Goal: Task Accomplishment & Management: Complete application form

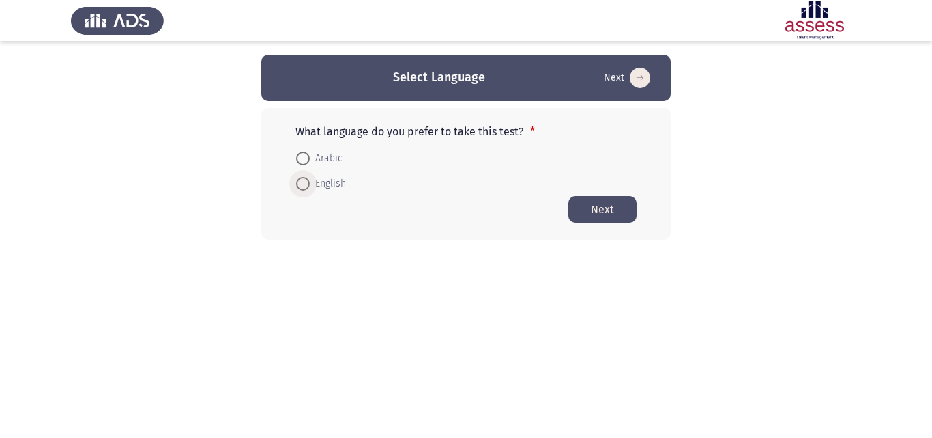
click at [325, 177] on span "English" at bounding box center [328, 183] width 36 height 16
click at [310, 177] on input "English" at bounding box center [303, 184] width 14 height 14
radio input "true"
click at [593, 218] on button "Next" at bounding box center [603, 208] width 68 height 27
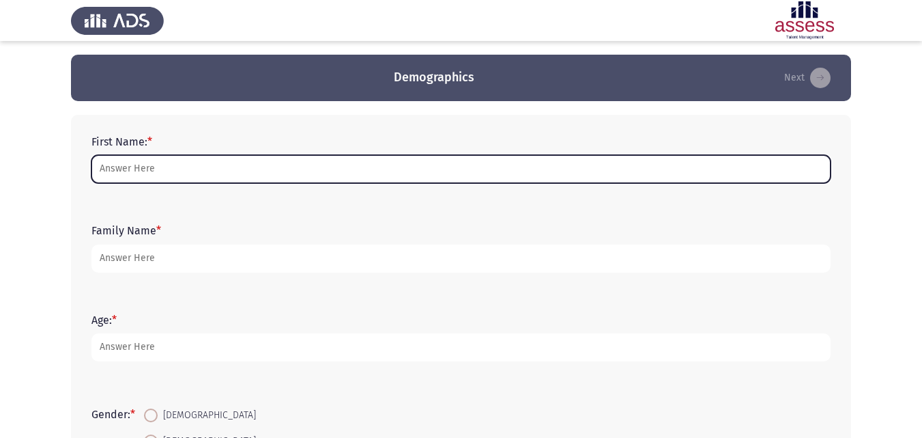
click at [531, 173] on input "First Name: *" at bounding box center [460, 169] width 739 height 28
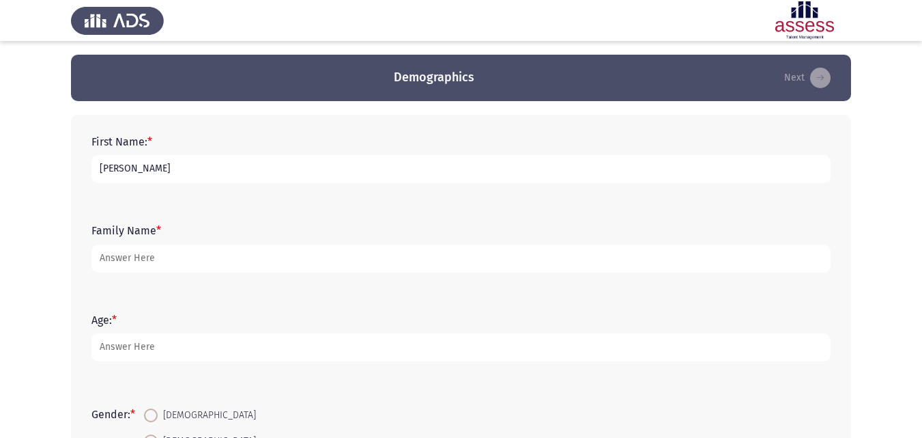
type input "[PERSON_NAME]"
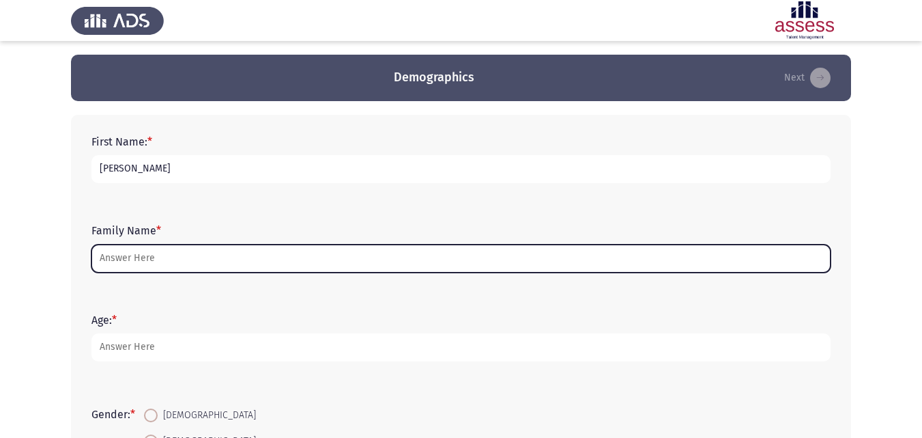
click at [449, 270] on input "Family Name *" at bounding box center [460, 258] width 739 height 28
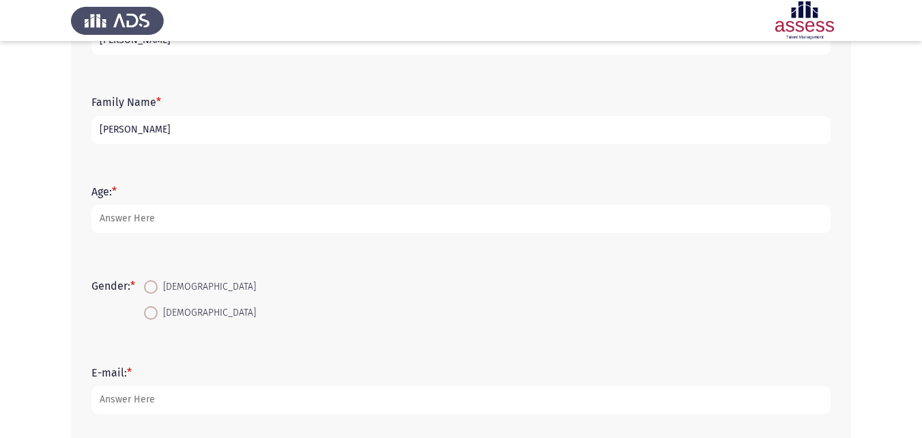
scroll to position [130, 0]
type input "[PERSON_NAME]"
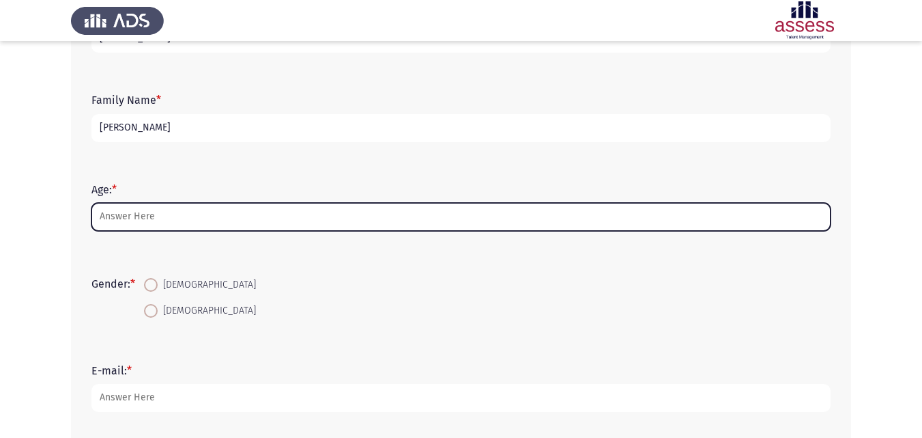
click at [343, 219] on input "Age: *" at bounding box center [460, 217] width 739 height 28
type input "-1"
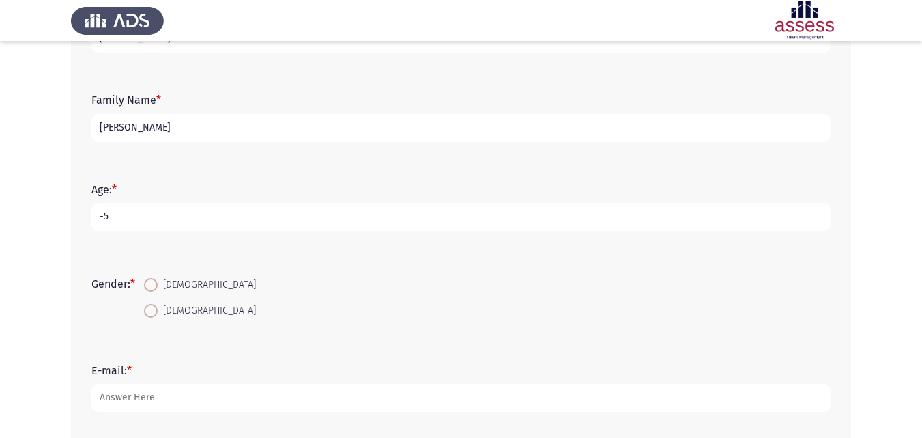
type input "-6"
type input "22"
click at [152, 278] on span at bounding box center [151, 285] width 14 height 14
click at [152, 278] on input "[DEMOGRAPHIC_DATA]" at bounding box center [151, 285] width 14 height 14
radio input "true"
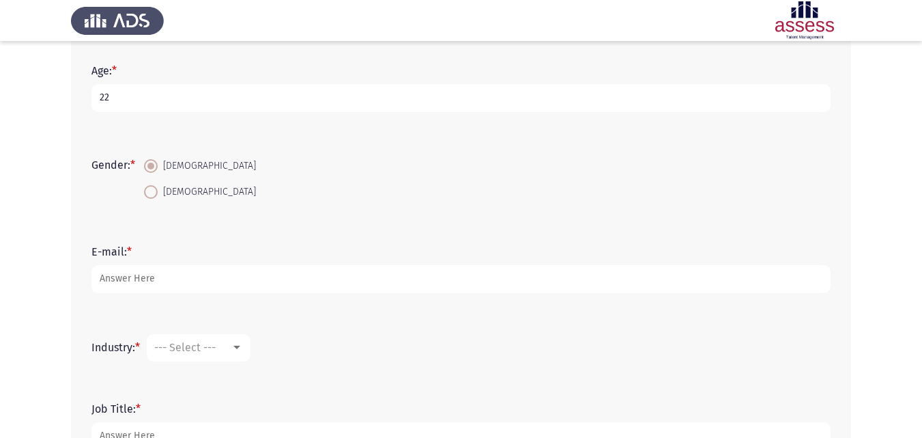
scroll to position [250, 0]
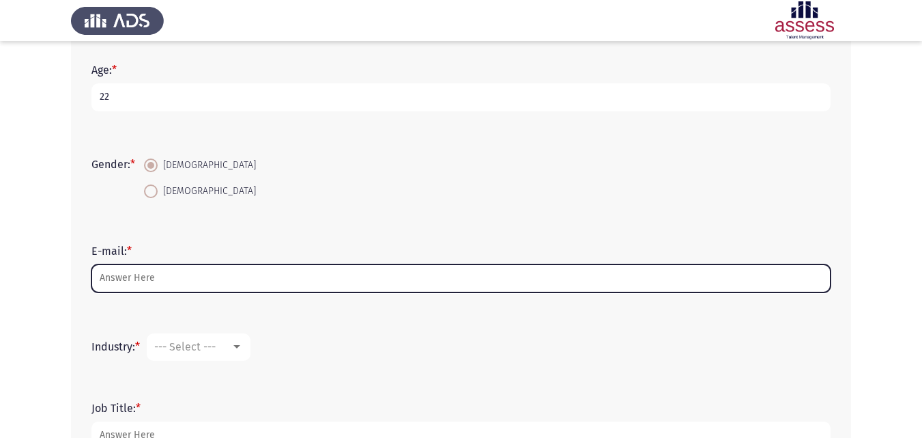
click at [261, 276] on input "E-mail: *" at bounding box center [460, 278] width 739 height 28
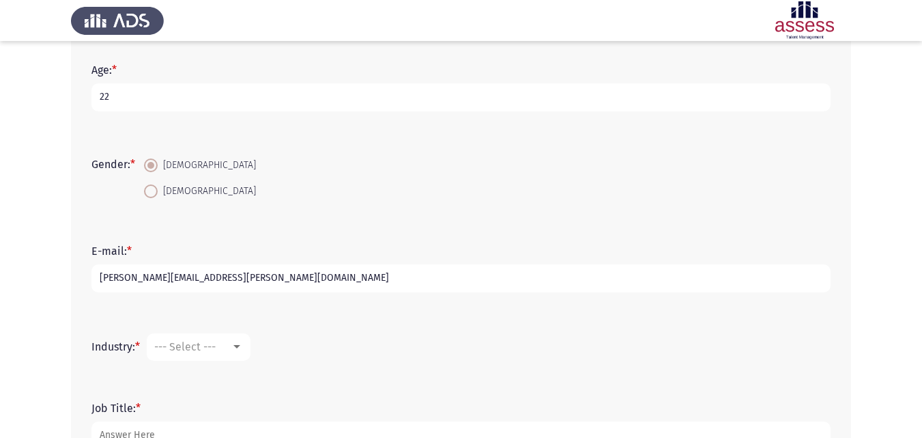
scroll to position [314, 0]
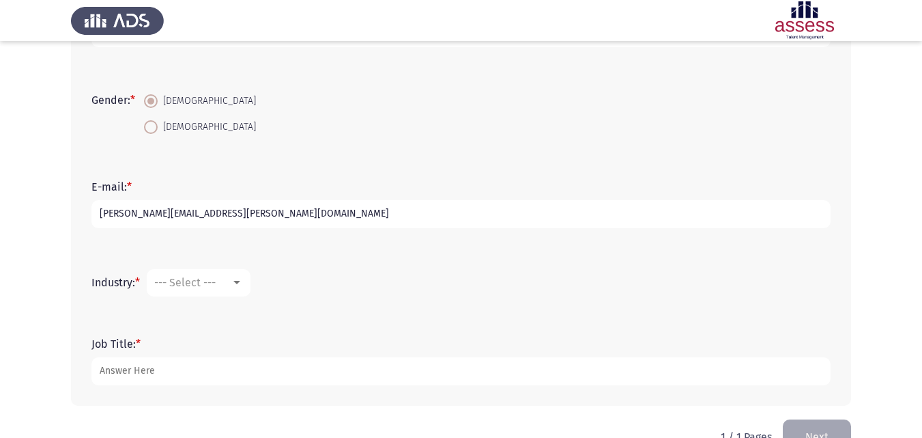
type input "[PERSON_NAME][EMAIL_ADDRESS][PERSON_NAME][DOMAIN_NAME]"
click at [216, 281] on span "--- Select ---" at bounding box center [184, 282] width 61 height 13
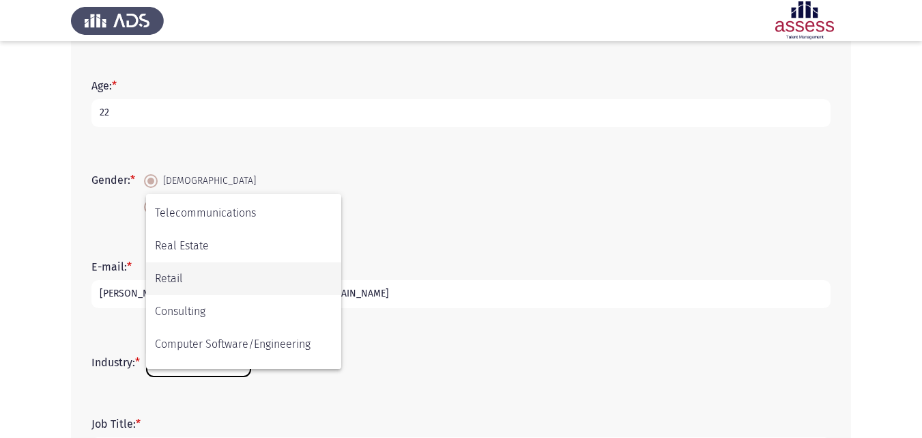
scroll to position [448, 0]
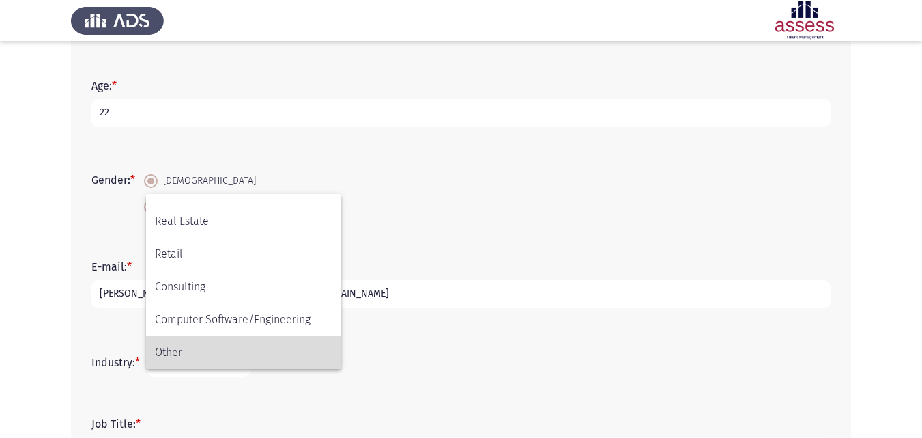
click at [229, 355] on span "Other" at bounding box center [243, 352] width 177 height 33
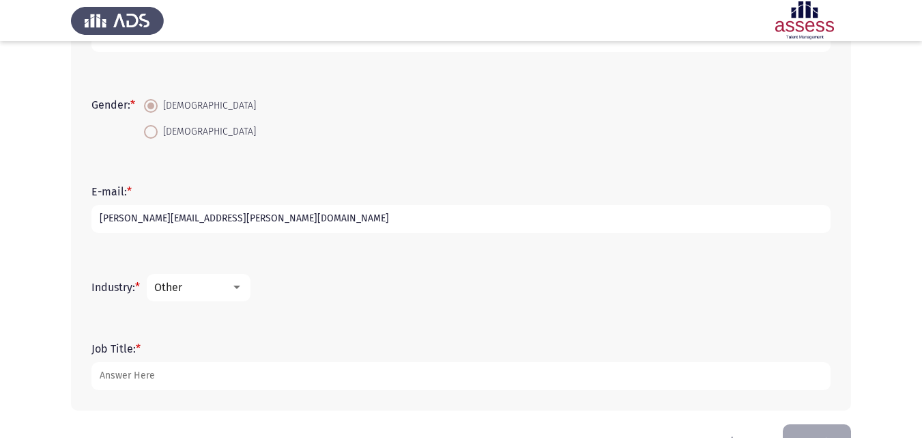
scroll to position [316, 0]
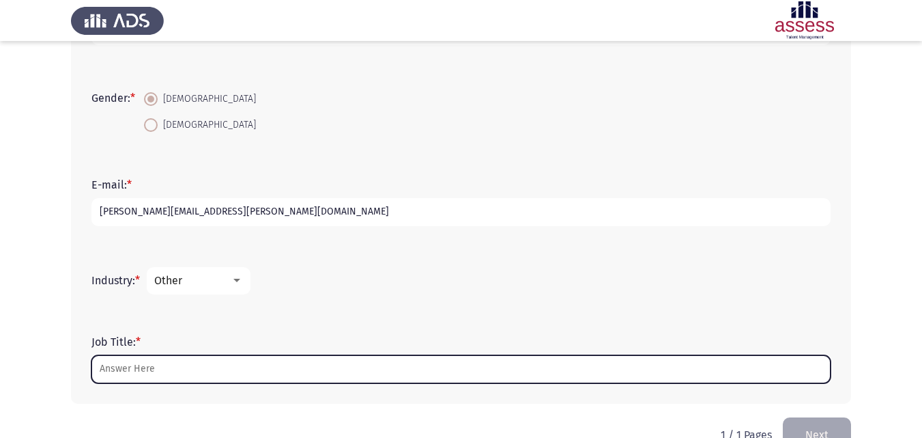
click at [195, 365] on input "Job Title: *" at bounding box center [460, 369] width 739 height 28
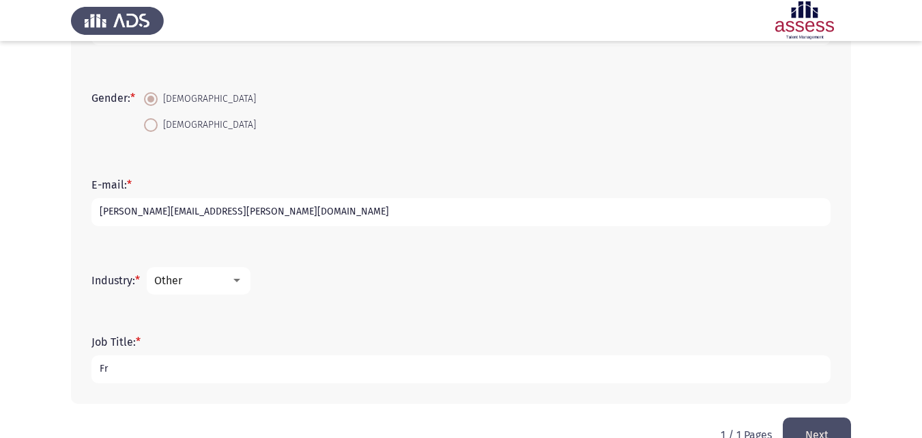
type input "F"
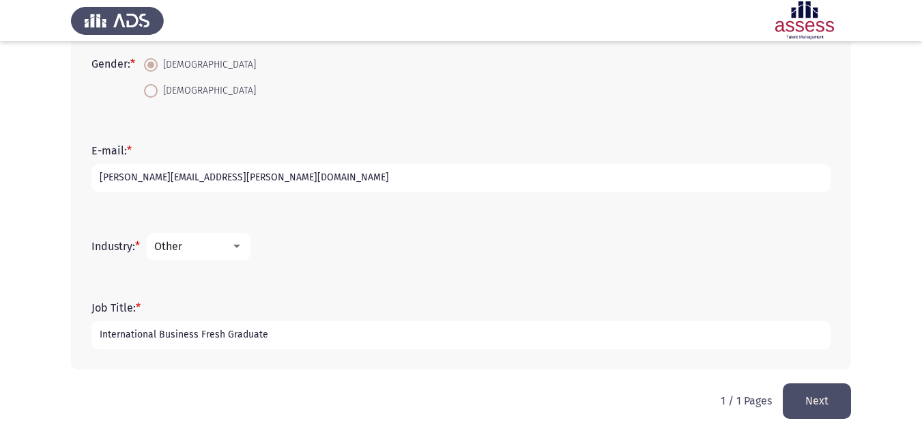
type input "International Business Fresh Graduate"
click at [801, 386] on button "Next" at bounding box center [817, 400] width 68 height 35
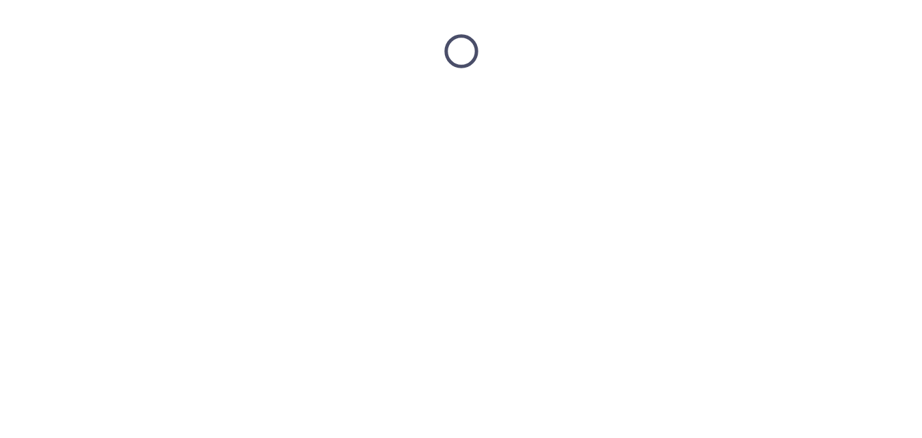
scroll to position [0, 0]
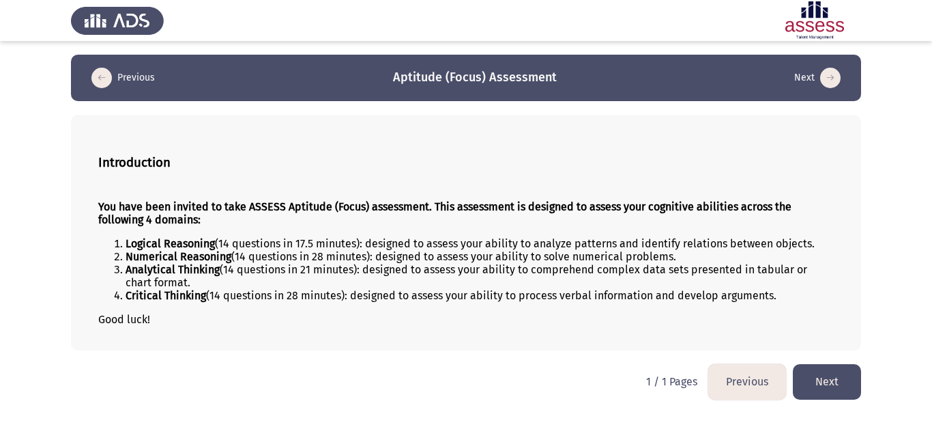
click at [823, 380] on button "Next" at bounding box center [827, 381] width 68 height 35
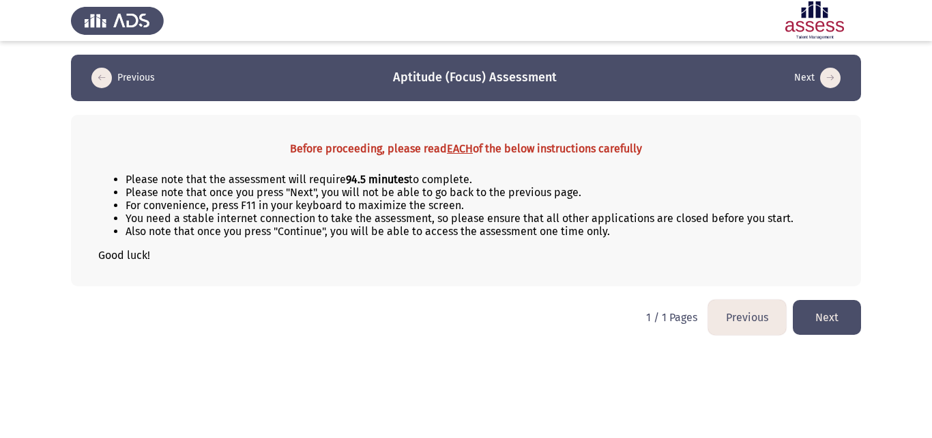
click at [819, 307] on button "Next" at bounding box center [827, 317] width 68 height 35
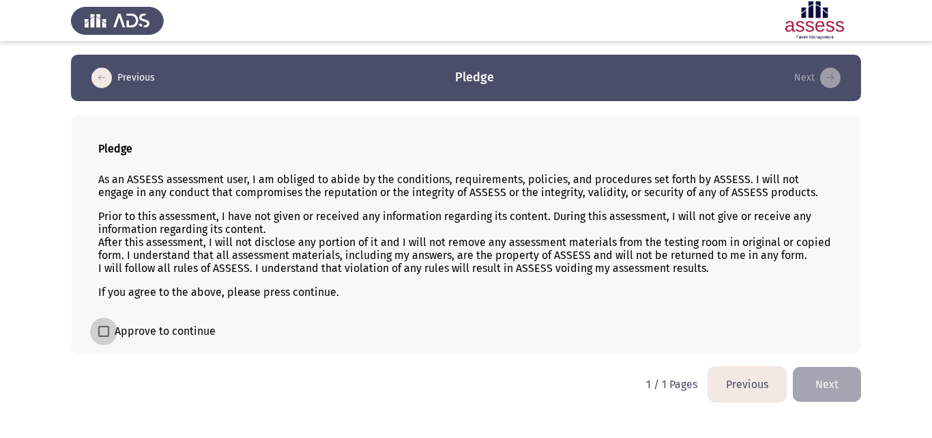
click at [109, 332] on span at bounding box center [103, 331] width 11 height 11
click at [104, 337] on input "Approve to continue" at bounding box center [103, 337] width 1 height 1
checkbox input "true"
click at [843, 374] on button "Next" at bounding box center [827, 384] width 68 height 35
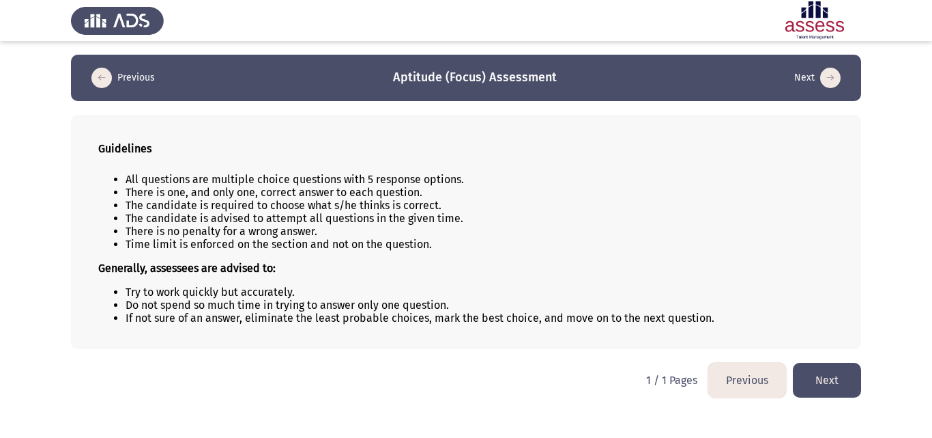
click at [848, 368] on button "Next" at bounding box center [827, 379] width 68 height 35
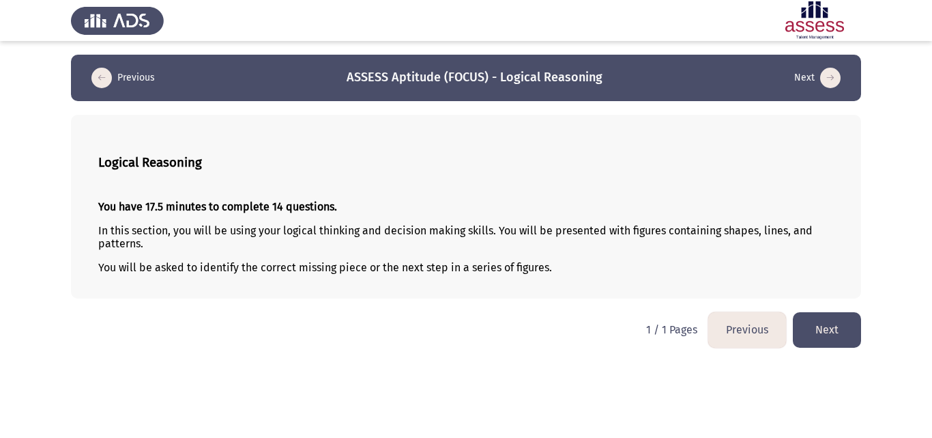
click at [843, 326] on button "Next" at bounding box center [827, 329] width 68 height 35
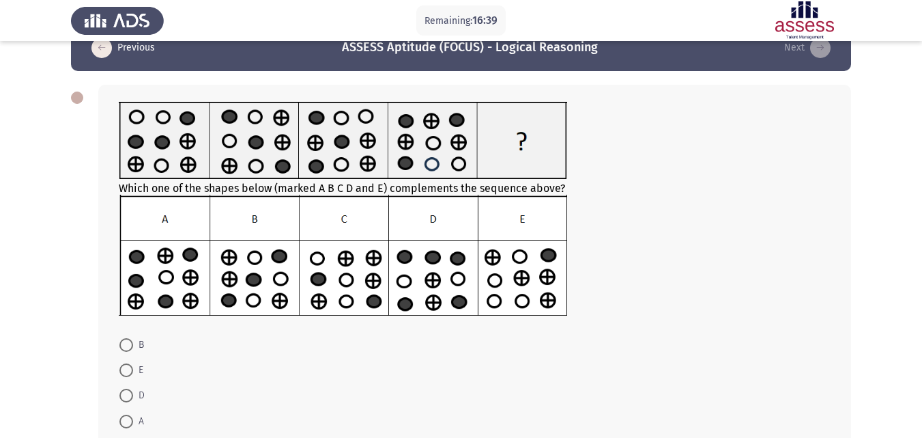
scroll to position [29, 0]
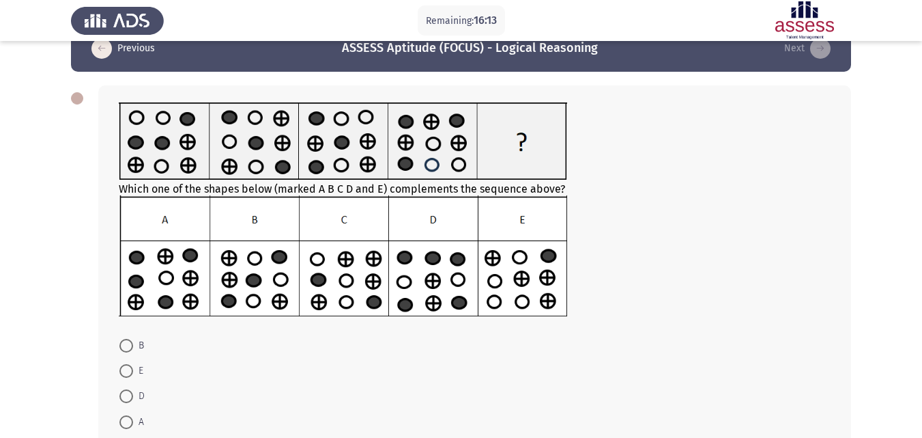
click at [234, 296] on img at bounding box center [343, 256] width 448 height 122
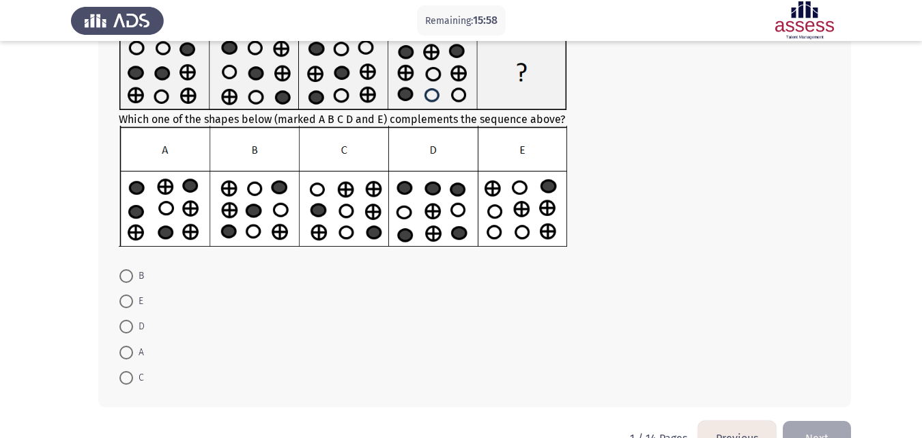
scroll to position [100, 0]
click at [125, 279] on span at bounding box center [126, 275] width 14 height 14
click at [125, 279] on input "B" at bounding box center [126, 275] width 14 height 14
radio input "true"
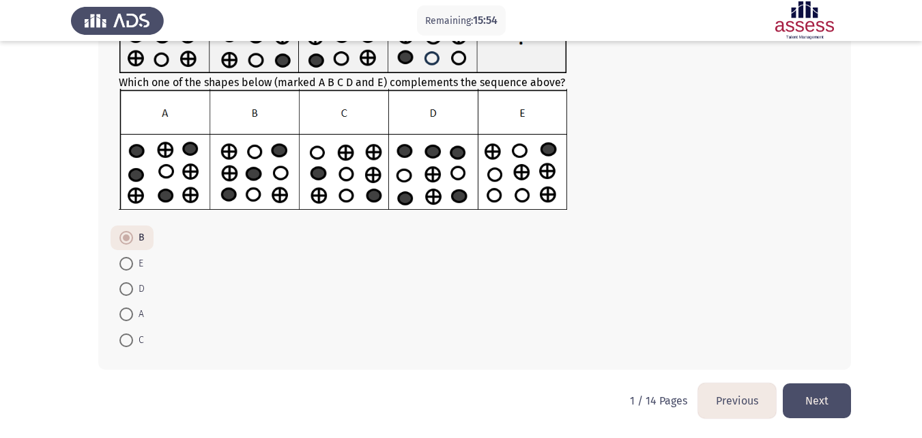
click at [821, 398] on button "Next" at bounding box center [817, 400] width 68 height 35
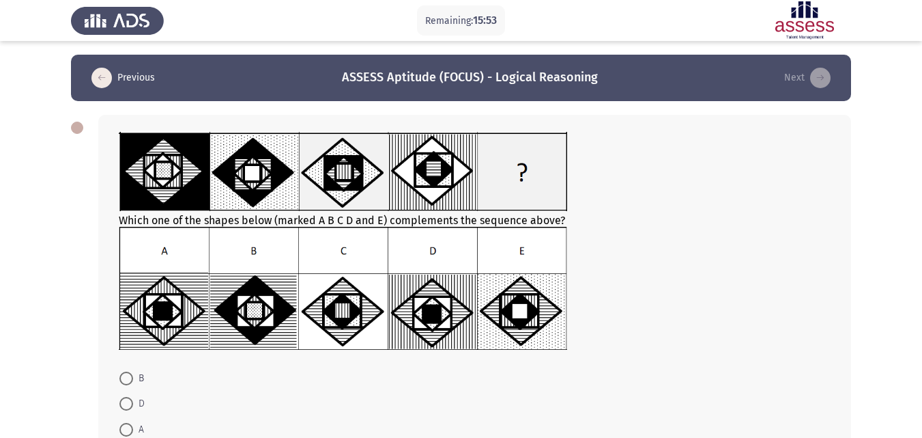
scroll to position [17, 0]
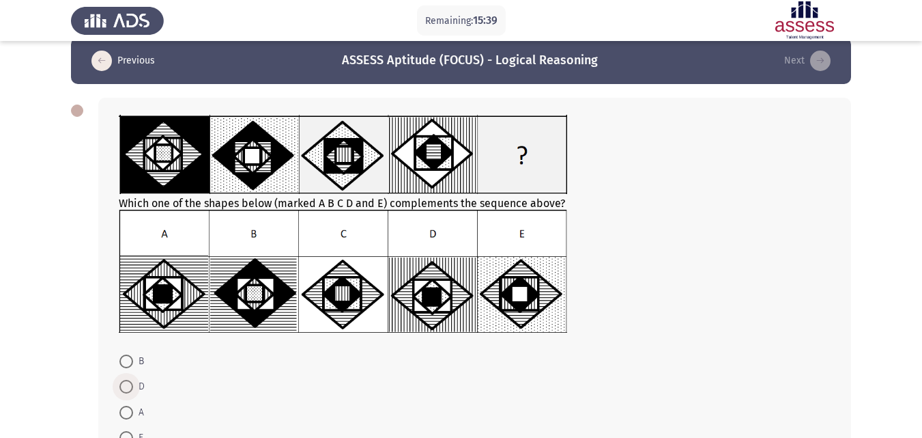
click at [126, 386] on span at bounding box center [126, 386] width 0 height 0
click at [126, 386] on input "D" at bounding box center [126, 387] width 14 height 14
radio input "true"
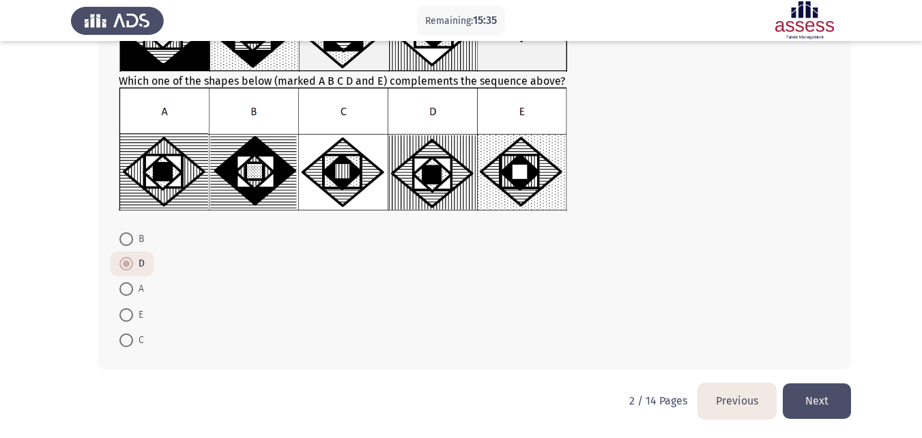
click at [831, 398] on button "Next" at bounding box center [817, 400] width 68 height 35
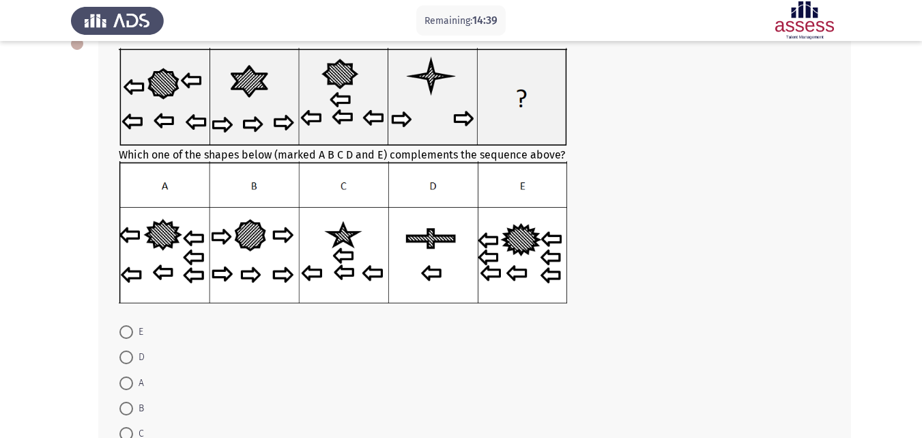
scroll to position [85, 0]
click at [126, 431] on span at bounding box center [126, 433] width 14 height 14
click at [126, 431] on input "C" at bounding box center [126, 433] width 14 height 14
radio input "true"
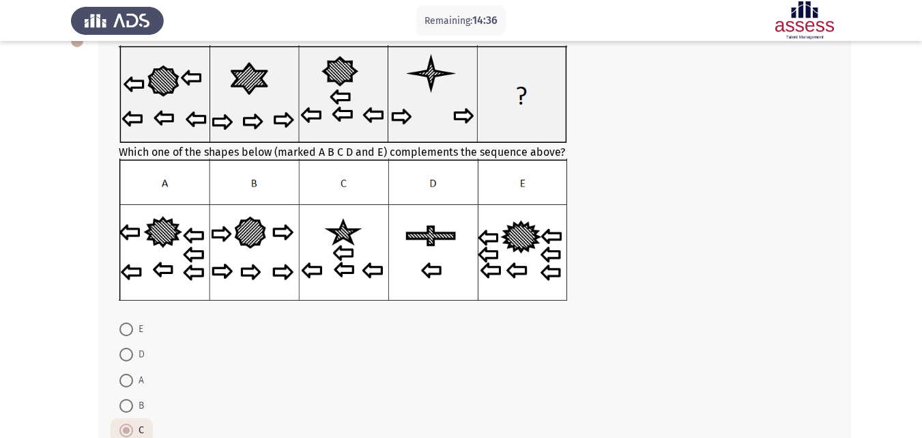
scroll to position [177, 0]
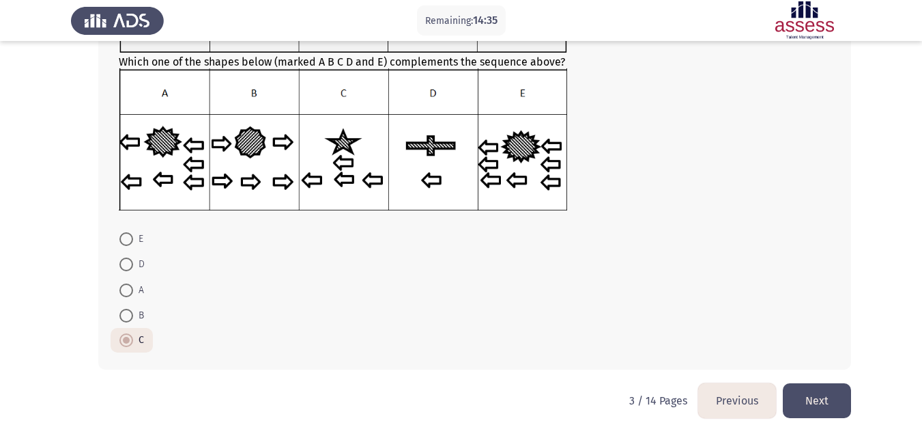
click at [833, 399] on button "Next" at bounding box center [817, 400] width 68 height 35
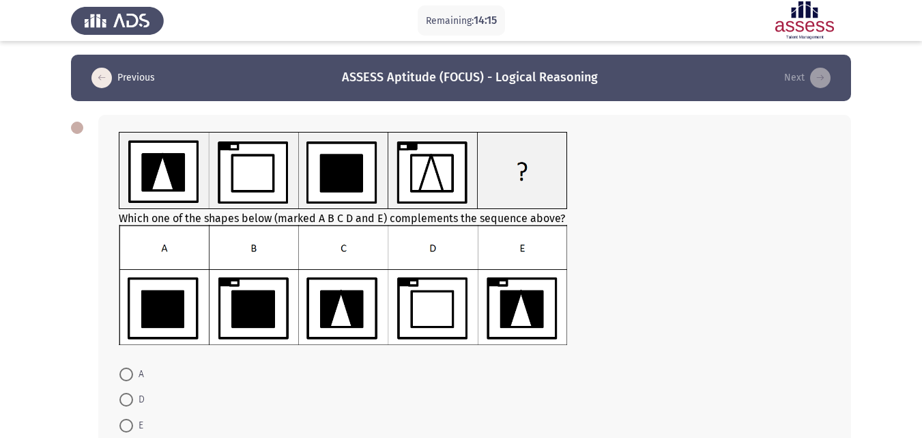
click at [435, 311] on img at bounding box center [343, 285] width 448 height 121
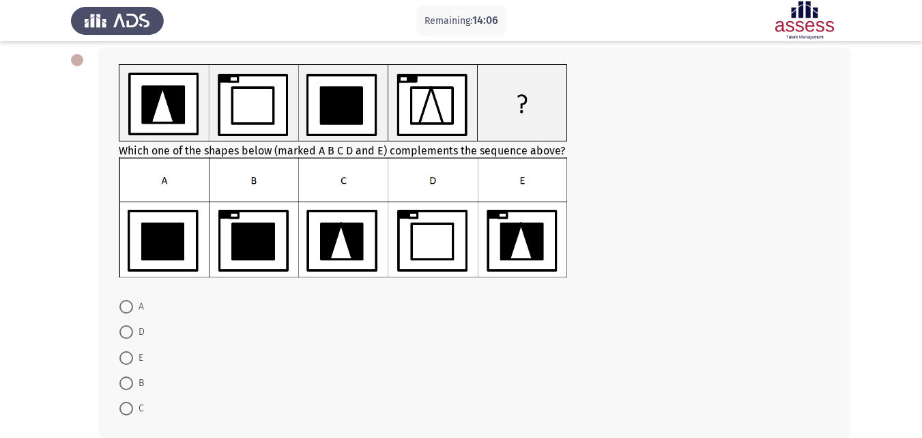
scroll to position [72, 0]
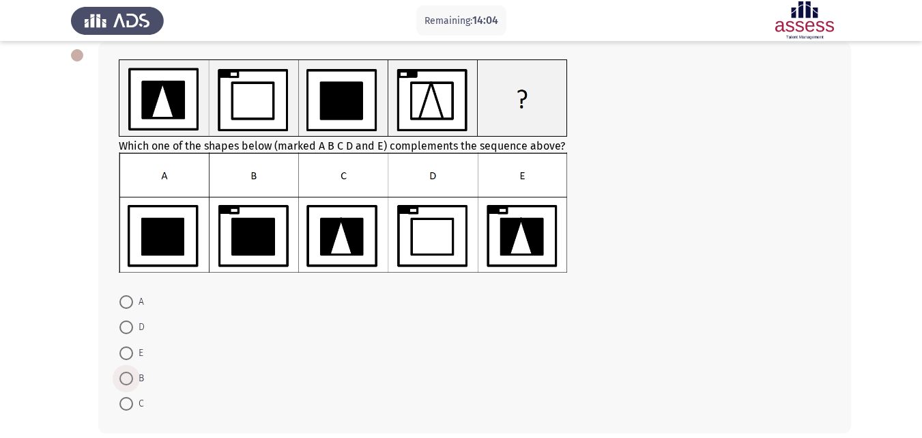
click at [123, 377] on span at bounding box center [126, 378] width 14 height 14
click at [123, 377] on input "B" at bounding box center [126, 378] width 14 height 14
radio input "true"
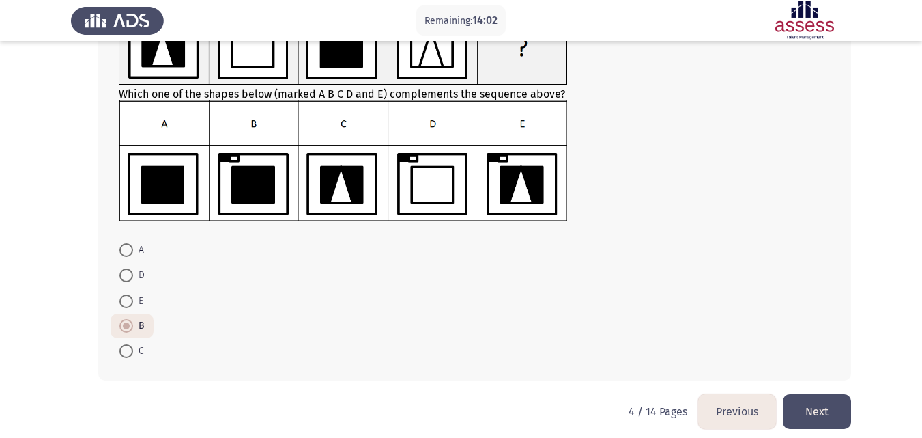
scroll to position [126, 0]
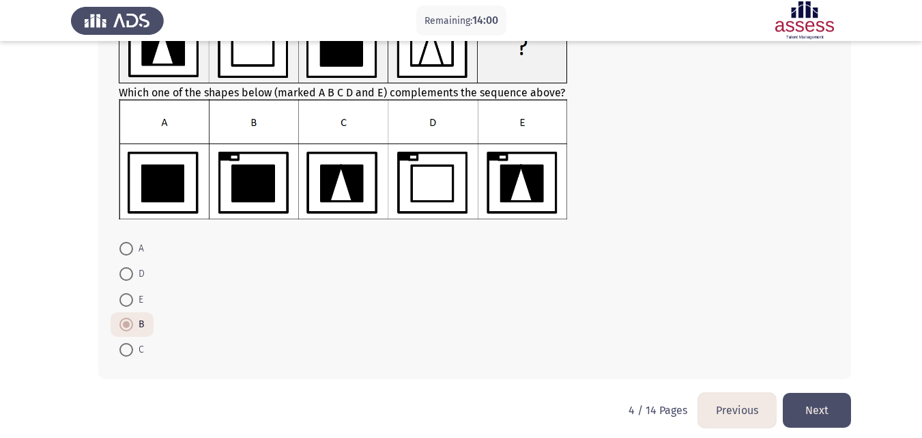
click at [844, 411] on button "Next" at bounding box center [817, 410] width 68 height 35
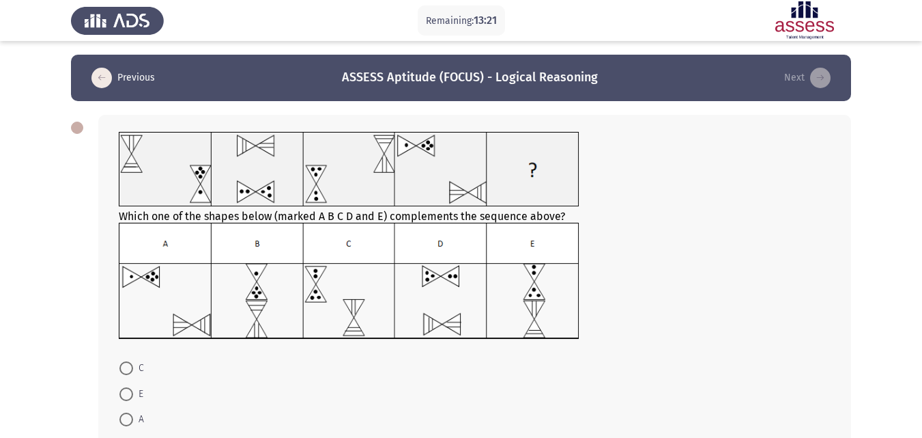
click at [358, 276] on img at bounding box center [349, 281] width 461 height 116
click at [128, 365] on span at bounding box center [126, 368] width 14 height 14
click at [128, 365] on input "C" at bounding box center [126, 368] width 14 height 14
radio input "true"
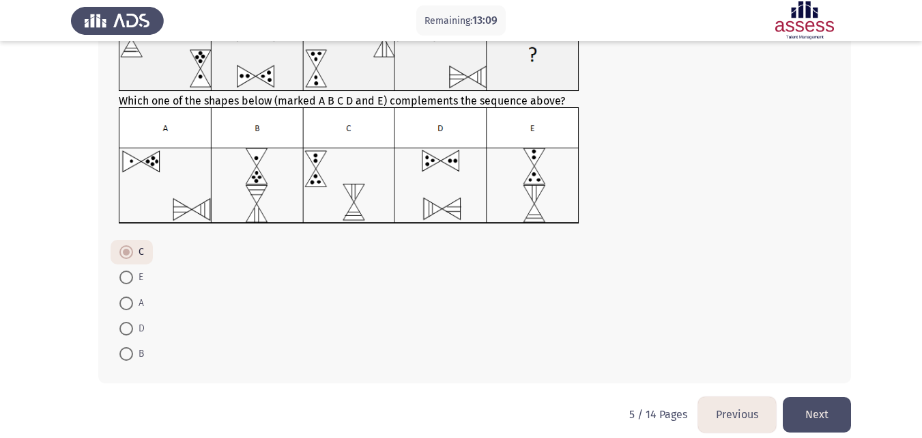
click at [831, 413] on button "Next" at bounding box center [817, 414] width 68 height 35
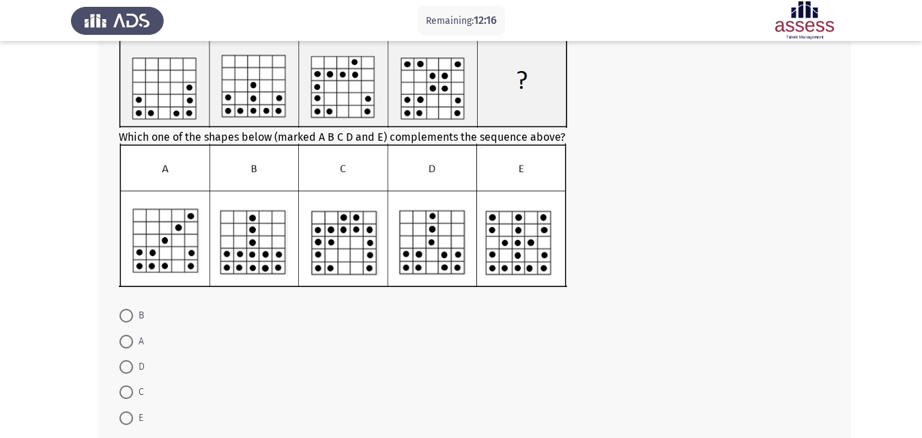
scroll to position [104, 0]
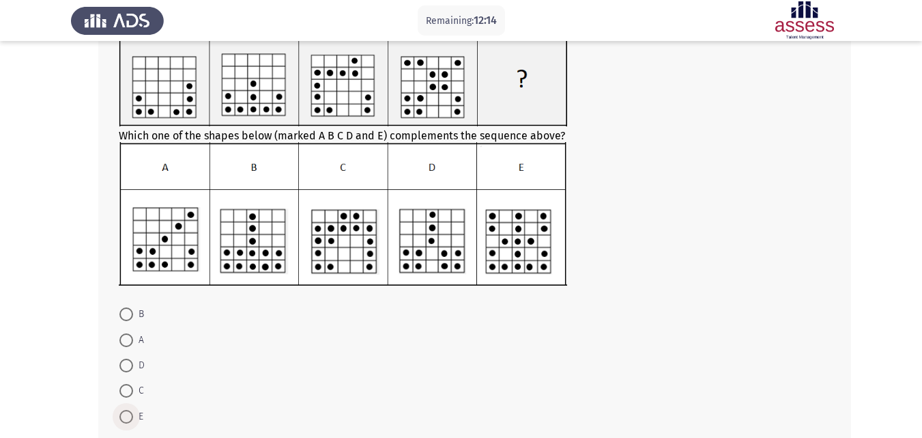
click at [128, 410] on span at bounding box center [126, 417] width 14 height 14
click at [128, 410] on input "E" at bounding box center [126, 417] width 14 height 14
radio input "true"
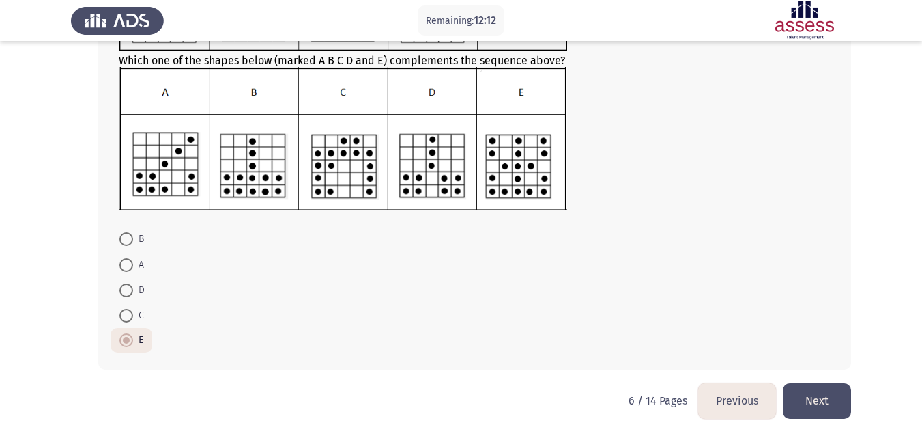
click at [833, 401] on button "Next" at bounding box center [817, 400] width 68 height 35
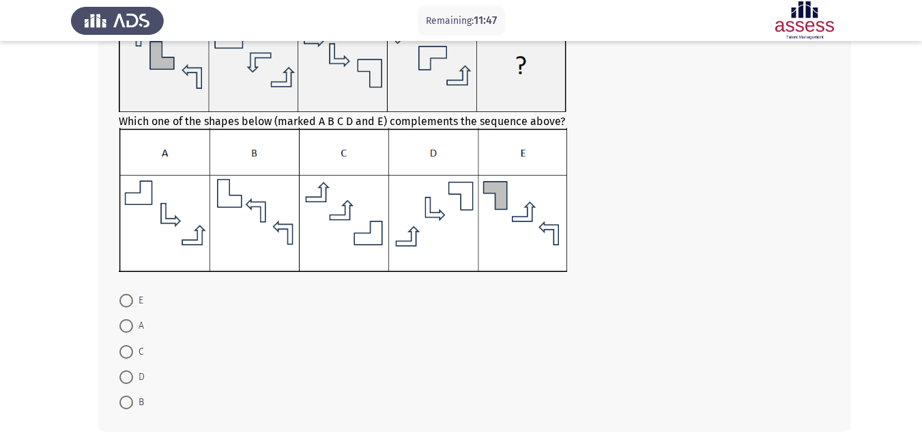
scroll to position [117, 0]
click at [123, 394] on label "B" at bounding box center [131, 401] width 25 height 16
click at [123, 395] on input "B" at bounding box center [126, 402] width 14 height 14
radio input "true"
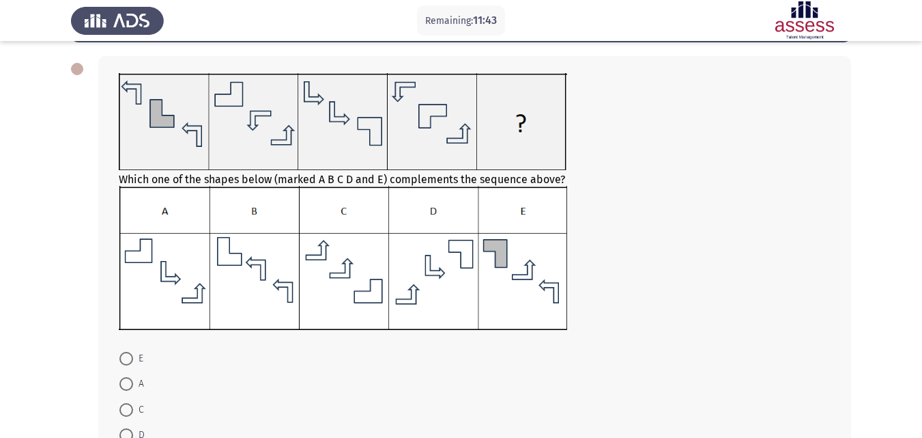
scroll to position [178, 0]
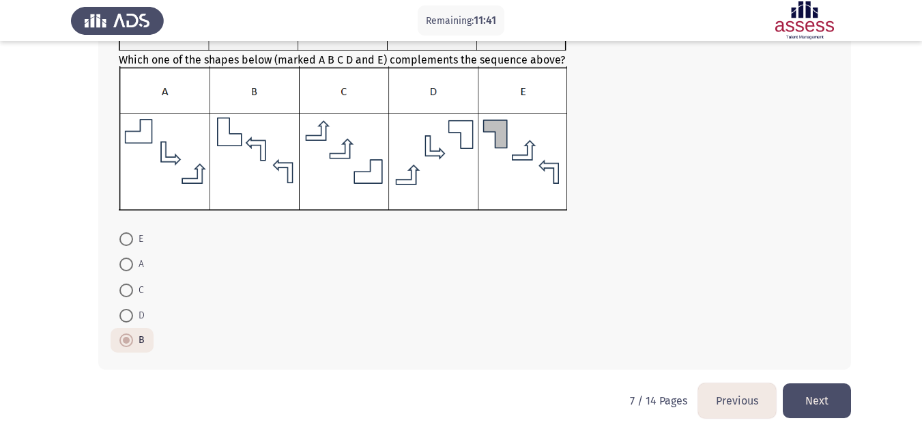
click at [824, 388] on button "Next" at bounding box center [817, 400] width 68 height 35
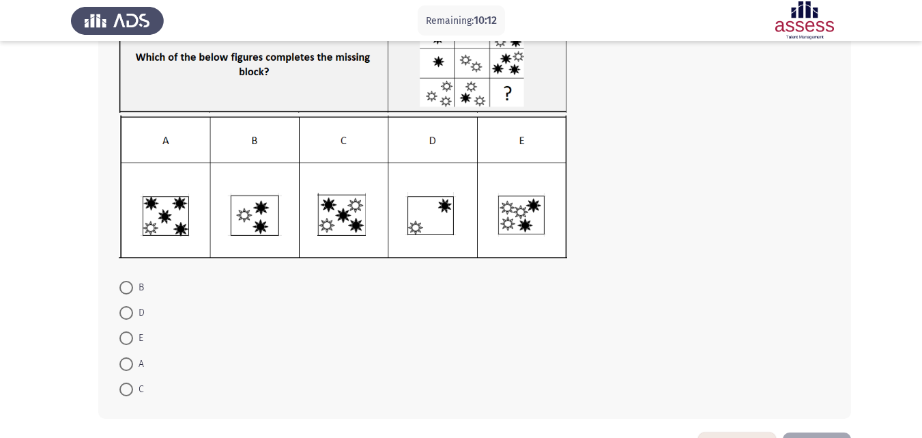
scroll to position [119, 0]
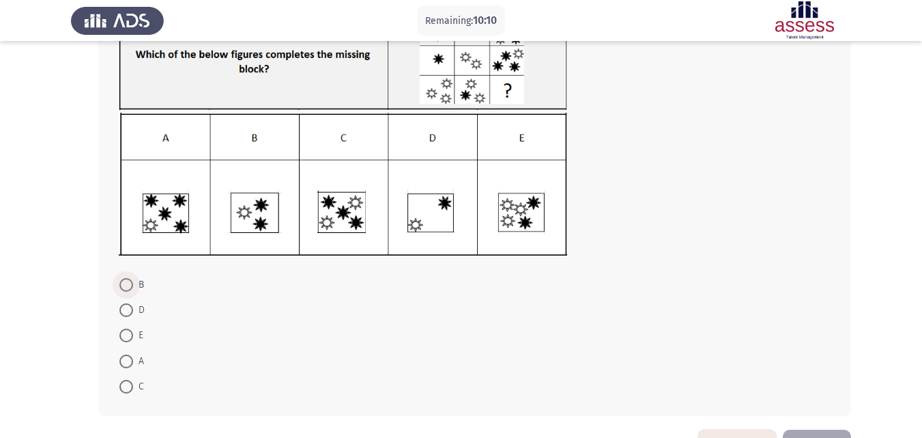
click at [125, 284] on span at bounding box center [126, 285] width 14 height 14
click at [125, 284] on input "B" at bounding box center [126, 285] width 14 height 14
radio input "true"
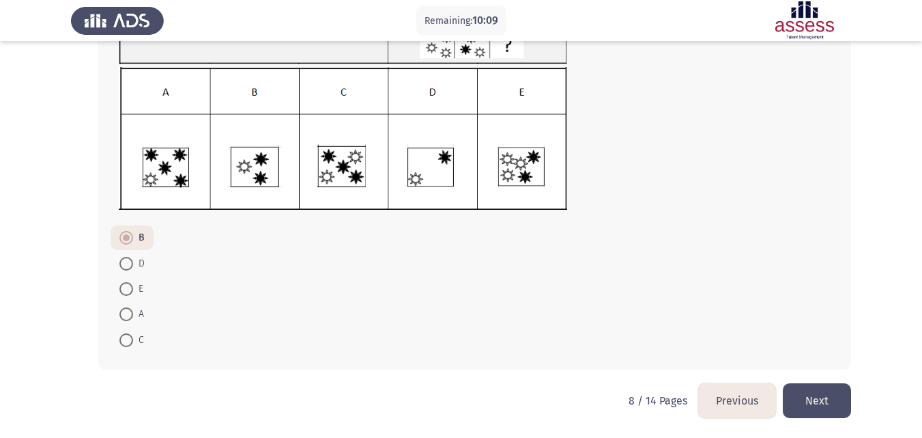
click at [817, 405] on button "Next" at bounding box center [817, 400] width 68 height 35
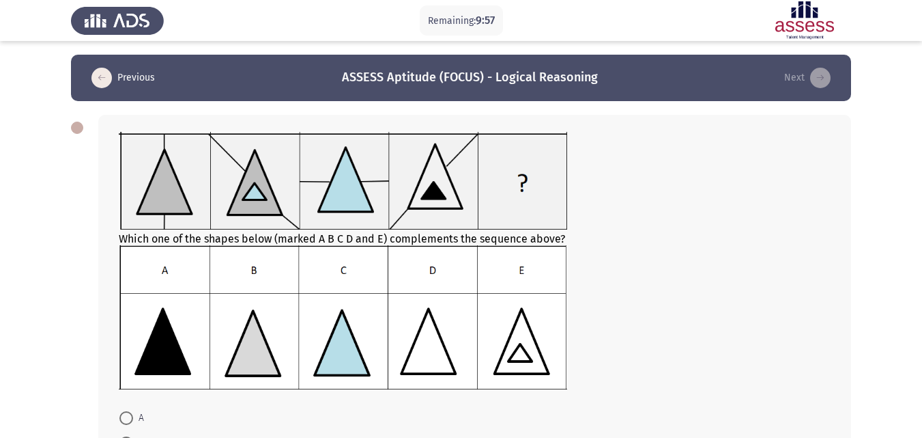
scroll to position [78, 0]
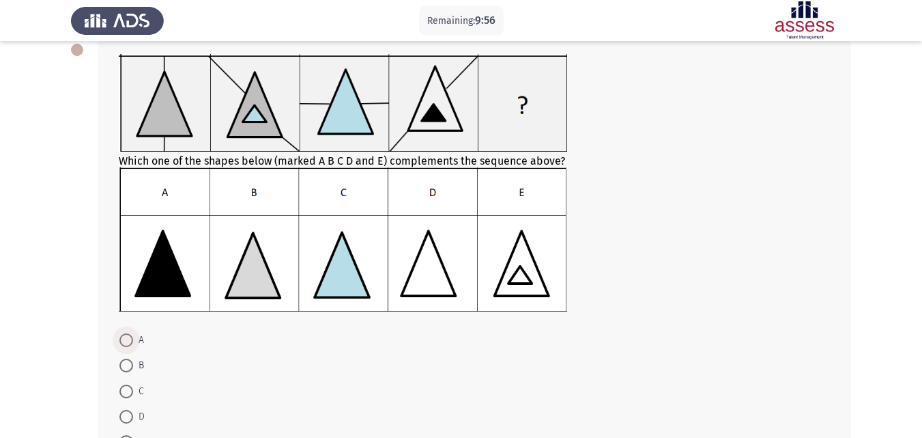
click at [119, 345] on span at bounding box center [126, 340] width 14 height 14
click at [119, 345] on input "A" at bounding box center [126, 340] width 14 height 14
radio input "true"
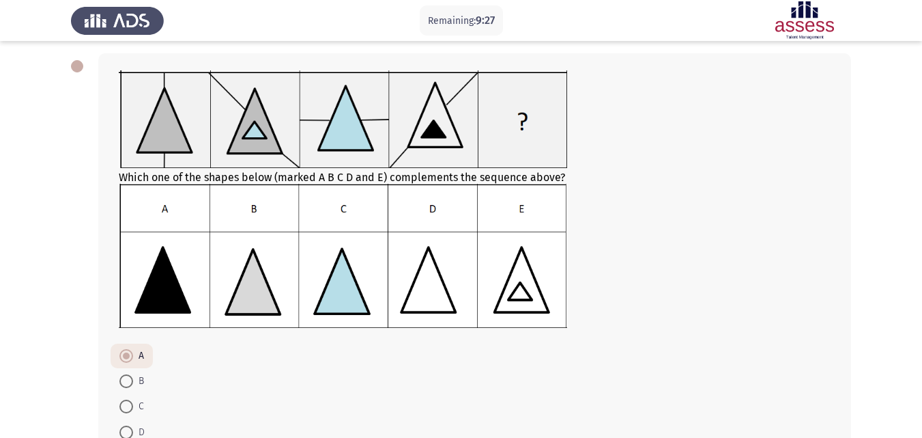
scroll to position [179, 0]
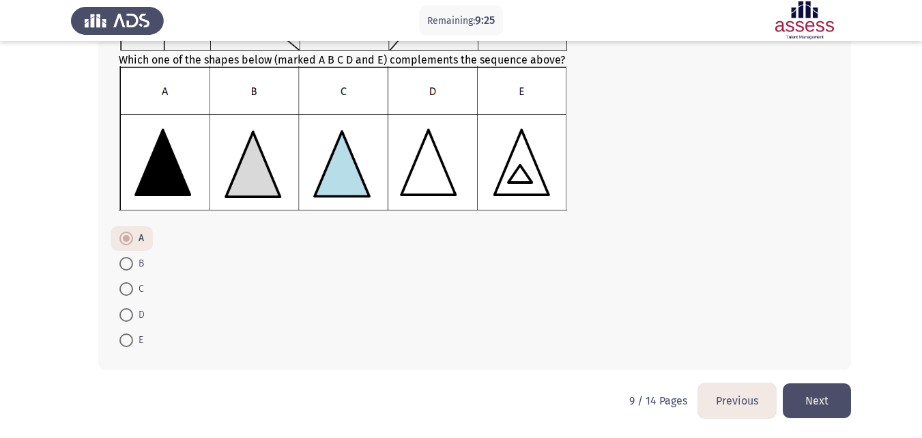
click at [824, 399] on button "Next" at bounding box center [817, 400] width 68 height 35
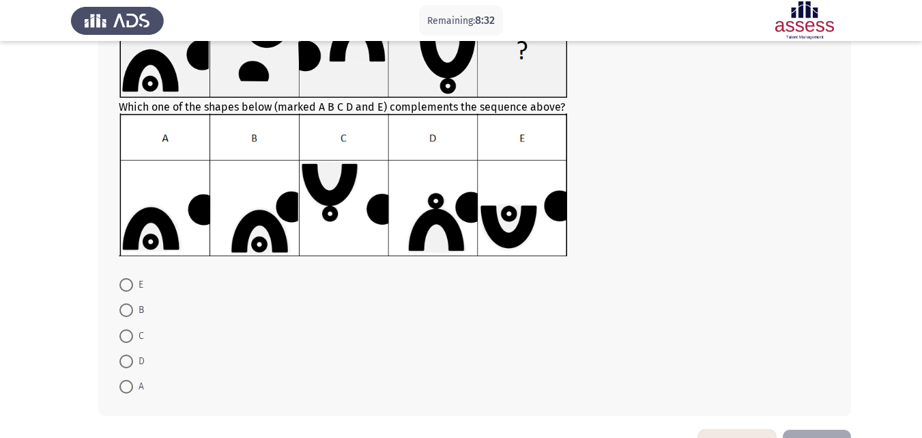
scroll to position [132, 0]
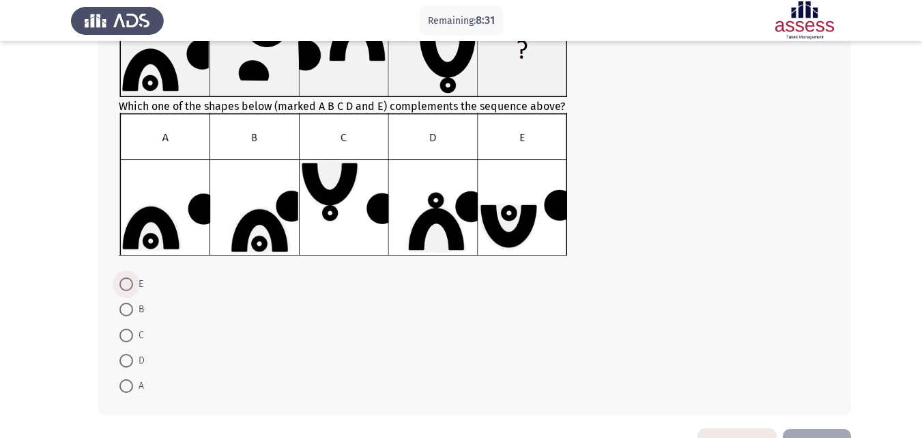
click at [125, 283] on span at bounding box center [126, 284] width 14 height 14
click at [125, 283] on input "E" at bounding box center [126, 284] width 14 height 14
radio input "true"
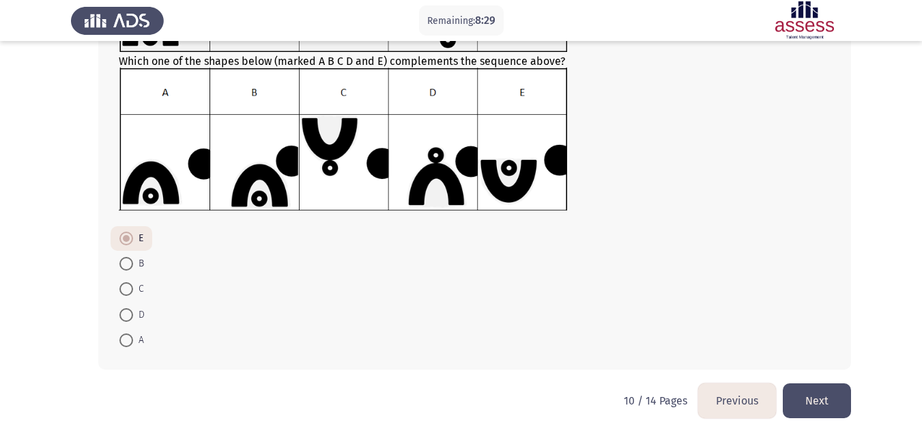
click at [824, 391] on button "Next" at bounding box center [817, 400] width 68 height 35
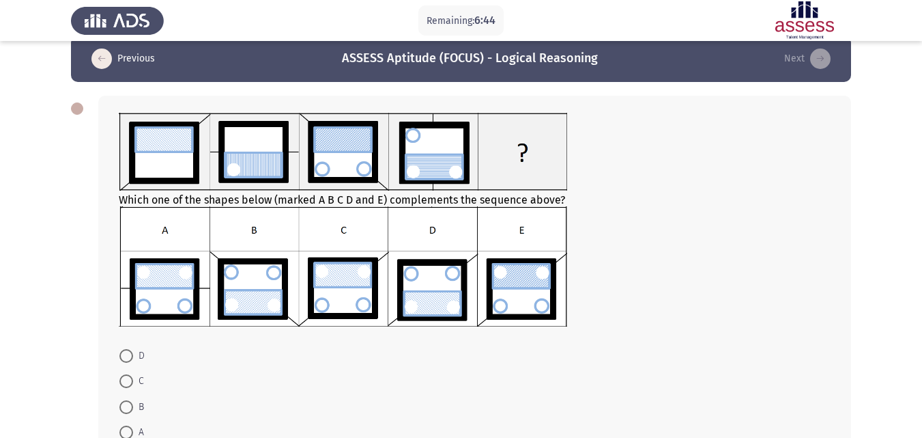
scroll to position [137, 0]
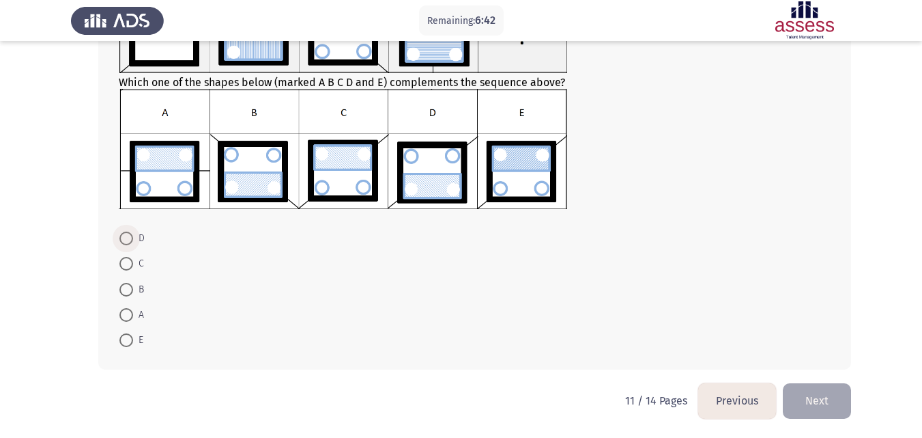
click at [124, 240] on span at bounding box center [126, 238] width 14 height 14
click at [124, 240] on input "D" at bounding box center [126, 238] width 14 height 14
radio input "true"
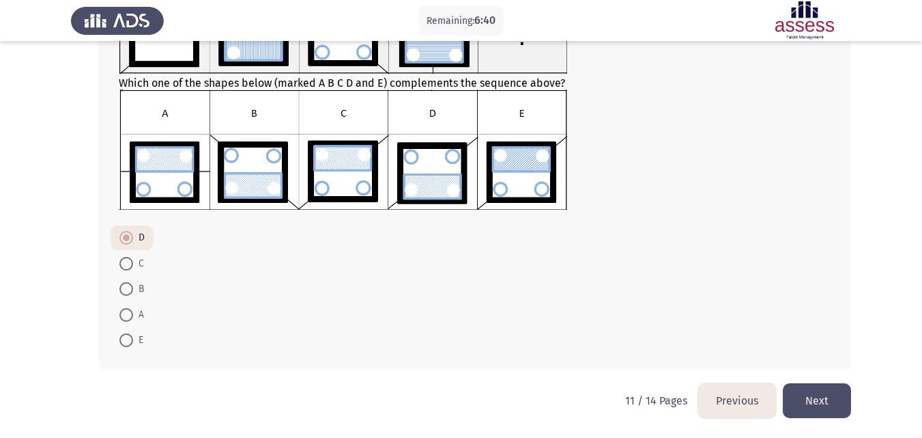
click at [833, 401] on button "Next" at bounding box center [817, 400] width 68 height 35
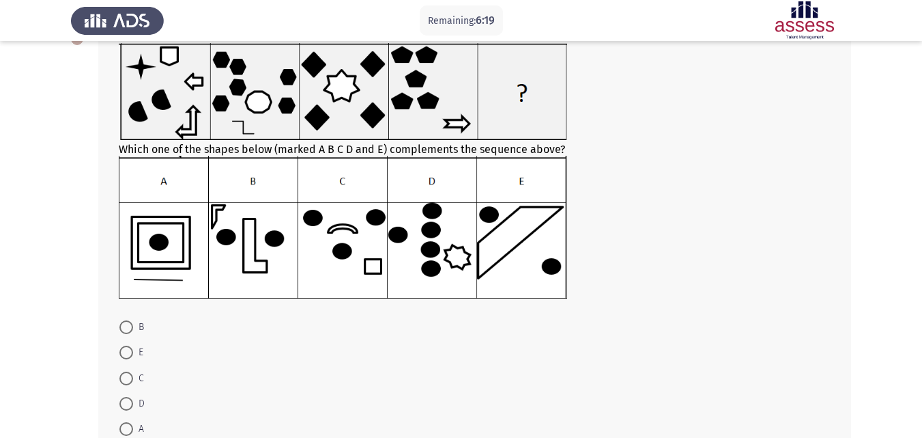
scroll to position [177, 0]
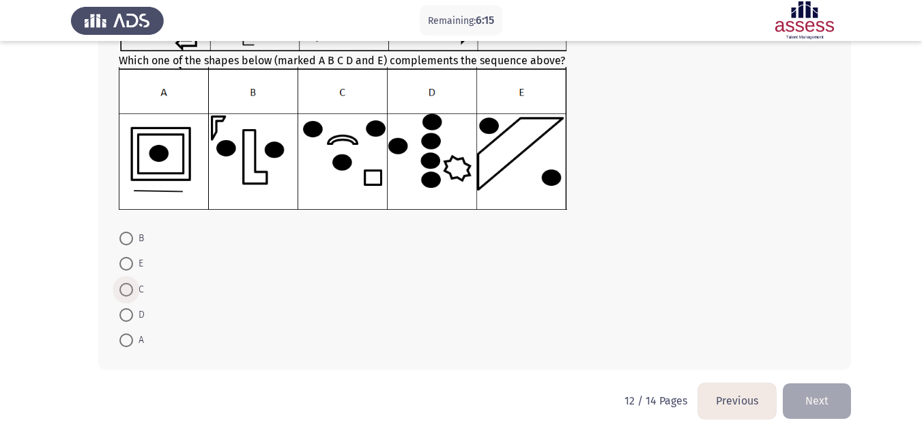
click at [126, 292] on span at bounding box center [126, 290] width 14 height 14
click at [126, 292] on input "C" at bounding box center [126, 290] width 14 height 14
radio input "true"
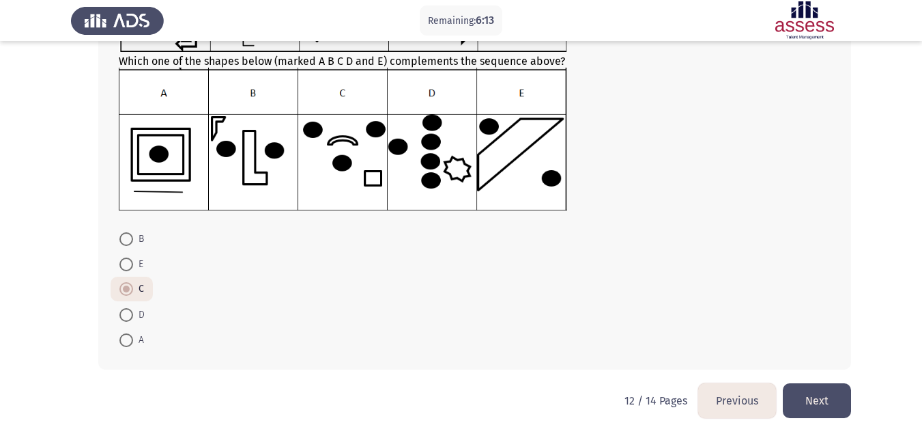
click at [826, 401] on button "Next" at bounding box center [817, 400] width 68 height 35
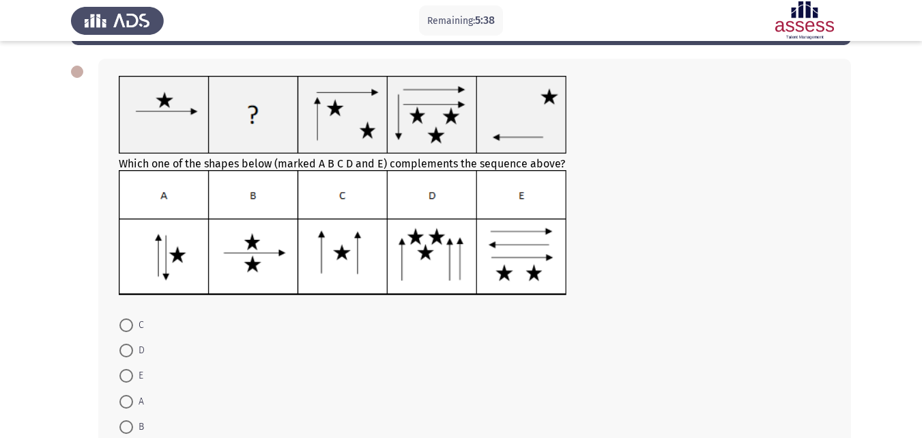
scroll to position [58, 0]
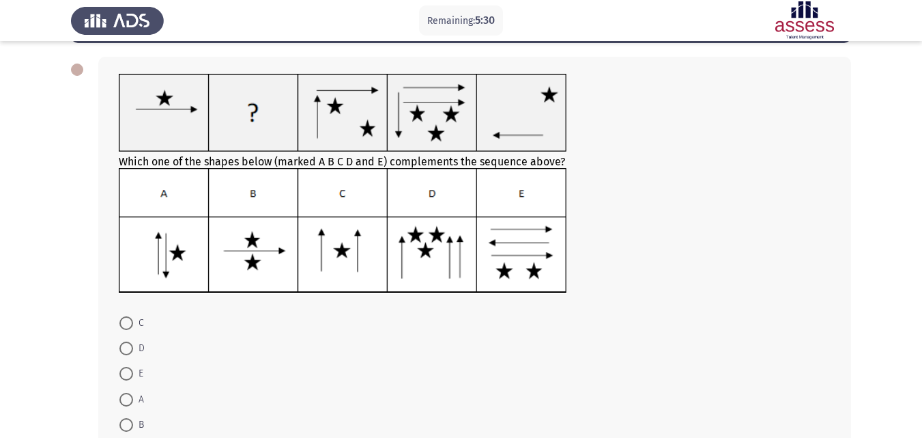
click at [139, 397] on span "A" at bounding box center [138, 399] width 11 height 16
click at [133, 397] on input "A" at bounding box center [126, 400] width 14 height 14
radio input "true"
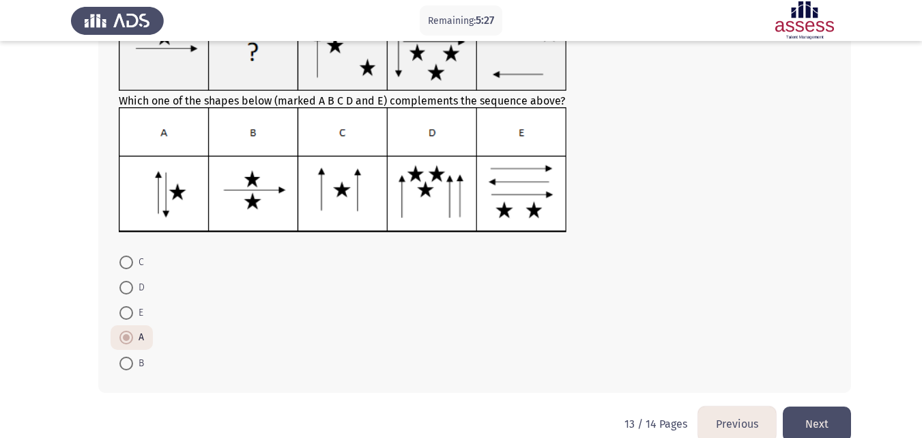
click at [817, 414] on button "Next" at bounding box center [817, 423] width 68 height 35
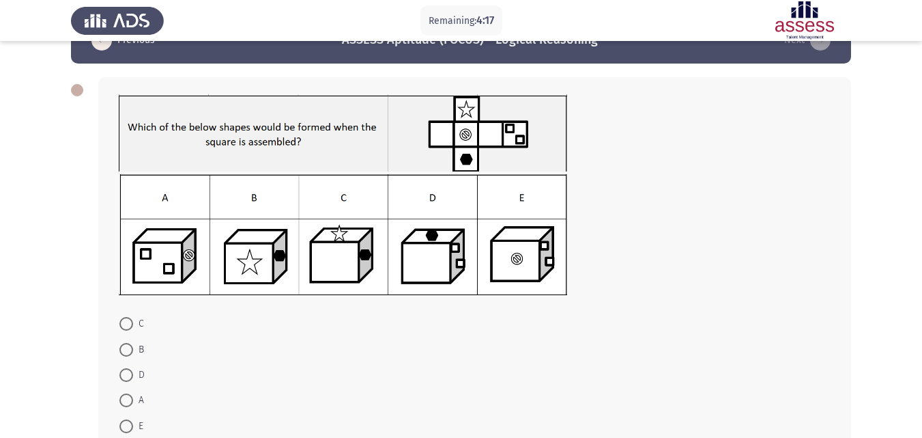
scroll to position [38, 0]
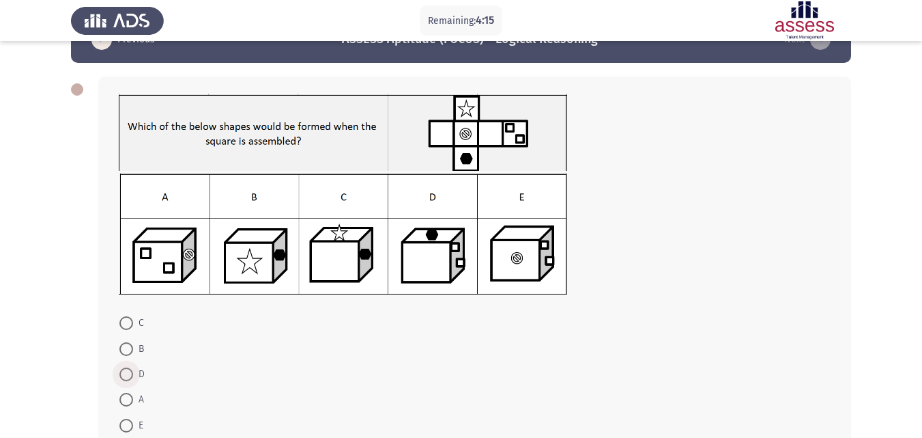
click at [132, 371] on span at bounding box center [126, 374] width 14 height 14
click at [132, 371] on input "D" at bounding box center [126, 374] width 14 height 14
radio input "true"
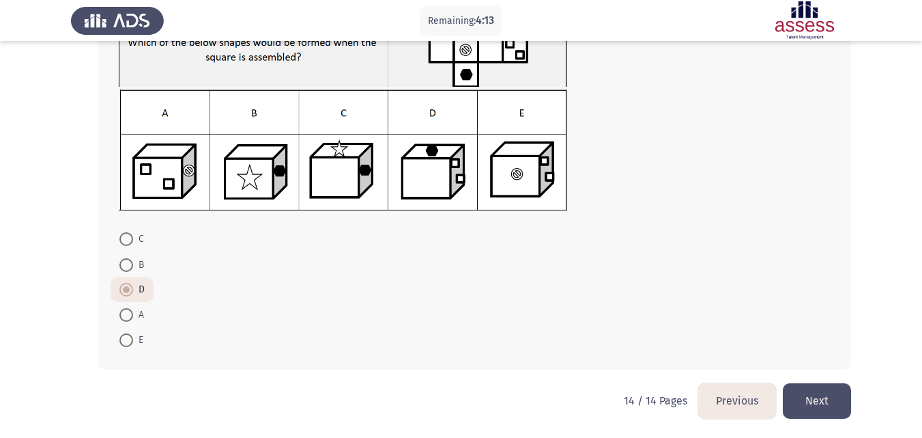
click at [832, 403] on button "Next" at bounding box center [817, 400] width 68 height 35
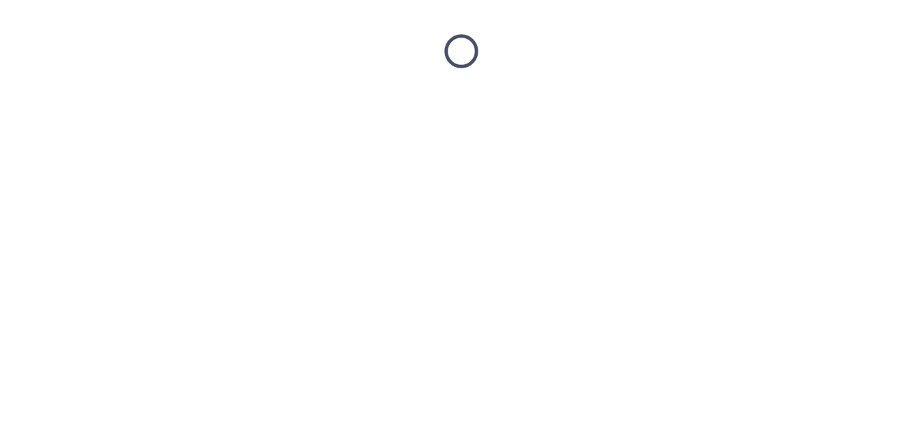
scroll to position [0, 0]
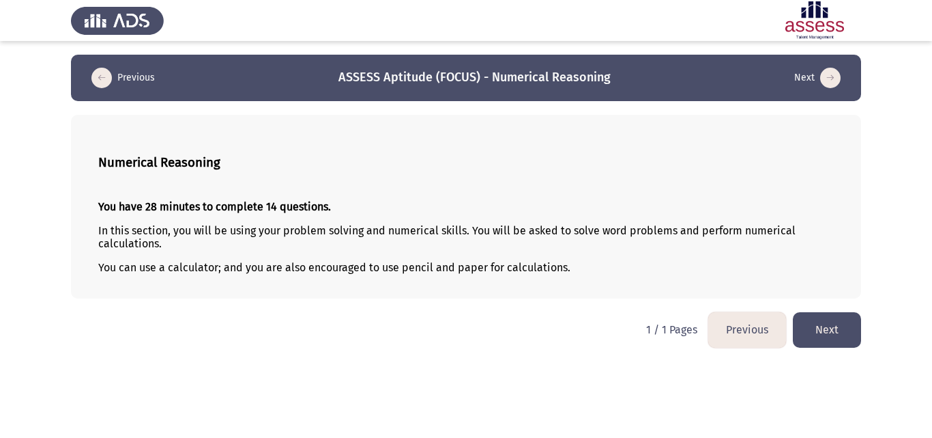
click at [818, 319] on button "Next" at bounding box center [827, 329] width 68 height 35
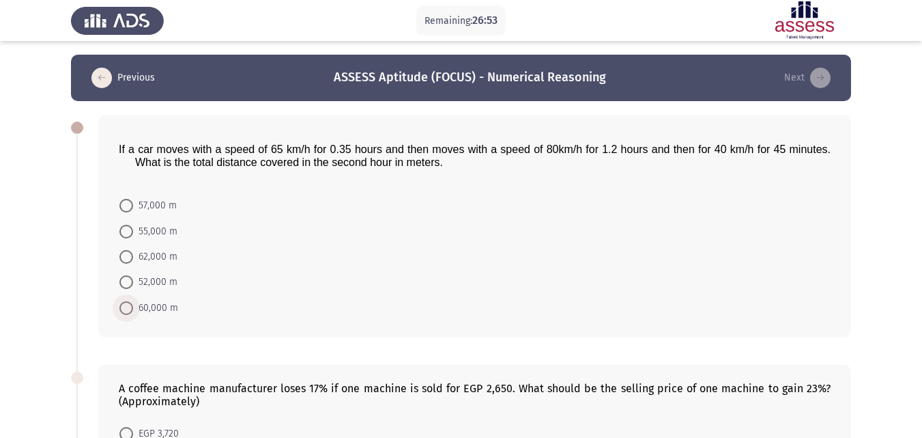
click at [136, 301] on span "60,000 m" at bounding box center [155, 308] width 45 height 16
click at [133, 301] on input "60,000 m" at bounding box center [126, 308] width 14 height 14
radio input "true"
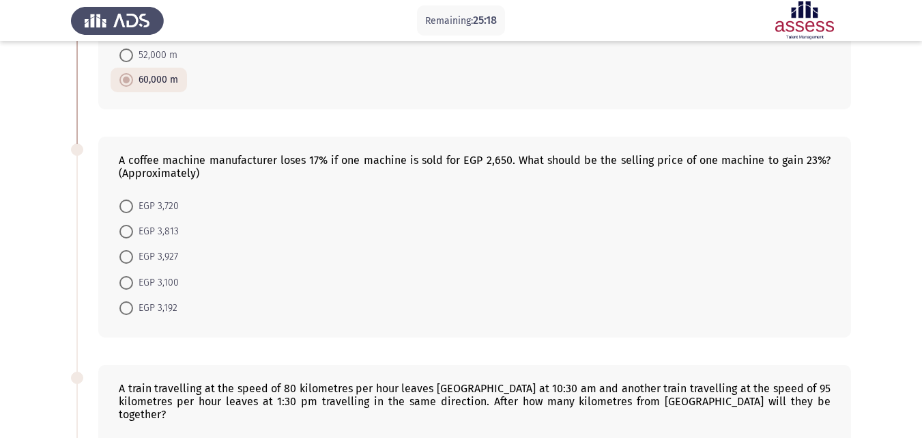
scroll to position [219, 0]
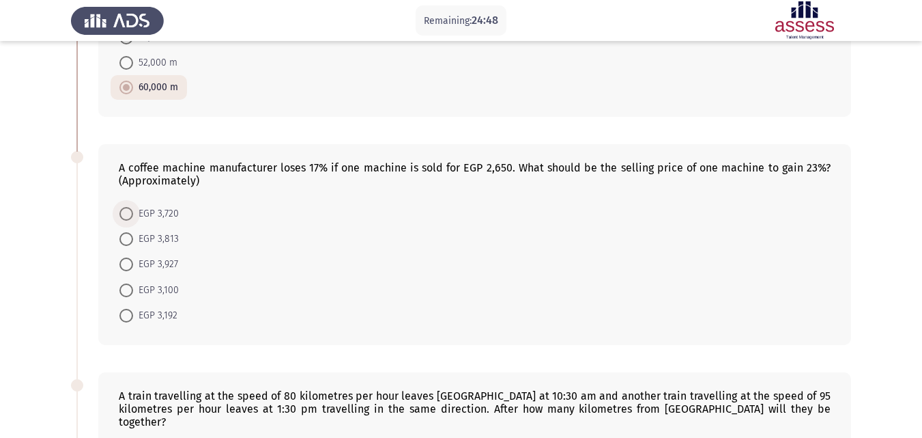
click at [158, 206] on span "EGP 3,720" at bounding box center [156, 213] width 46 height 16
click at [133, 207] on input "EGP 3,720" at bounding box center [126, 214] width 14 height 14
radio input "true"
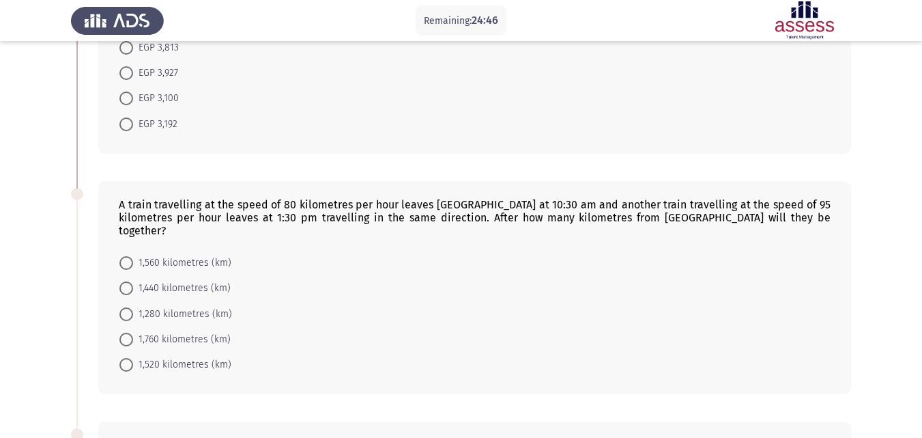
scroll to position [411, 0]
click at [159, 330] on span "1,760 kilometres (km)" at bounding box center [182, 338] width 98 height 16
click at [133, 331] on input "1,760 kilometres (km)" at bounding box center [126, 338] width 14 height 14
radio input "true"
click at [194, 354] on span "1,520 kilometres (km)" at bounding box center [182, 362] width 98 height 16
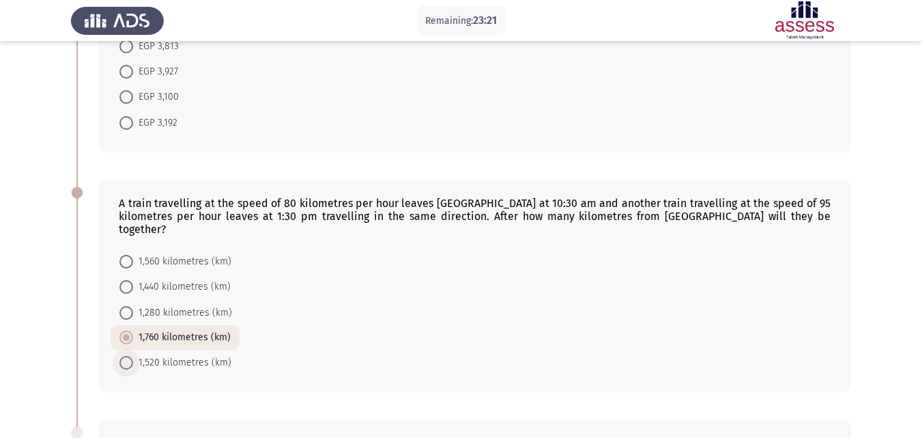
click at [133, 356] on input "1,520 kilometres (km)" at bounding box center [126, 363] width 14 height 14
radio input "true"
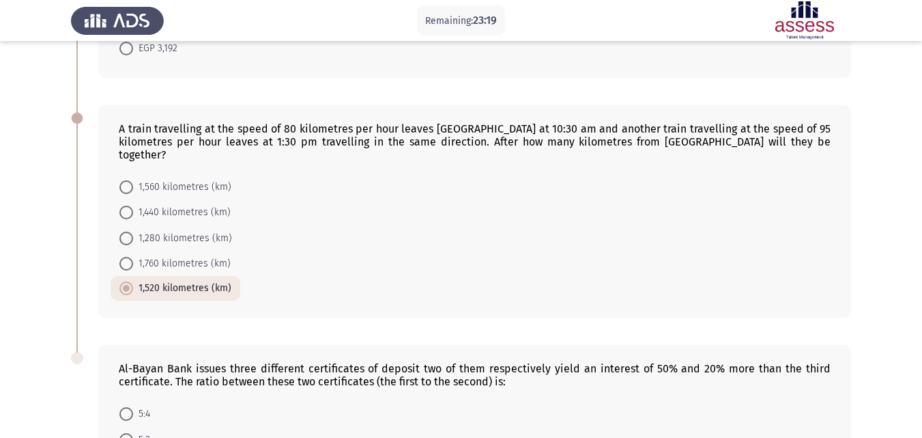
scroll to position [649, 0]
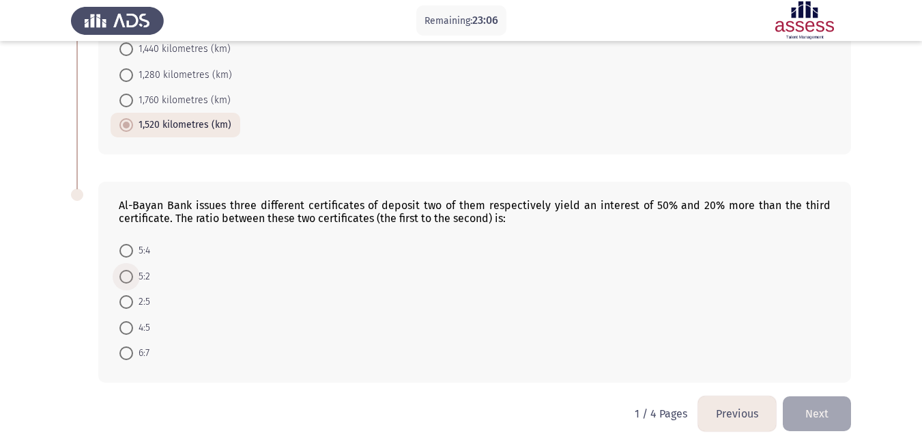
click at [137, 268] on span "5:2" at bounding box center [141, 276] width 17 height 16
click at [133, 270] on input "5:2" at bounding box center [126, 277] width 14 height 14
radio input "true"
click at [126, 244] on span at bounding box center [126, 251] width 14 height 14
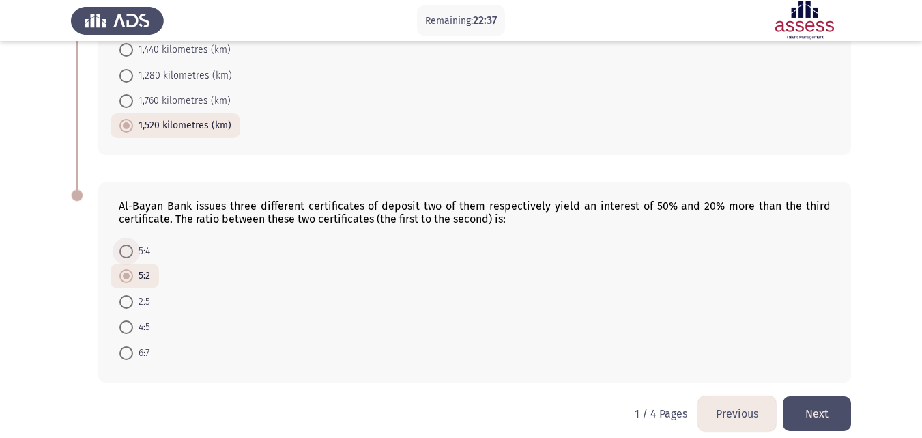
click at [126, 244] on input "5:4" at bounding box center [126, 251] width 14 height 14
radio input "true"
click at [833, 407] on button "Next" at bounding box center [817, 413] width 68 height 35
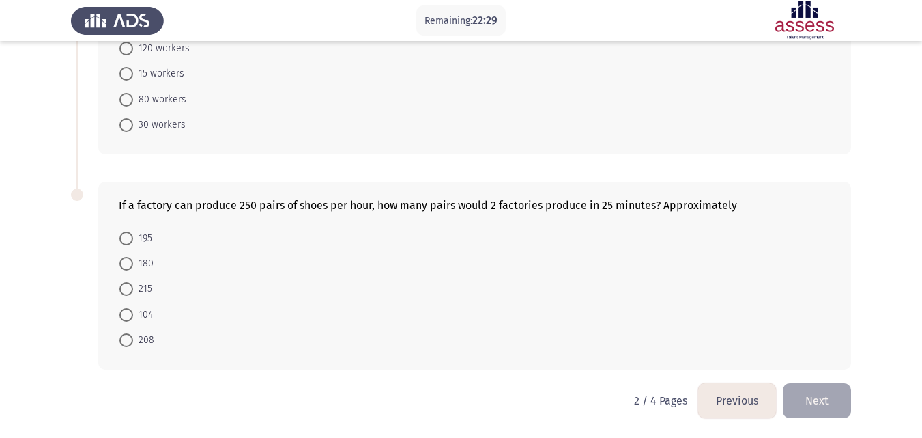
scroll to position [0, 0]
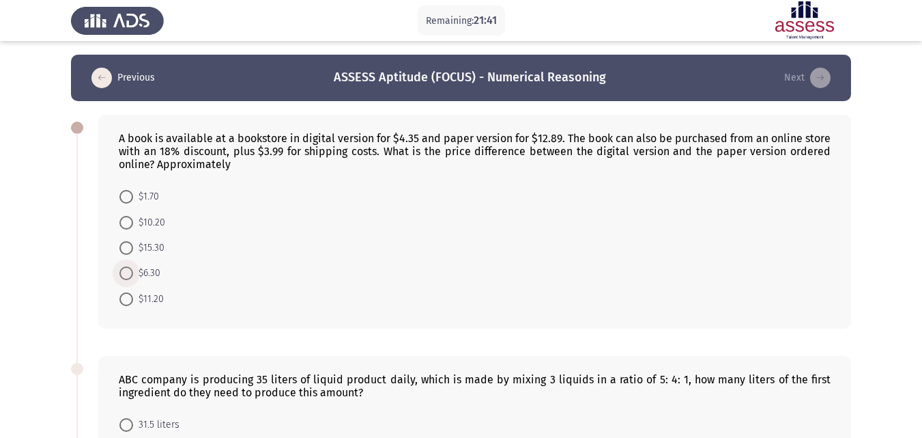
click at [137, 275] on span "$6.30" at bounding box center [146, 273] width 27 height 16
click at [133, 275] on input "$6.30" at bounding box center [126, 273] width 14 height 14
radio input "true"
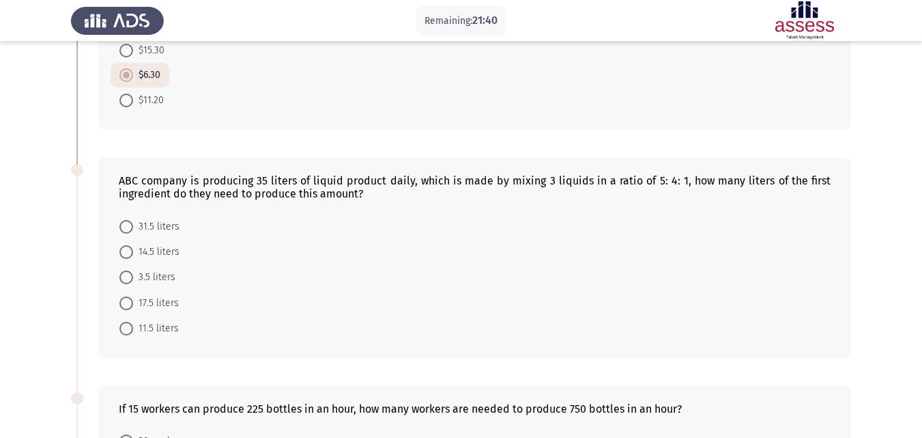
scroll to position [198, 0]
click at [158, 308] on span "17.5 liters" at bounding box center [156, 302] width 46 height 16
click at [133, 308] on input "17.5 liters" at bounding box center [126, 303] width 14 height 14
radio input "true"
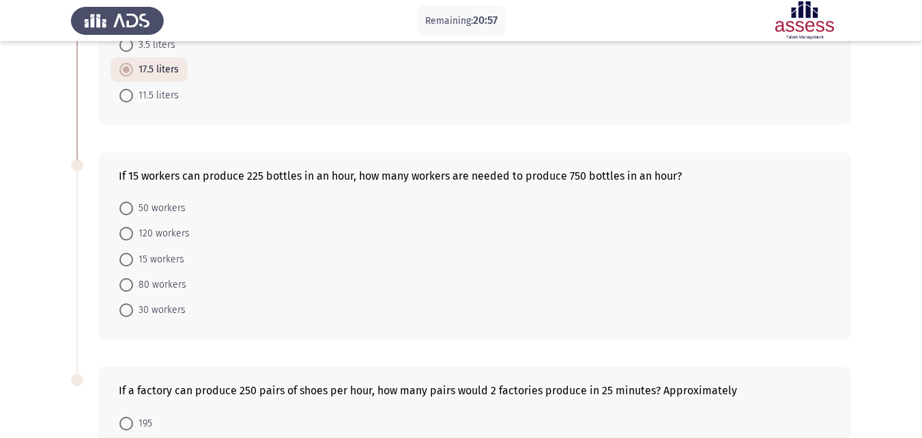
scroll to position [430, 0]
click at [175, 212] on span "50 workers" at bounding box center [159, 207] width 53 height 16
click at [133, 212] on input "50 workers" at bounding box center [126, 208] width 14 height 14
radio input "true"
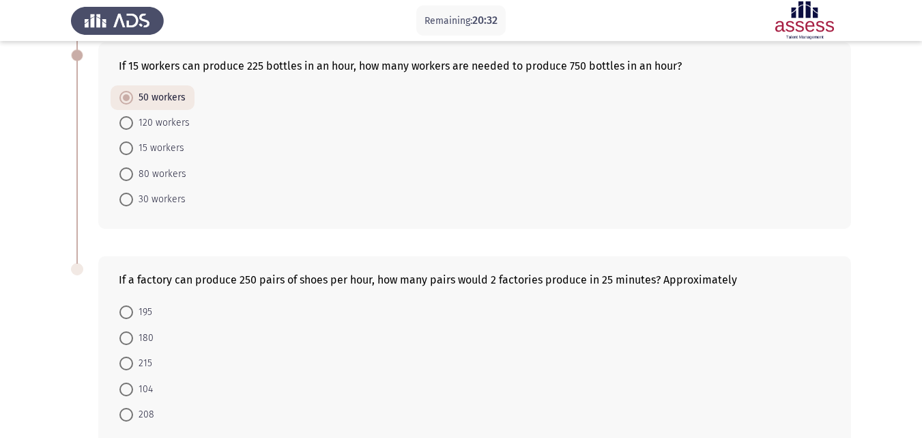
scroll to position [614, 0]
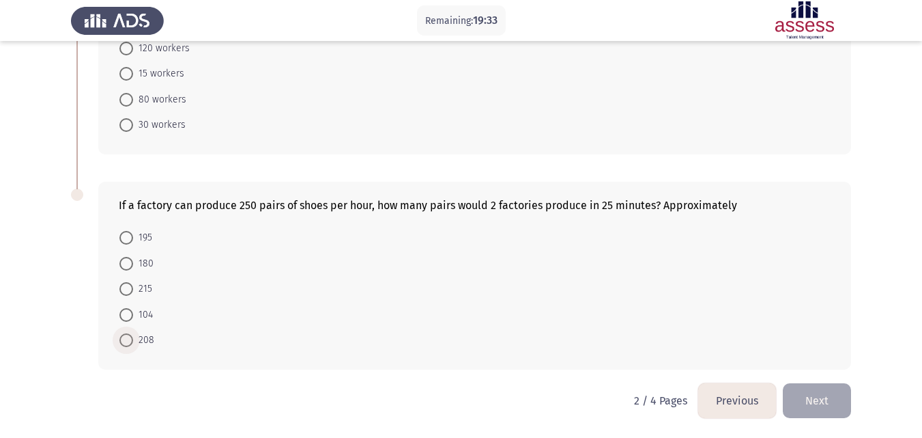
click at [129, 333] on span at bounding box center [126, 340] width 14 height 14
click at [129, 333] on input "208" at bounding box center [126, 340] width 14 height 14
radio input "true"
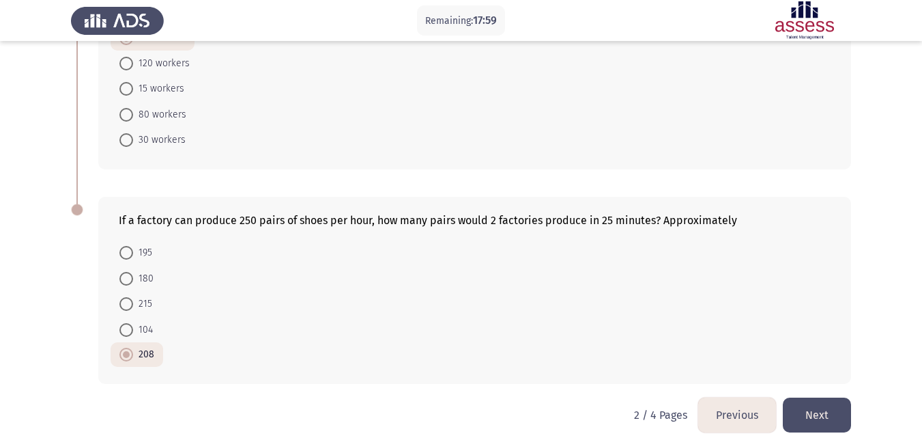
click at [835, 399] on button "Next" at bounding box center [817, 414] width 68 height 35
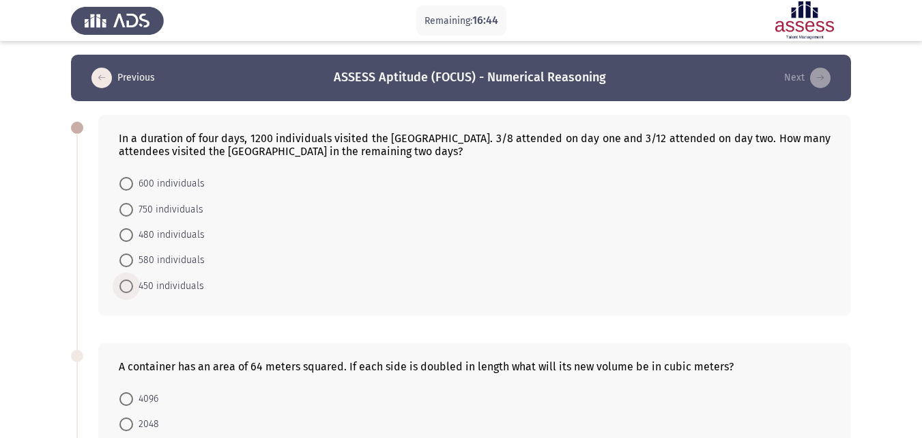
click at [194, 294] on span "450 individuals" at bounding box center [168, 286] width 71 height 16
click at [133, 293] on input "450 individuals" at bounding box center [126, 286] width 14 height 14
radio input "true"
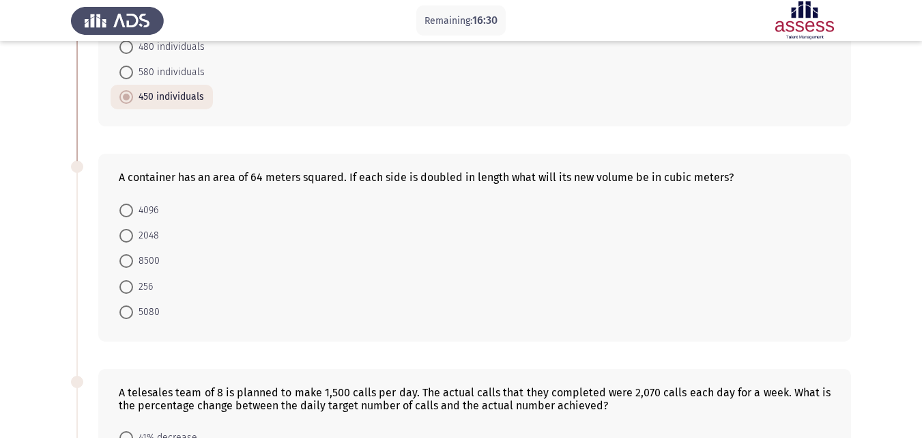
scroll to position [190, 0]
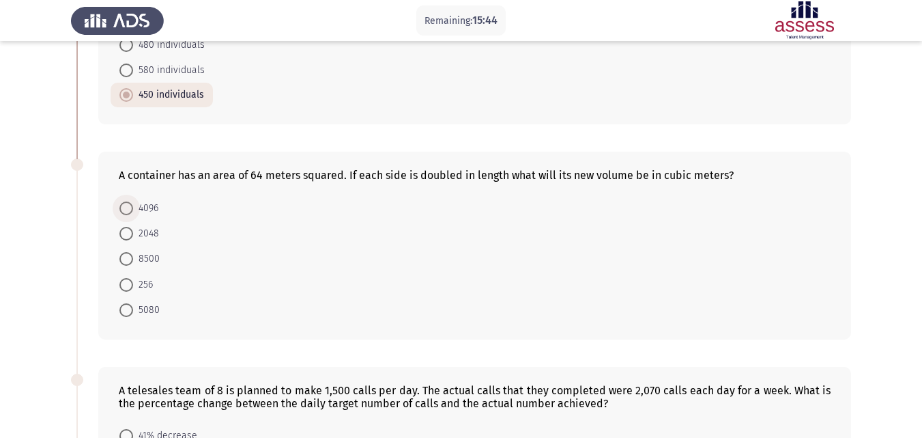
click at [140, 203] on span "4096" at bounding box center [145, 208] width 25 height 16
click at [133, 203] on input "4096" at bounding box center [126, 208] width 14 height 14
radio input "true"
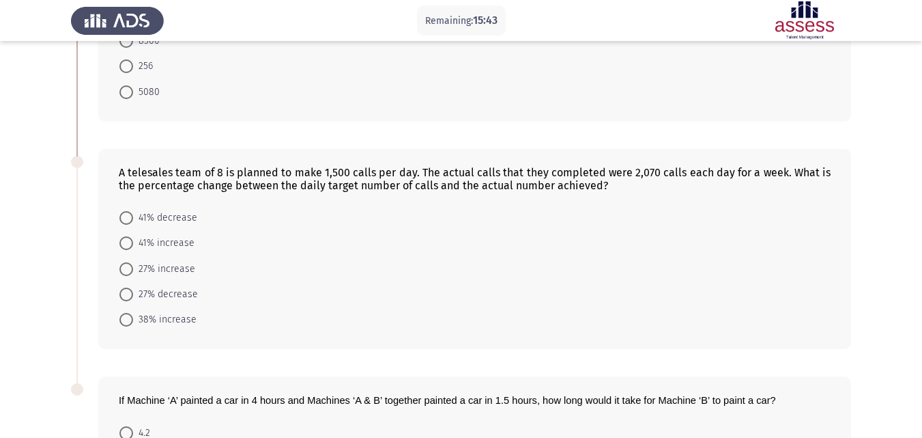
scroll to position [408, 0]
click at [171, 322] on span "38% increase" at bounding box center [164, 318] width 63 height 16
click at [133, 322] on input "38% increase" at bounding box center [126, 318] width 14 height 14
radio input "true"
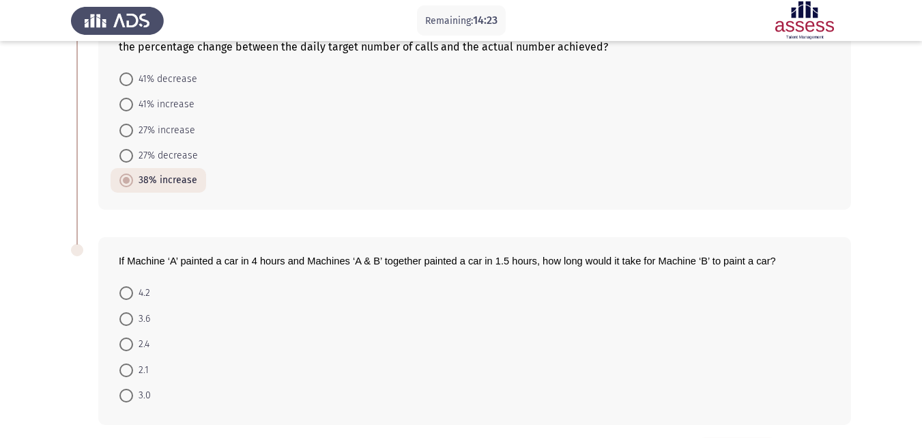
scroll to position [601, 0]
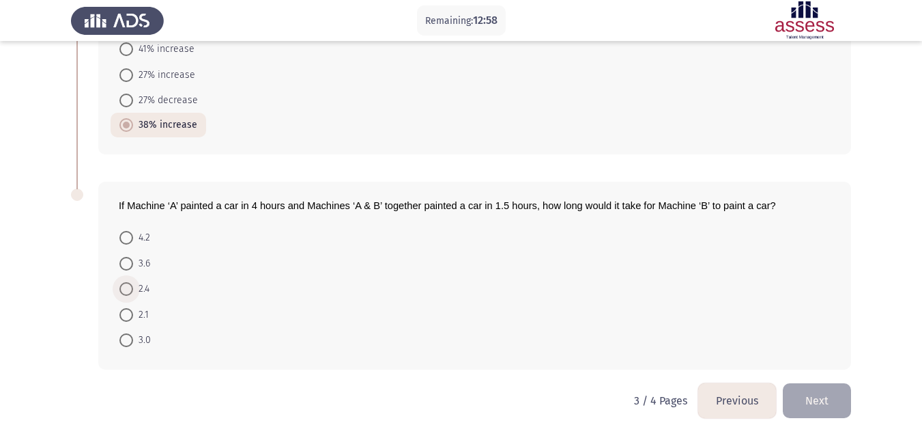
click at [135, 287] on span "2.4" at bounding box center [141, 289] width 16 height 16
click at [133, 287] on input "2.4" at bounding box center [126, 289] width 14 height 14
radio input "true"
click at [821, 397] on button "Next" at bounding box center [817, 400] width 68 height 35
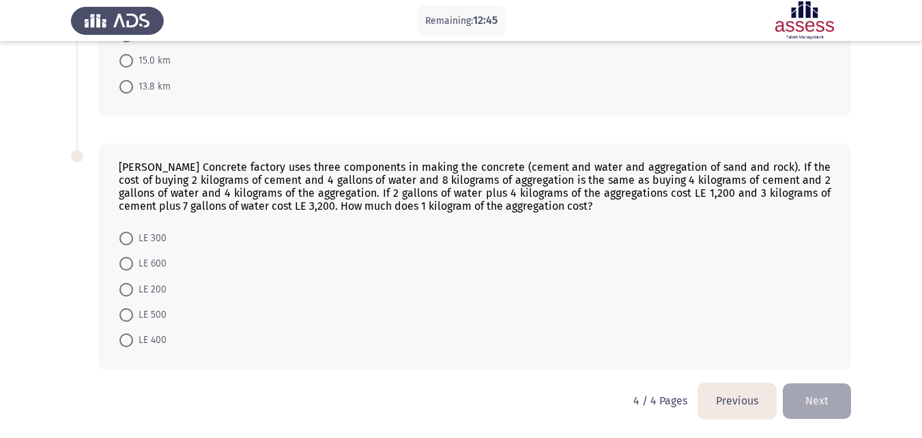
scroll to position [0, 0]
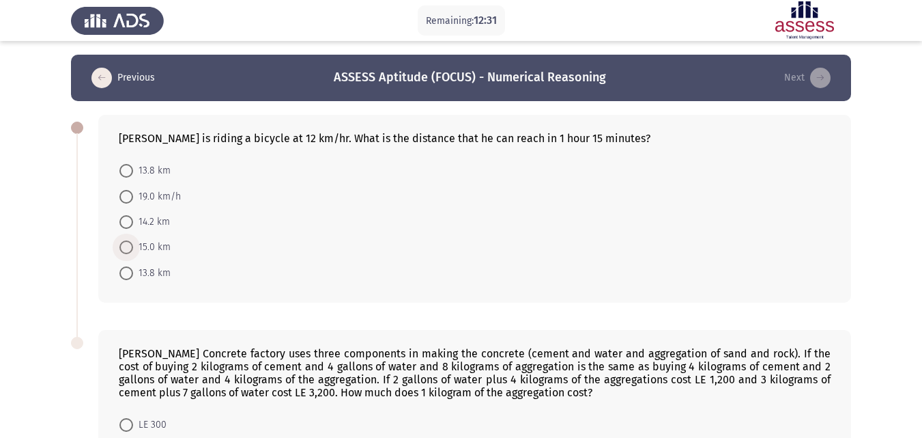
click at [151, 244] on span "15.0 km" at bounding box center [152, 247] width 38 height 16
click at [133, 244] on input "15.0 km" at bounding box center [126, 247] width 14 height 14
radio input "true"
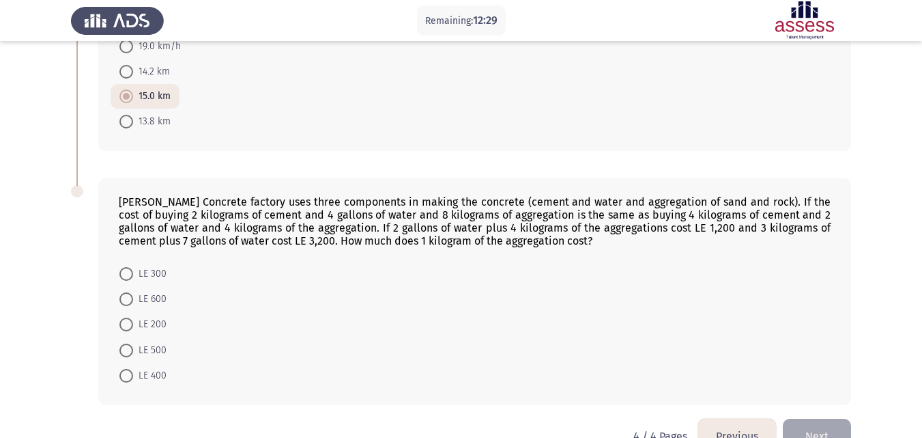
scroll to position [186, 0]
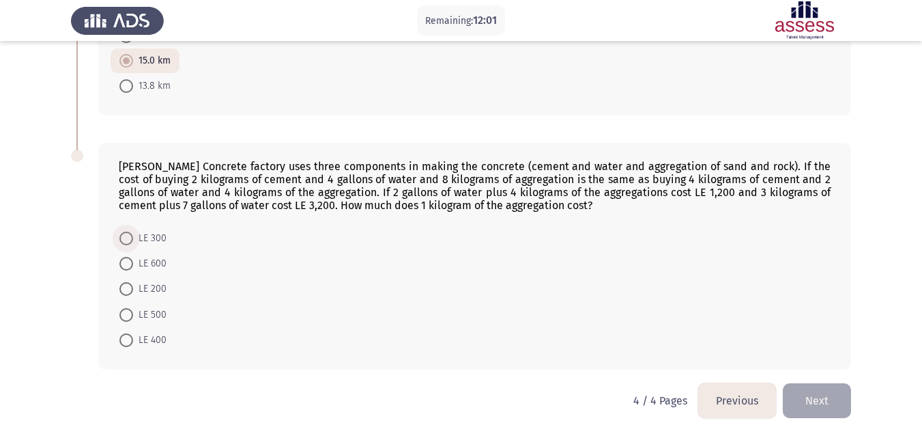
click at [152, 236] on span "LE 300" at bounding box center [149, 238] width 33 height 16
click at [133, 236] on input "LE 300" at bounding box center [126, 238] width 14 height 14
radio input "true"
click at [629, 266] on form "LE 300 LE 600 LE 200 LE 500 LE 400" at bounding box center [475, 288] width 712 height 126
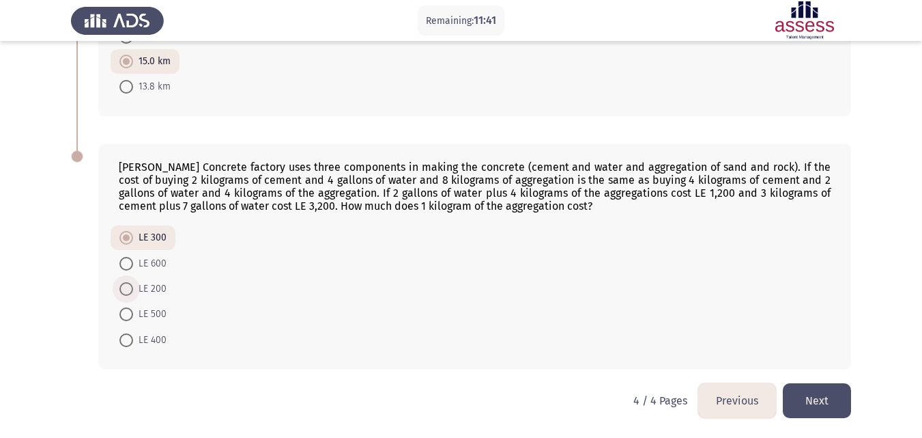
click at [161, 281] on span "LE 200" at bounding box center [149, 289] width 33 height 16
click at [133, 282] on input "LE 200" at bounding box center [126, 289] width 14 height 14
radio input "true"
click at [137, 231] on span "LE 300" at bounding box center [149, 239] width 33 height 16
click at [133, 232] on input "LE 300" at bounding box center [126, 239] width 14 height 14
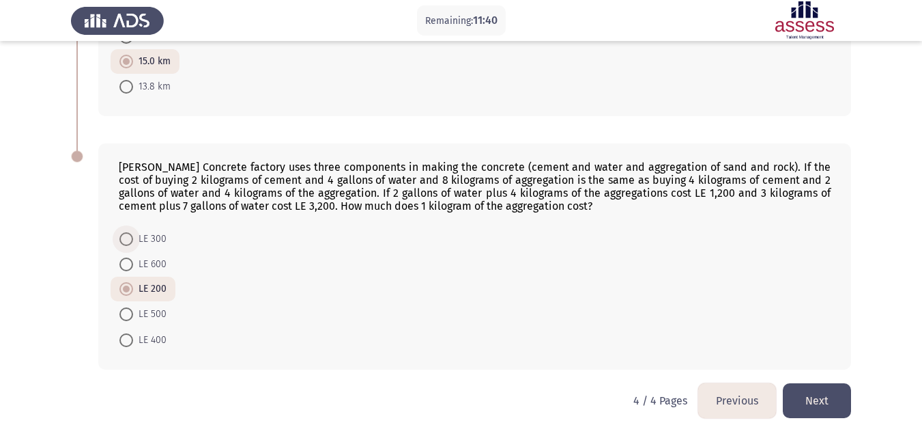
radio input "true"
click at [831, 387] on button "Next" at bounding box center [817, 400] width 68 height 35
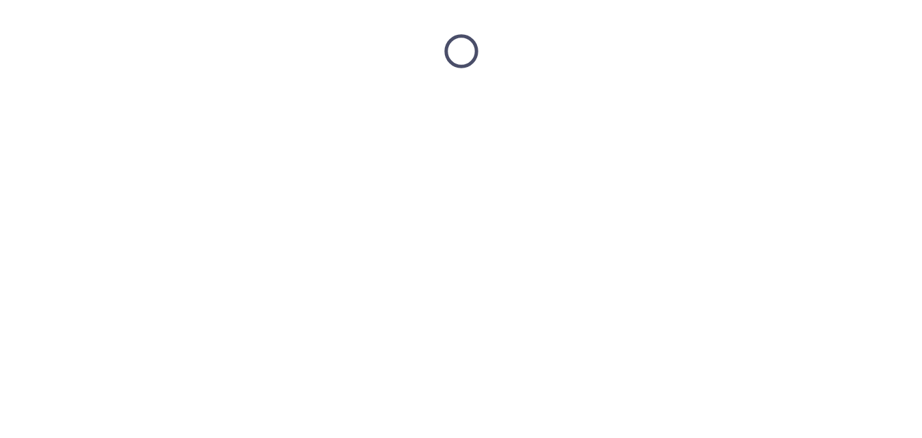
scroll to position [0, 0]
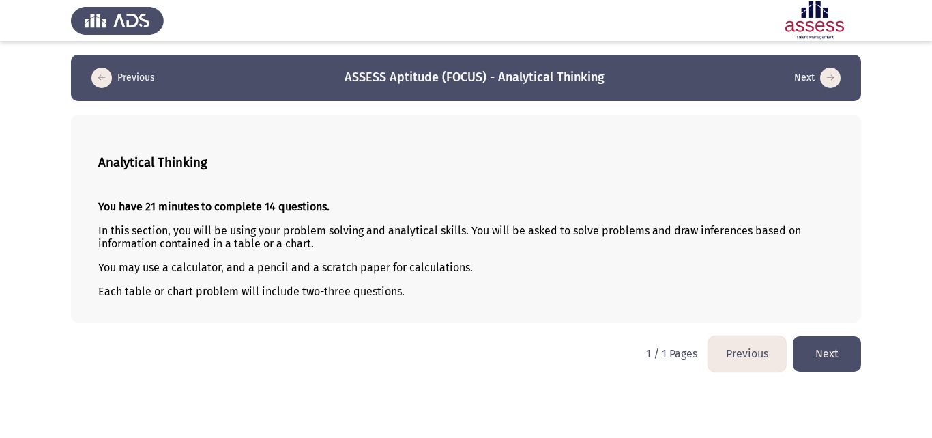
click at [827, 337] on button "Next" at bounding box center [827, 353] width 68 height 35
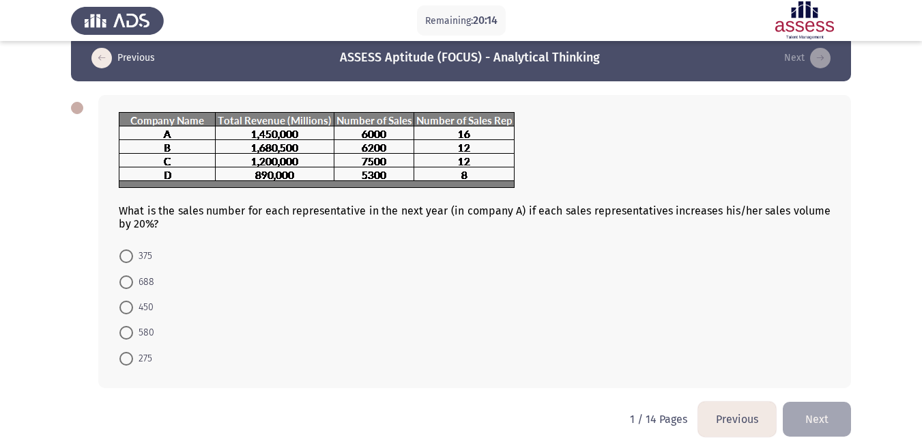
scroll to position [19, 0]
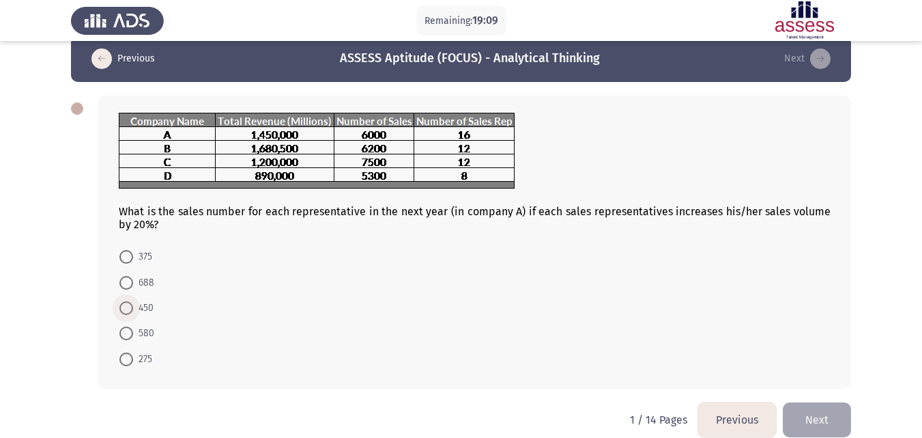
click at [147, 304] on span "450" at bounding box center [143, 308] width 20 height 16
click at [133, 304] on input "450" at bounding box center [126, 308] width 14 height 14
radio input "true"
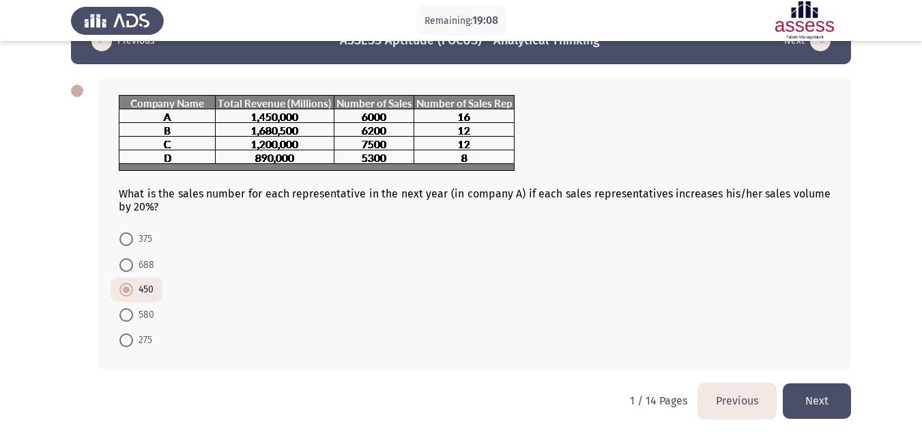
click at [814, 395] on button "Next" at bounding box center [817, 400] width 68 height 35
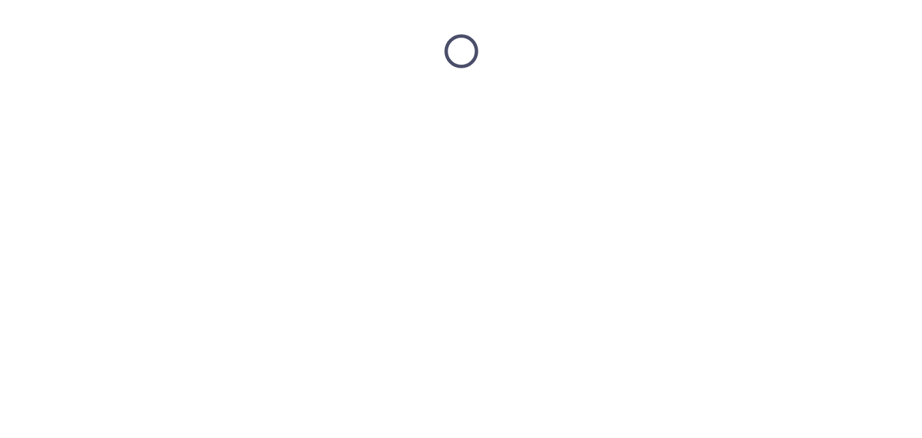
scroll to position [0, 0]
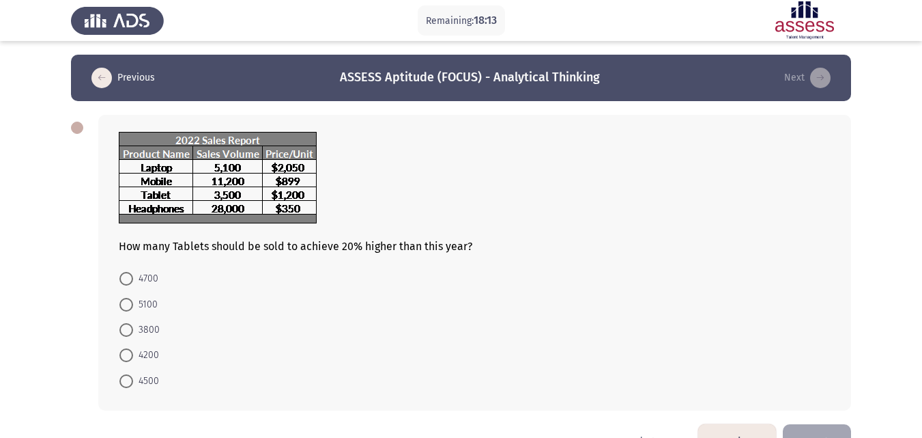
click at [144, 346] on mat-radio-button "4200" at bounding box center [139, 354] width 57 height 25
click at [118, 358] on mat-radio-button "4200" at bounding box center [139, 354] width 57 height 25
click at [140, 347] on span "4200" at bounding box center [146, 355] width 26 height 16
click at [133, 348] on input "4200" at bounding box center [126, 355] width 14 height 14
radio input "true"
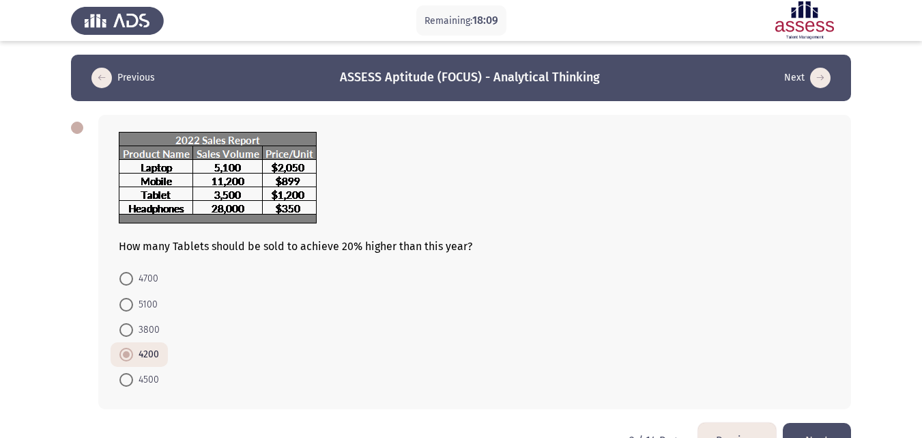
scroll to position [40, 0]
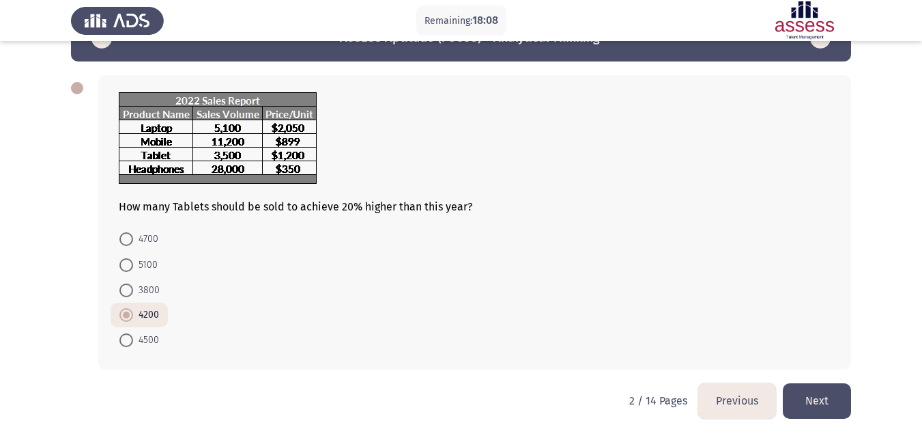
click at [830, 395] on button "Next" at bounding box center [817, 400] width 68 height 35
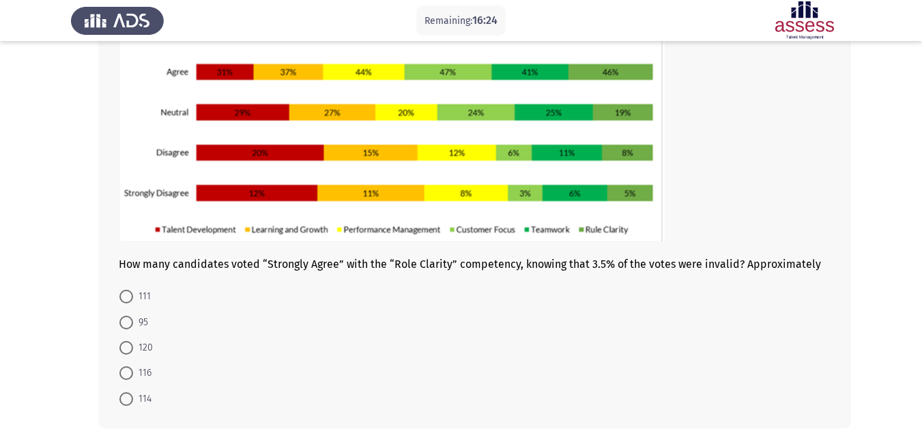
scroll to position [154, 0]
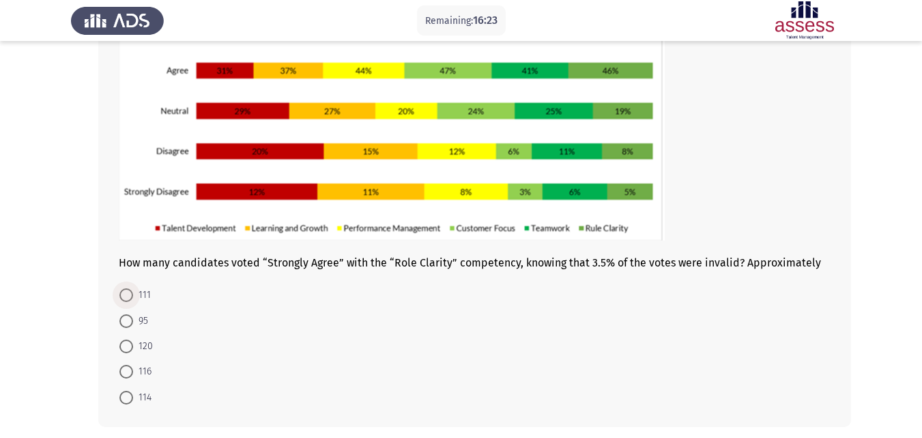
click at [124, 294] on span at bounding box center [126, 295] width 14 height 14
click at [124, 294] on input "111" at bounding box center [126, 295] width 14 height 14
radio input "true"
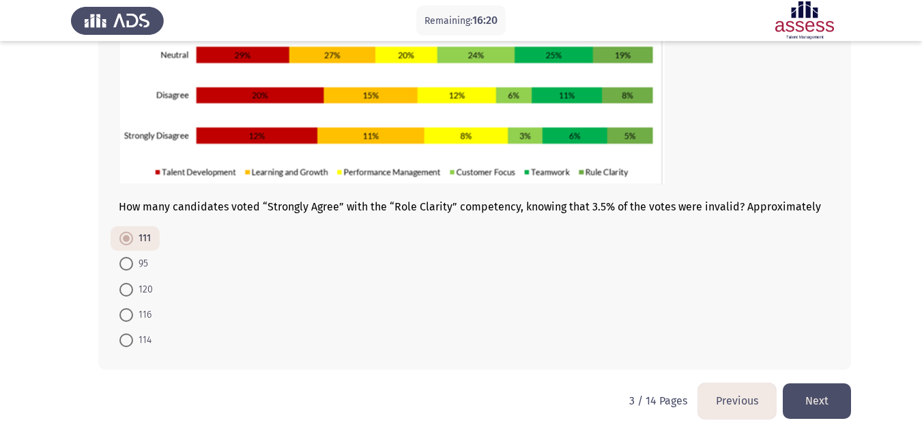
click at [801, 393] on button "Next" at bounding box center [817, 400] width 68 height 35
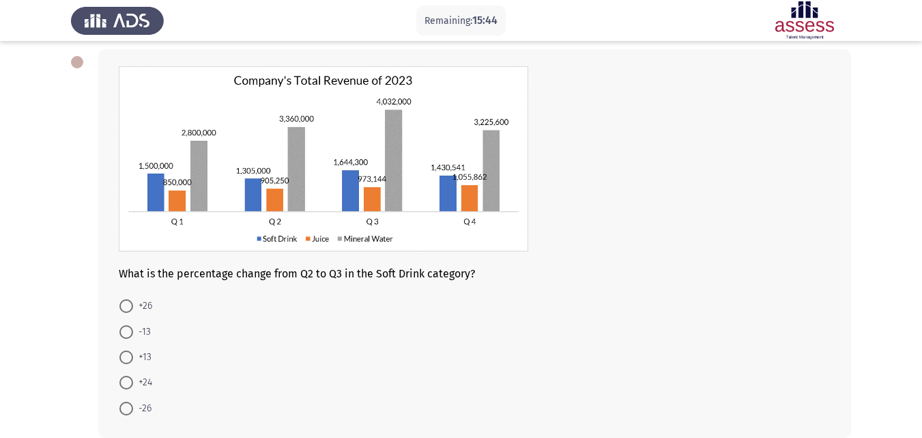
scroll to position [124, 0]
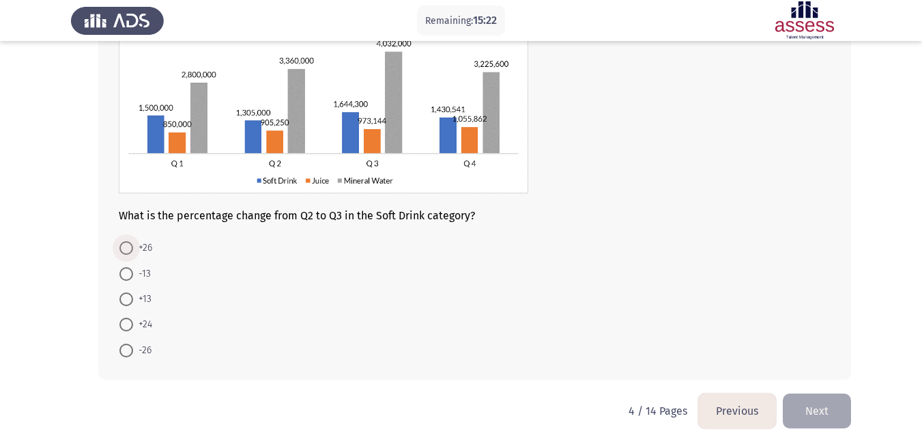
click at [122, 250] on span at bounding box center [126, 248] width 14 height 14
click at [122, 250] on input "+26" at bounding box center [126, 248] width 14 height 14
radio input "true"
click at [808, 398] on button "Next" at bounding box center [817, 409] width 68 height 35
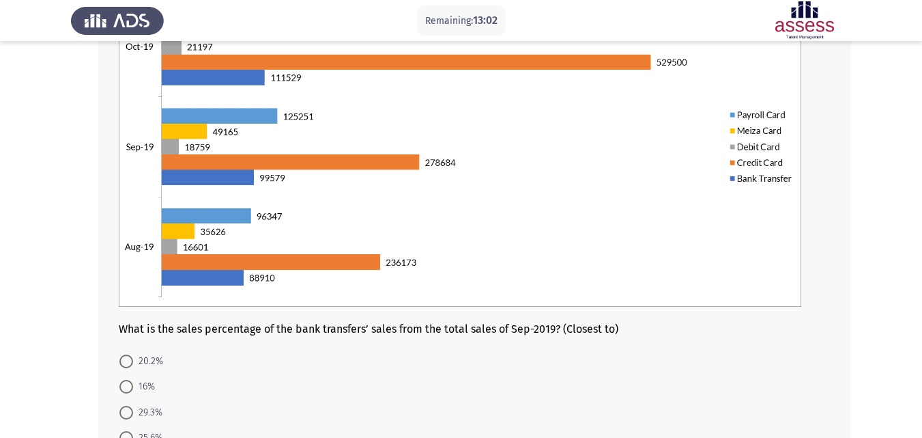
scroll to position [296, 0]
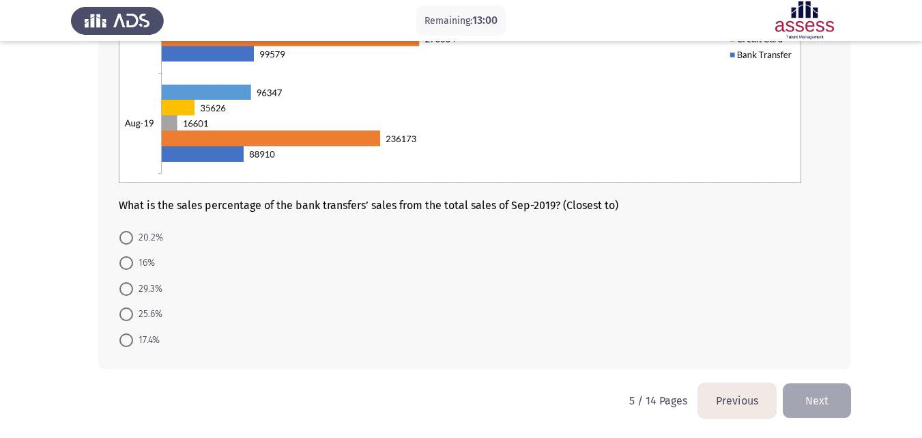
click at [160, 327] on mat-radio-button "17.4%" at bounding box center [140, 338] width 58 height 25
drag, startPoint x: 131, startPoint y: 352, endPoint x: 130, endPoint y: 343, distance: 8.2
click at [130, 343] on mat-radio-button "17.4%" at bounding box center [140, 338] width 58 height 25
click at [130, 343] on span at bounding box center [126, 340] width 14 height 14
click at [130, 343] on input "17.4%" at bounding box center [126, 340] width 14 height 14
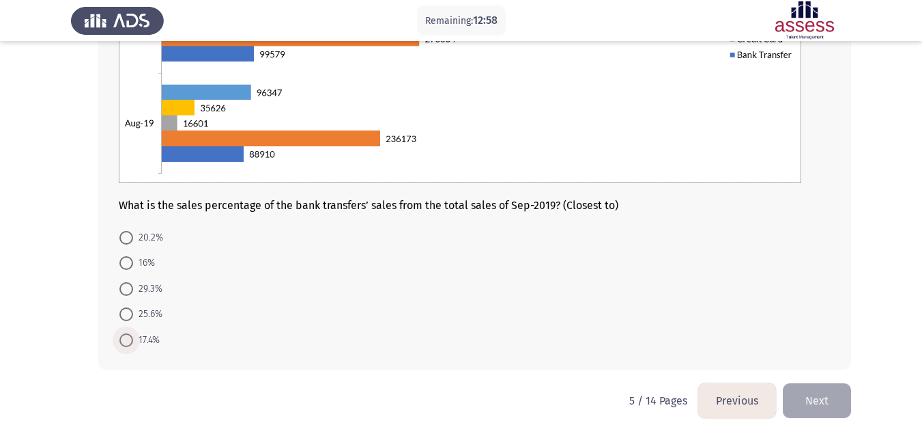
radio input "true"
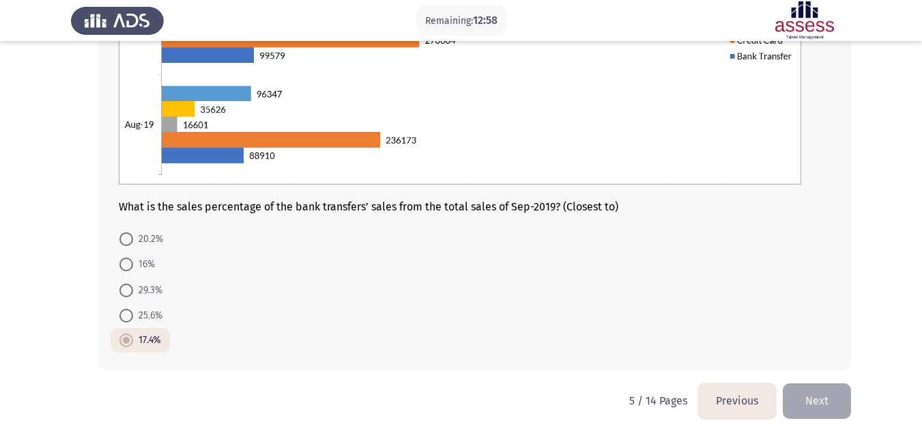
scroll to position [294, 0]
click at [818, 395] on button "Next" at bounding box center [817, 400] width 68 height 35
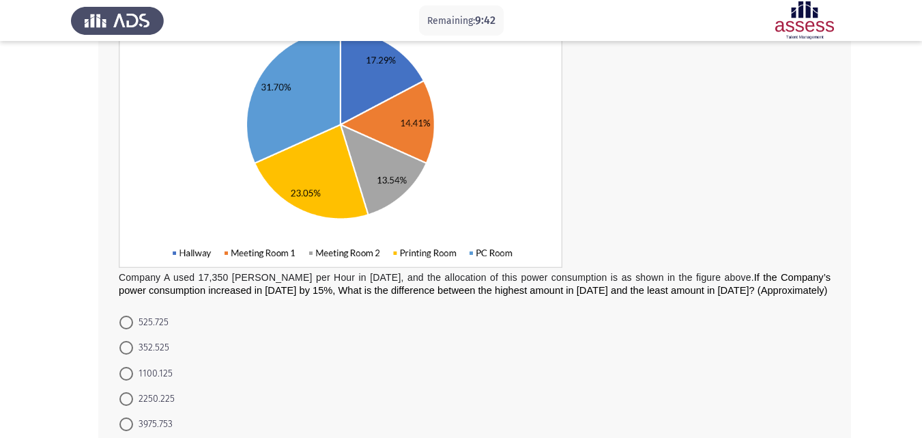
scroll to position [171, 0]
click at [144, 420] on span "3975.753" at bounding box center [153, 423] width 40 height 16
click at [133, 420] on input "3975.753" at bounding box center [126, 423] width 14 height 14
radio input "true"
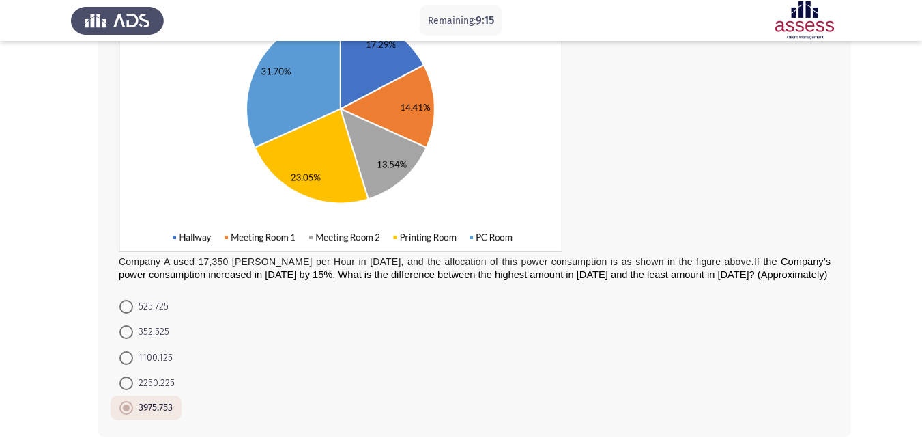
scroll to position [254, 0]
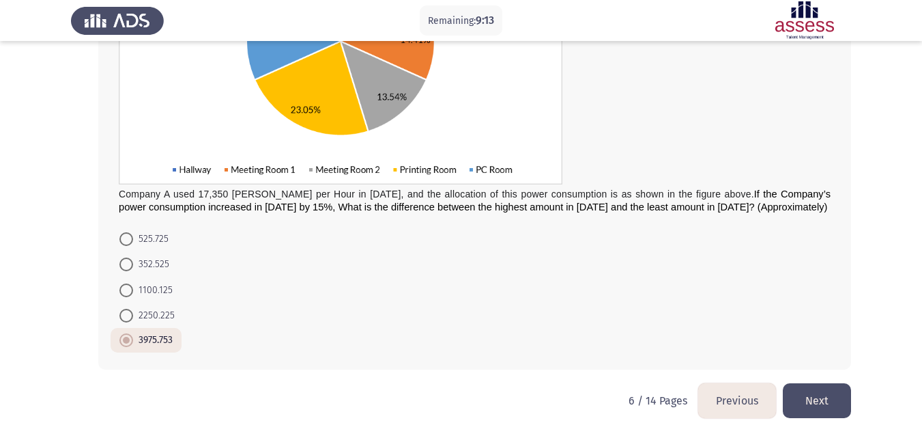
click at [818, 400] on button "Next" at bounding box center [817, 400] width 68 height 35
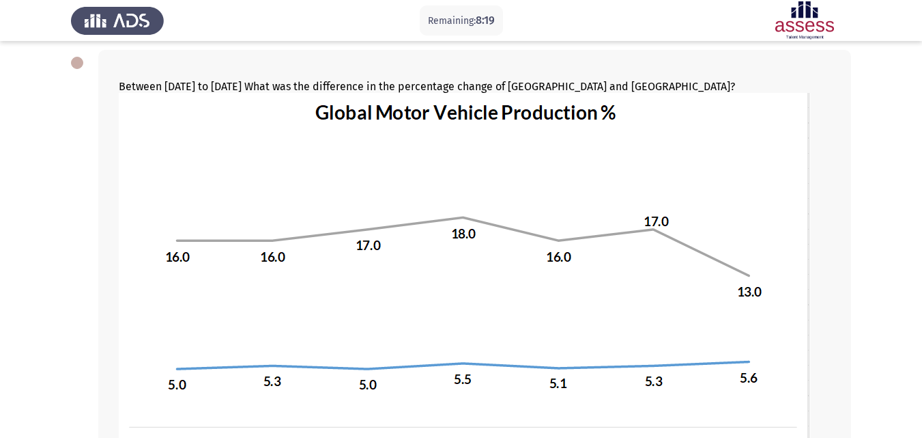
scroll to position [375, 0]
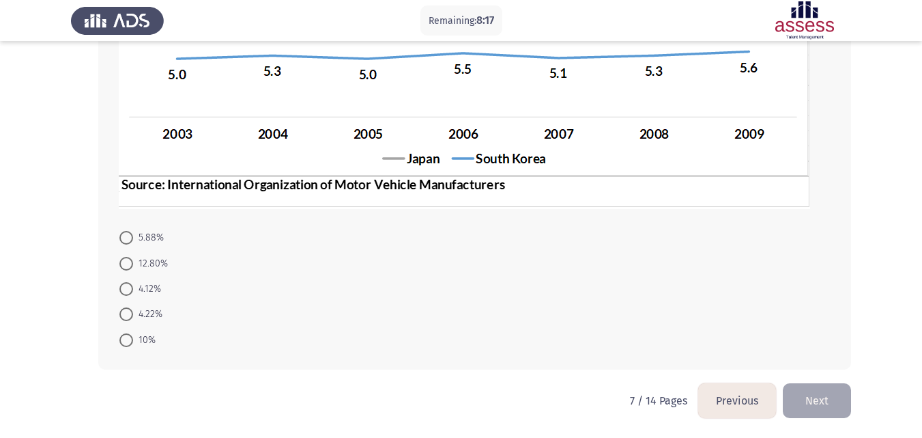
drag, startPoint x: 131, startPoint y: 249, endPoint x: 131, endPoint y: 242, distance: 7.5
click at [131, 242] on mat-radio-button "5.88%" at bounding box center [142, 237] width 62 height 25
click at [131, 242] on span at bounding box center [126, 238] width 14 height 14
click at [131, 242] on input "5.88%" at bounding box center [126, 238] width 14 height 14
radio input "true"
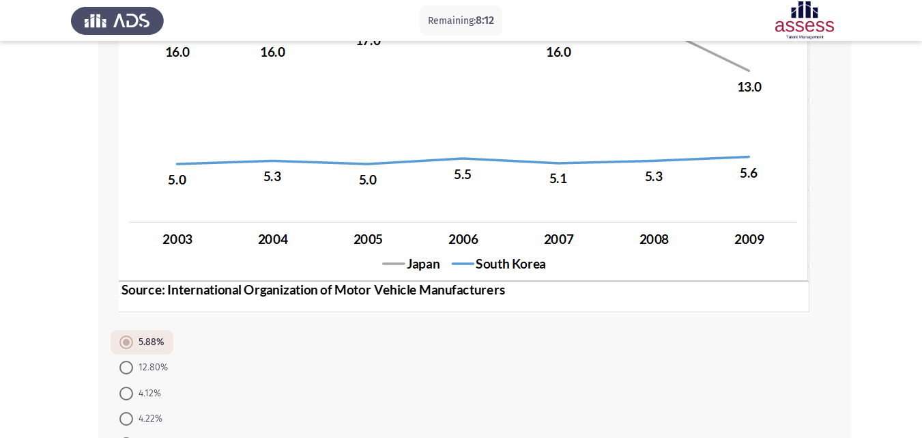
scroll to position [352, 0]
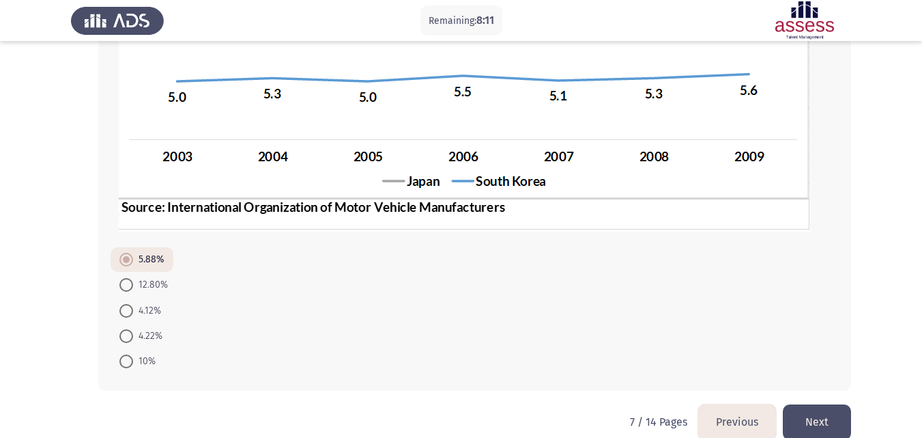
click at [824, 421] on button "Next" at bounding box center [817, 421] width 68 height 35
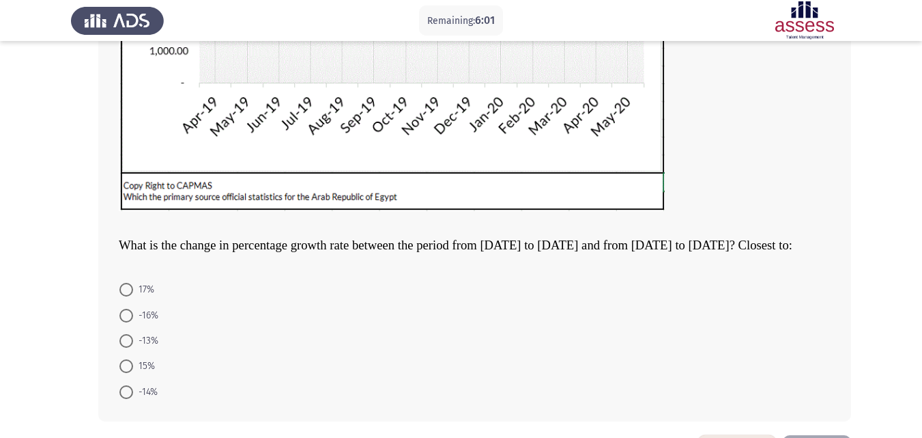
scroll to position [419, 0]
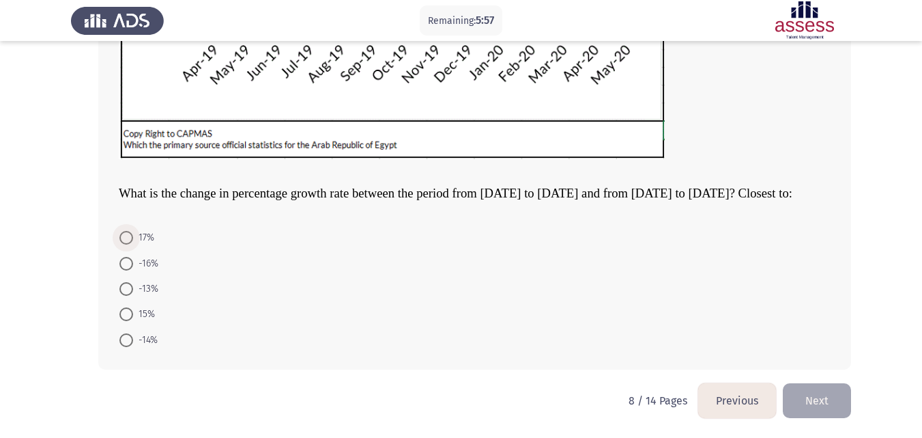
click at [126, 231] on span at bounding box center [126, 238] width 14 height 14
click at [126, 231] on input "17%" at bounding box center [126, 238] width 14 height 14
radio input "true"
click at [812, 399] on button "Next" at bounding box center [817, 400] width 68 height 35
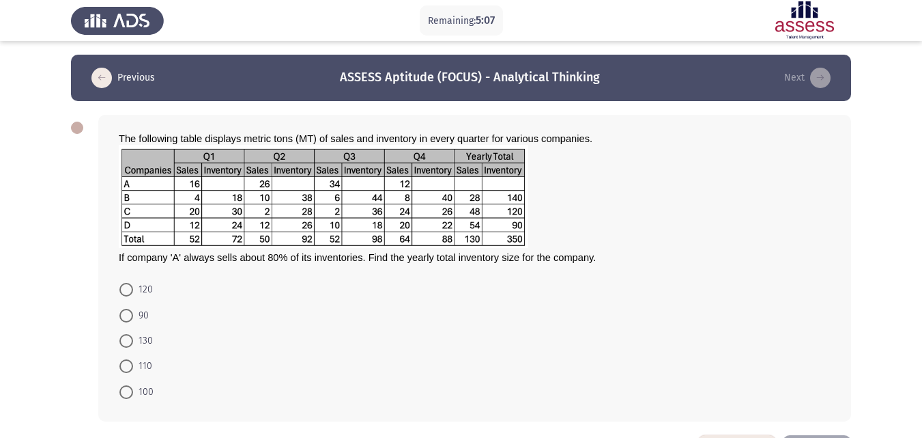
scroll to position [40, 0]
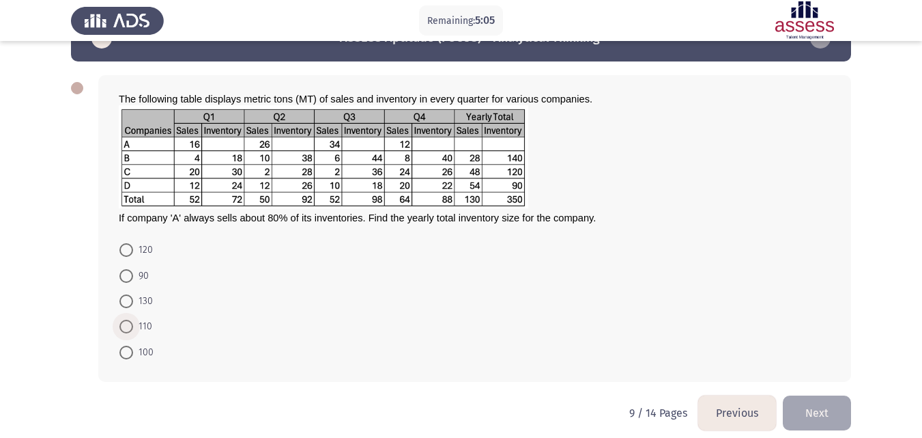
click at [130, 326] on span at bounding box center [126, 326] width 14 height 14
click at [130, 326] on input "110" at bounding box center [126, 326] width 14 height 14
radio input "true"
drag, startPoint x: 154, startPoint y: 354, endPoint x: 145, endPoint y: 354, distance: 8.9
click at [145, 354] on mat-radio-button "100" at bounding box center [137, 350] width 52 height 25
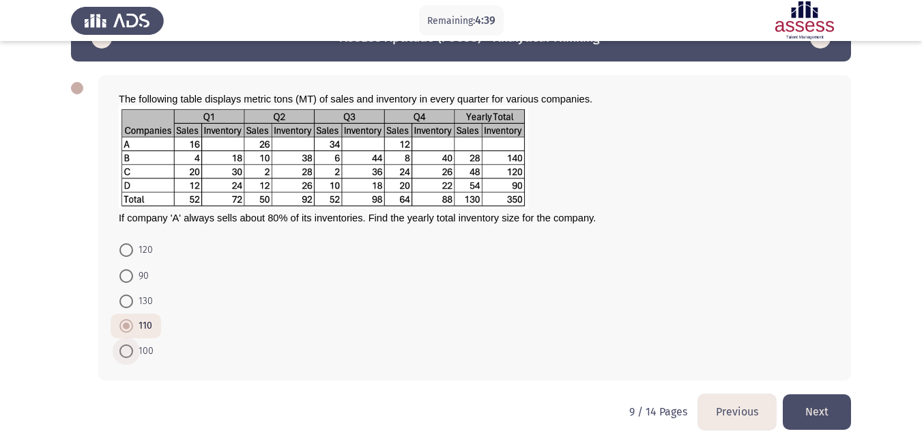
click at [145, 354] on span "100" at bounding box center [143, 351] width 20 height 16
click at [133, 354] on input "100" at bounding box center [126, 351] width 14 height 14
radio input "true"
click at [840, 408] on button "Next" at bounding box center [817, 411] width 68 height 35
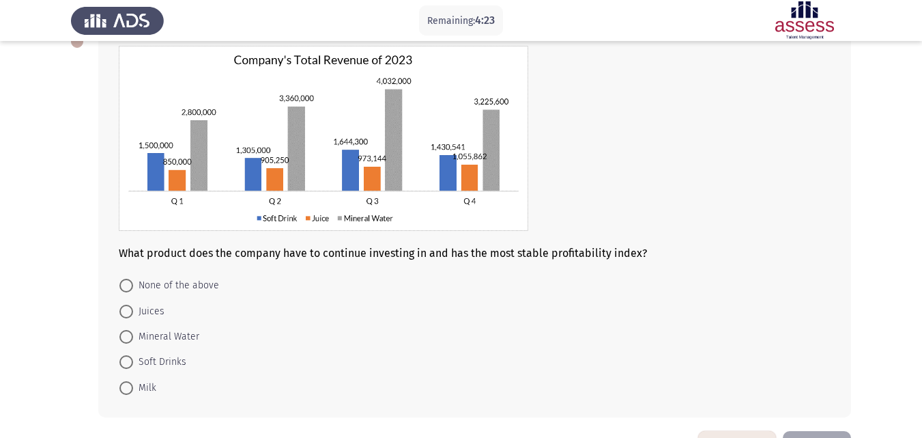
scroll to position [87, 0]
click at [128, 312] on span at bounding box center [126, 311] width 14 height 14
click at [128, 312] on input "Juices" at bounding box center [126, 311] width 14 height 14
radio input "true"
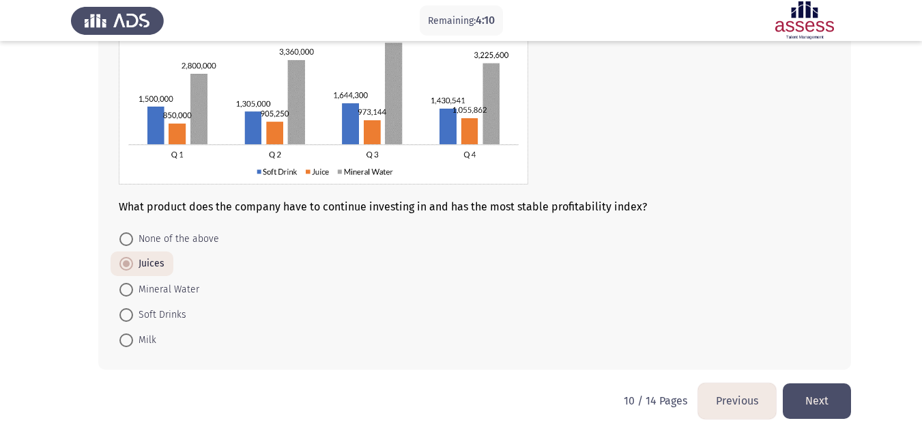
click at [802, 398] on button "Next" at bounding box center [817, 400] width 68 height 35
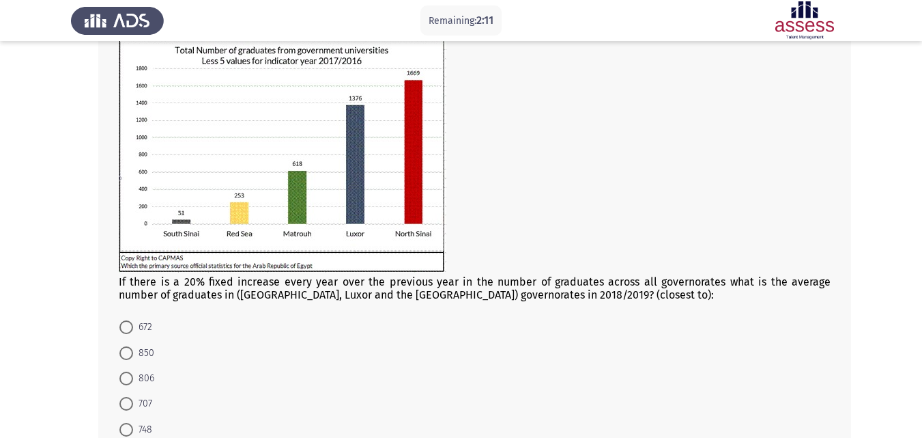
scroll to position [183, 0]
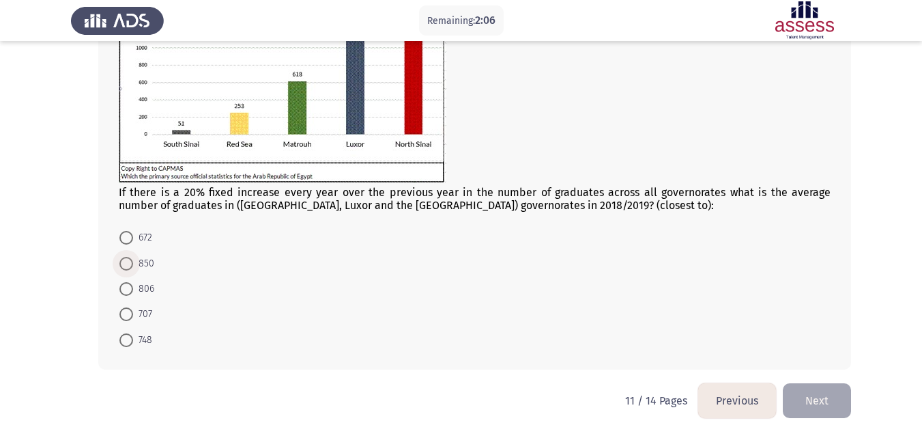
click at [132, 257] on span at bounding box center [126, 264] width 14 height 14
click at [132, 257] on input "850" at bounding box center [126, 264] width 14 height 14
radio input "true"
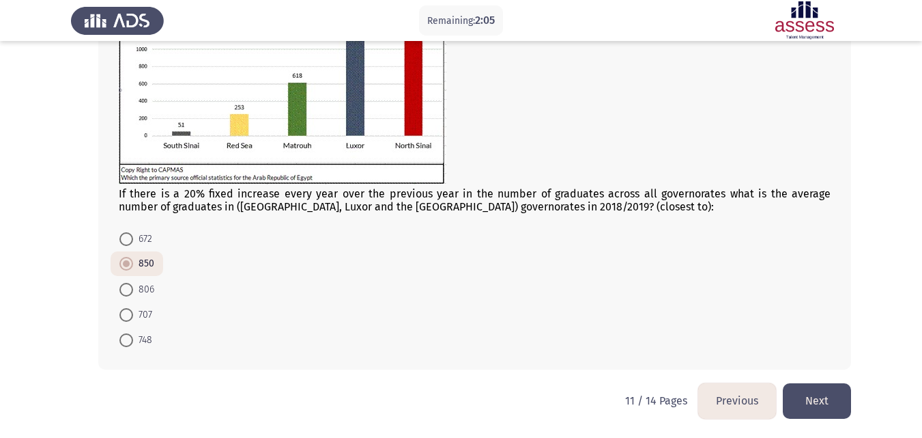
click at [833, 407] on button "Next" at bounding box center [817, 400] width 68 height 35
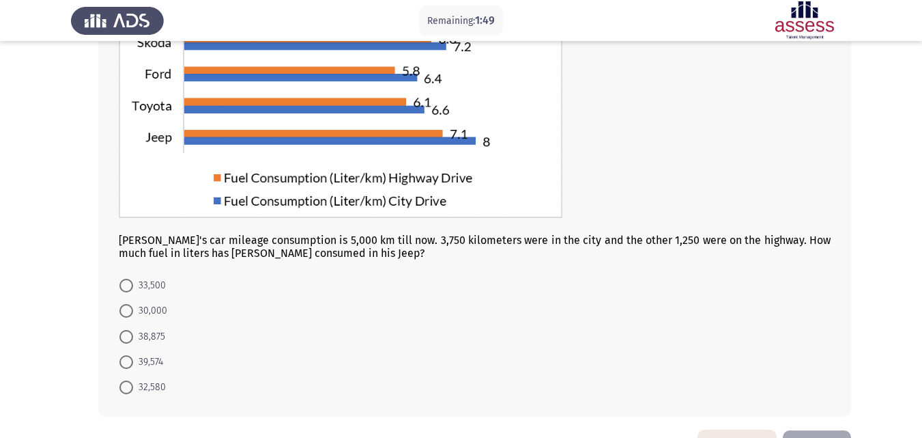
scroll to position [228, 0]
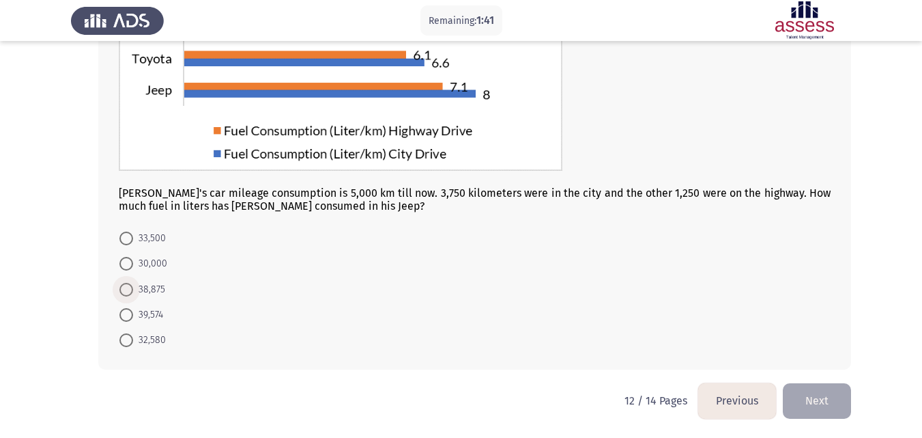
click at [151, 281] on span "38,875" at bounding box center [149, 289] width 32 height 16
click at [133, 283] on input "38,875" at bounding box center [126, 290] width 14 height 14
radio input "true"
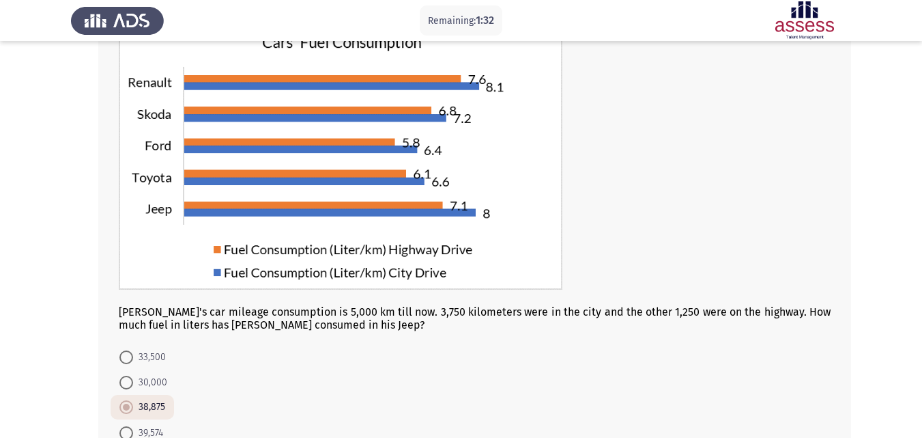
scroll to position [227, 0]
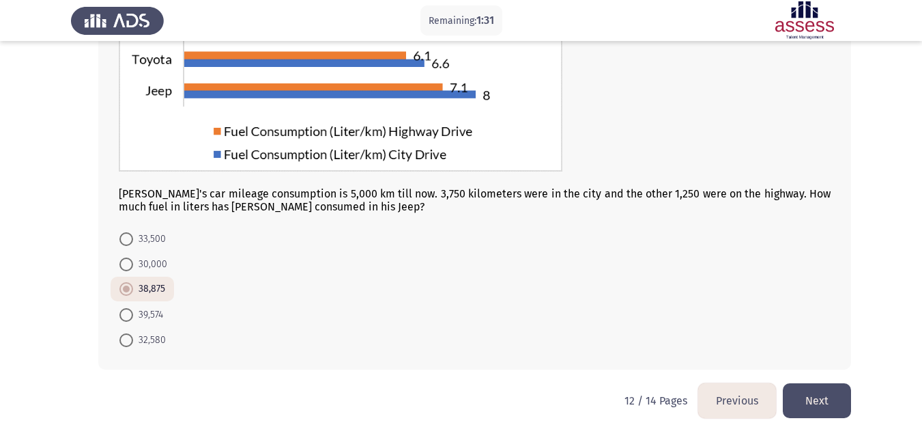
click at [821, 391] on button "Next" at bounding box center [817, 400] width 68 height 35
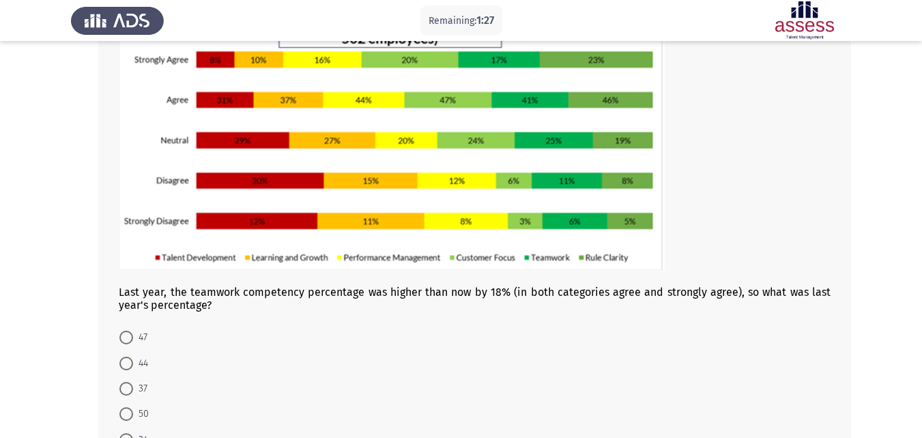
scroll to position [124, 0]
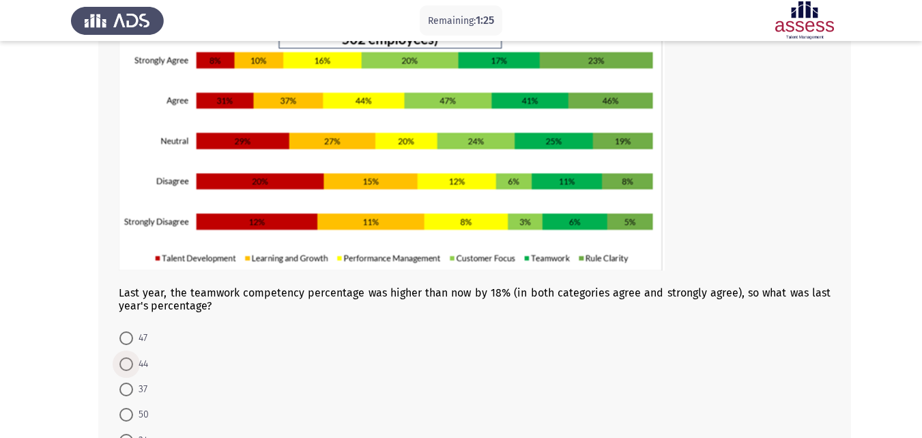
click at [132, 365] on span at bounding box center [126, 364] width 14 height 14
click at [132, 365] on input "44" at bounding box center [126, 364] width 14 height 14
radio input "true"
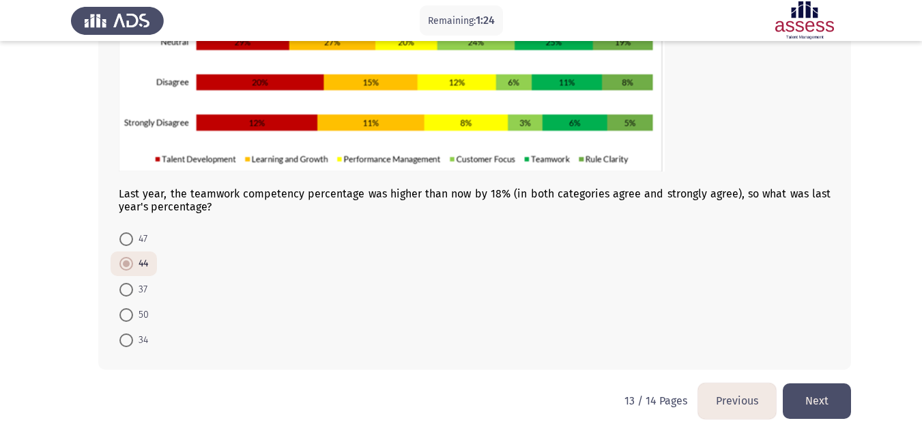
click at [806, 386] on button "Next" at bounding box center [817, 400] width 68 height 35
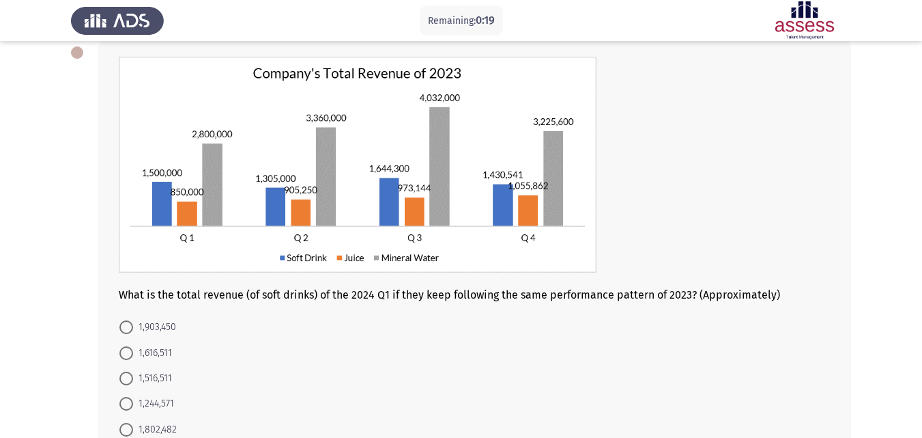
scroll to position [76, 0]
click at [152, 374] on span "1,516,511" at bounding box center [152, 377] width 39 height 16
click at [133, 374] on input "1,516,511" at bounding box center [126, 378] width 14 height 14
radio input "true"
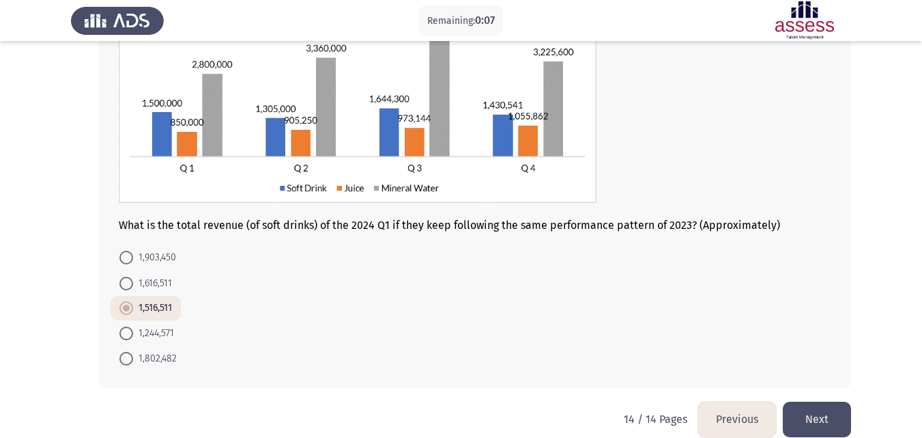
scroll to position [163, 0]
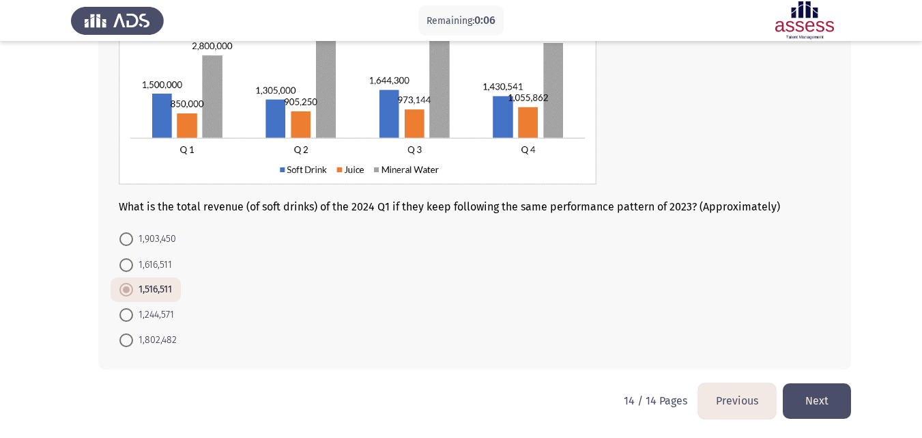
click at [817, 403] on button "Next" at bounding box center [817, 400] width 68 height 35
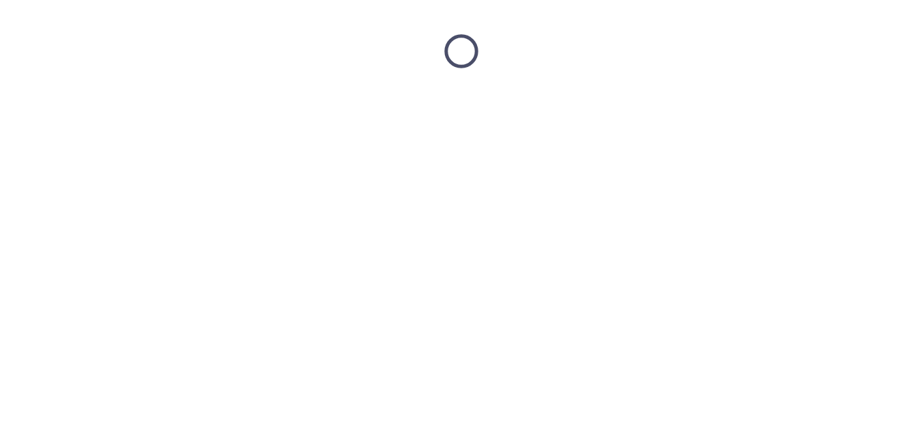
scroll to position [0, 0]
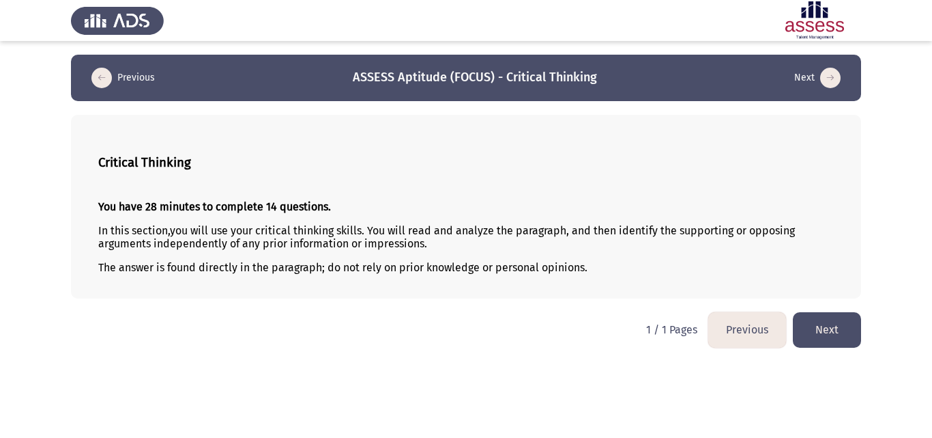
click at [838, 318] on button "Next" at bounding box center [827, 329] width 68 height 35
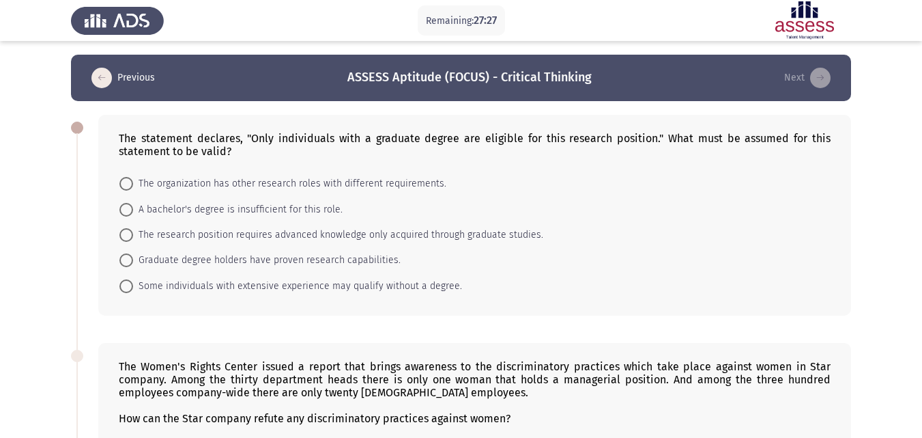
click at [368, 225] on mat-radio-button "The research position requires advanced knowledge only acquired through graduat…" at bounding box center [332, 234] width 442 height 25
click at [364, 229] on span "The research position requires advanced knowledge only acquired through graduat…" at bounding box center [338, 235] width 410 height 16
click at [133, 229] on input "The research position requires advanced knowledge only acquired through graduat…" at bounding box center [126, 235] width 14 height 14
radio input "true"
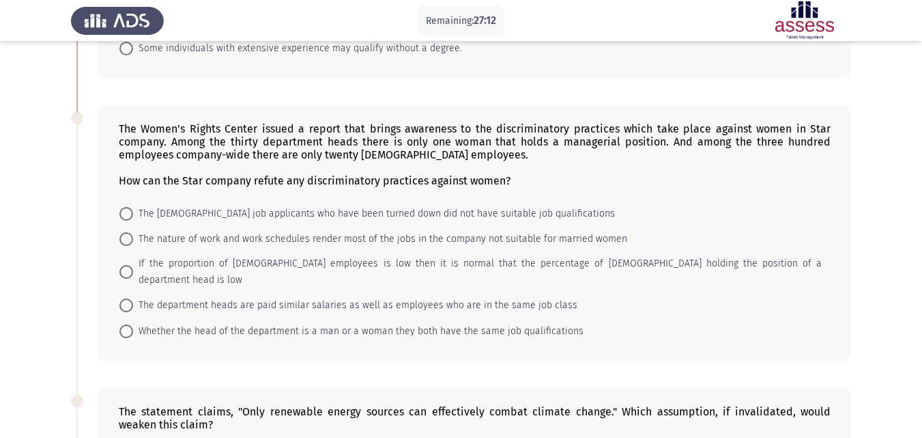
scroll to position [240, 0]
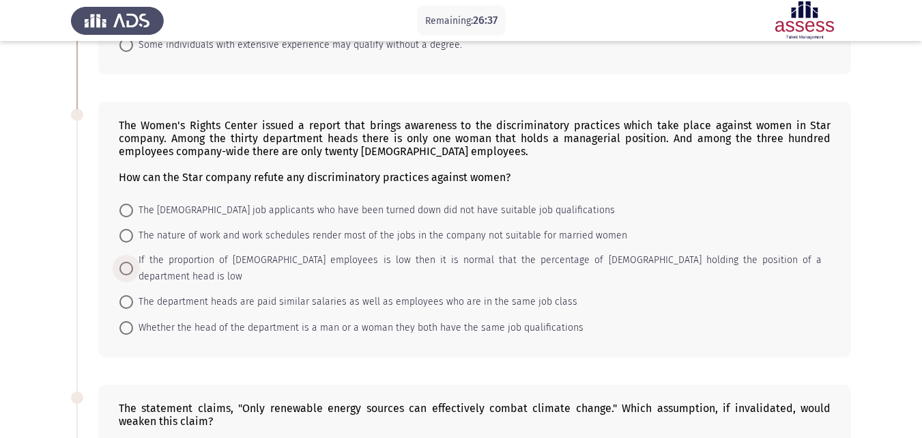
click at [682, 254] on span "If the proportion of [DEMOGRAPHIC_DATA] employees is low then it is normal that…" at bounding box center [477, 268] width 689 height 33
click at [133, 261] on input "If the proportion of [DEMOGRAPHIC_DATA] employees is low then it is normal that…" at bounding box center [126, 268] width 14 height 14
radio input "true"
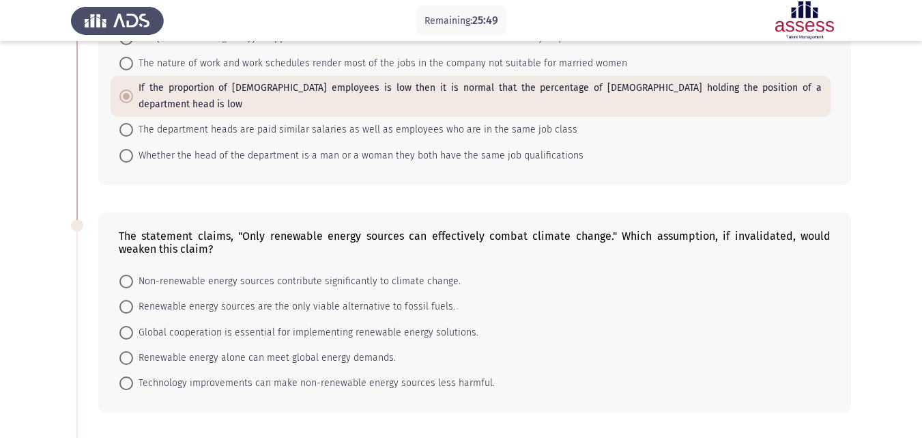
scroll to position [431, 0]
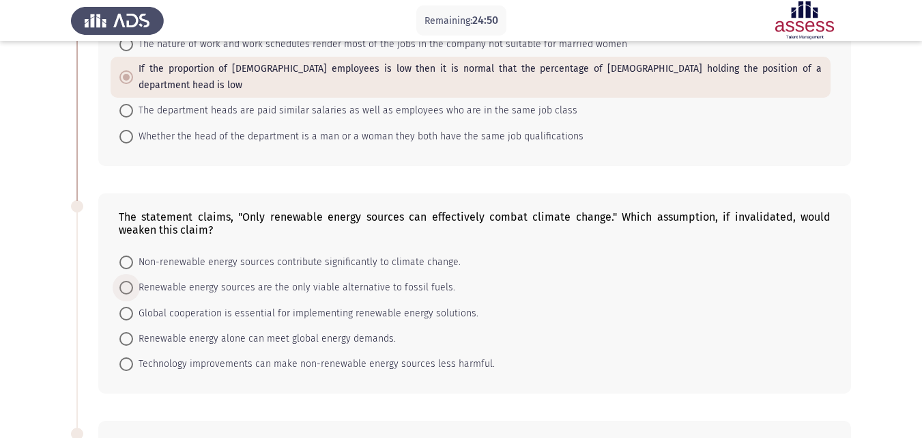
click at [328, 279] on span "Renewable energy sources are the only viable alternative to fossil fuels." at bounding box center [294, 287] width 322 height 16
click at [133, 281] on input "Renewable energy sources are the only viable alternative to fossil fuels." at bounding box center [126, 288] width 14 height 14
radio input "true"
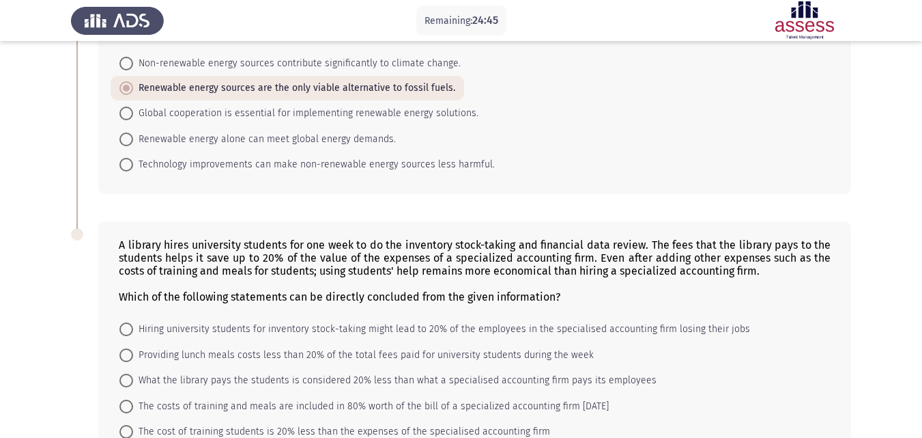
scroll to position [704, 0]
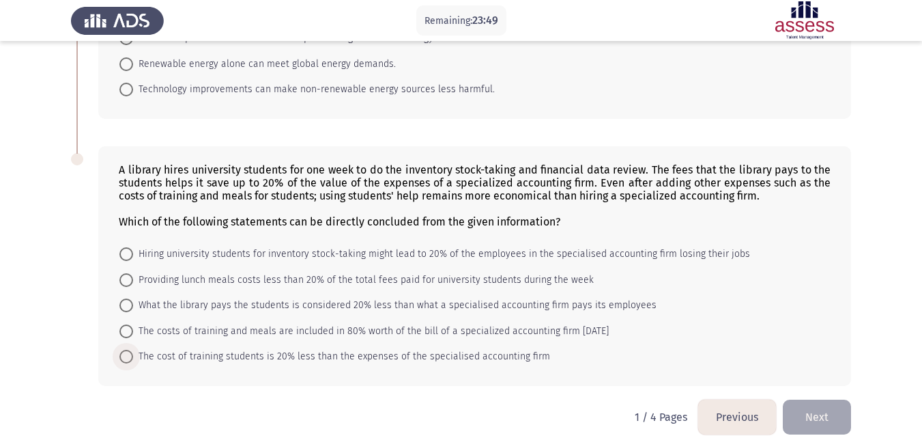
click at [439, 348] on span "The cost of training students is 20% less than the expenses of the specialised …" at bounding box center [341, 356] width 417 height 16
click at [133, 350] on input "The cost of training students is 20% less than the expenses of the specialised …" at bounding box center [126, 357] width 14 height 14
radio input "true"
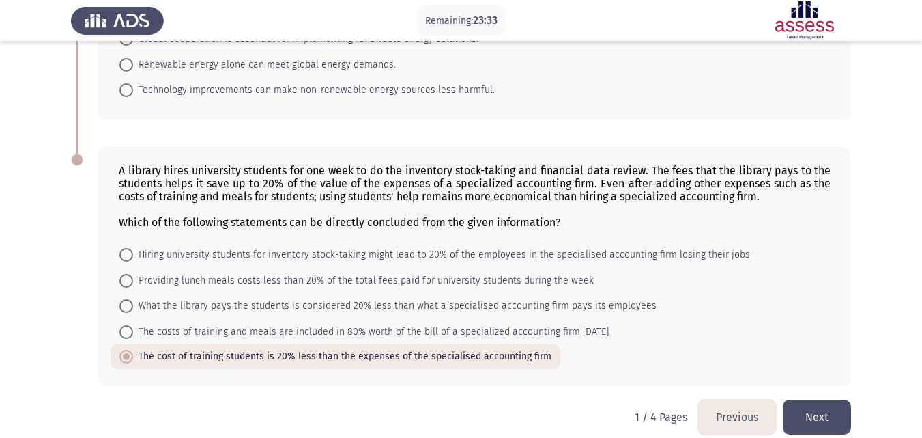
click at [823, 399] on button "Next" at bounding box center [817, 416] width 68 height 35
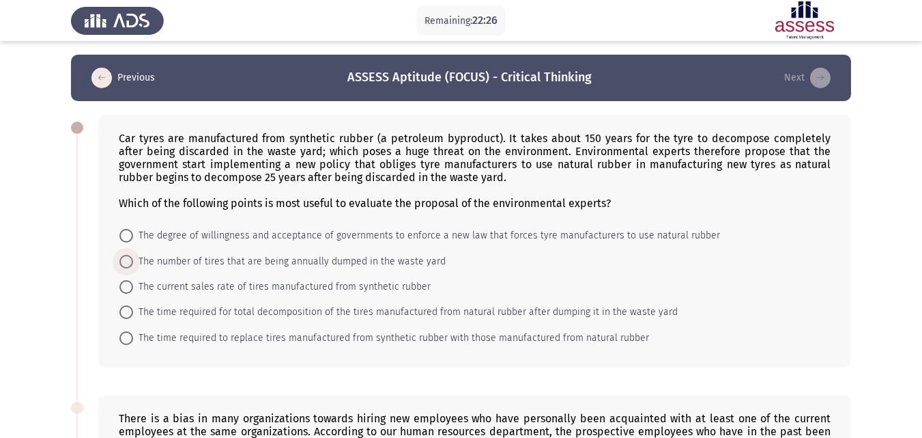
click at [429, 253] on span "The number of tires that are being annually dumped in the waste yard" at bounding box center [289, 261] width 313 height 16
click at [133, 255] on input "The number of tires that are being annually dumped in the waste yard" at bounding box center [126, 262] width 14 height 14
radio input "true"
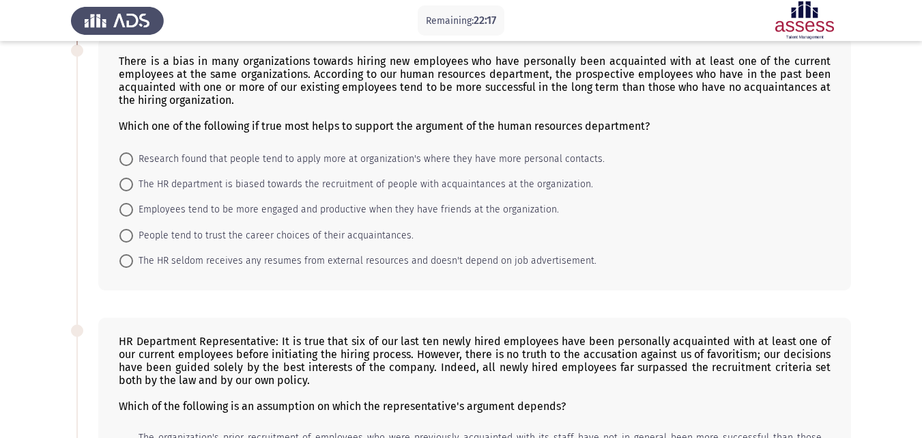
scroll to position [352, 0]
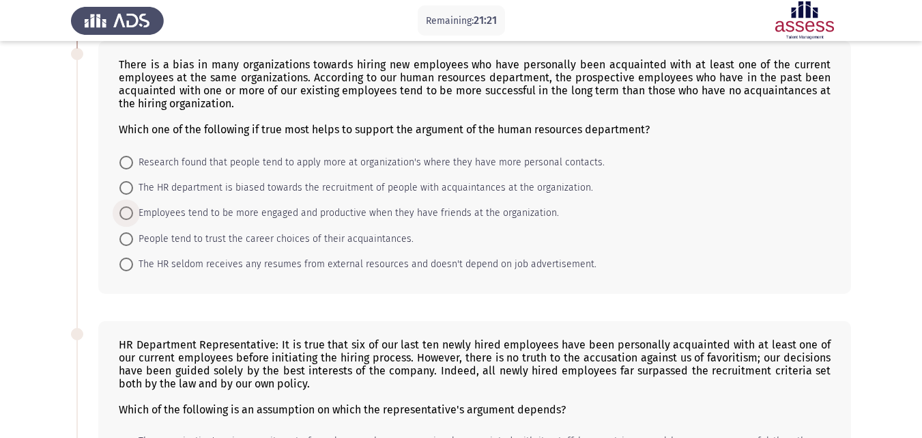
click at [448, 210] on span "Employees tend to be more engaged and productive when they have friends at the …" at bounding box center [346, 213] width 426 height 16
click at [133, 210] on input "Employees tend to be more engaged and productive when they have friends at the …" at bounding box center [126, 213] width 14 height 14
radio input "true"
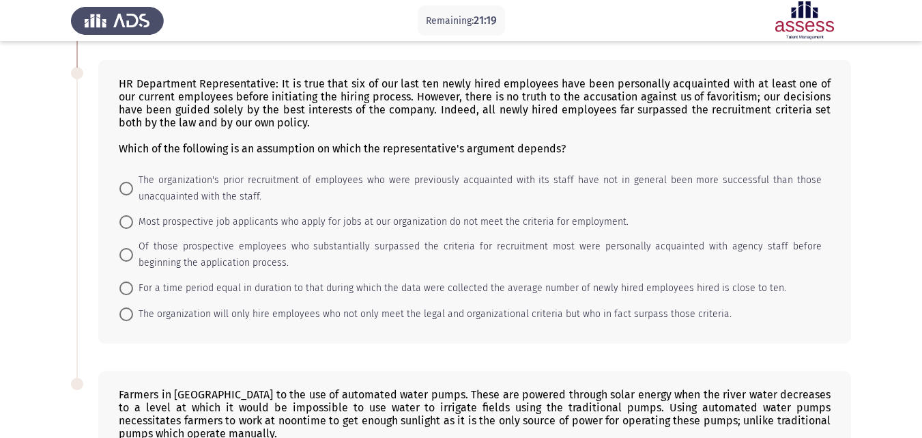
scroll to position [613, 0]
click at [305, 253] on span "Of those prospective employees who substantially surpassed the criteria for rec…" at bounding box center [477, 254] width 689 height 33
click at [133, 253] on input "Of those prospective employees who substantially surpassed the criteria for rec…" at bounding box center [126, 254] width 14 height 14
radio input "true"
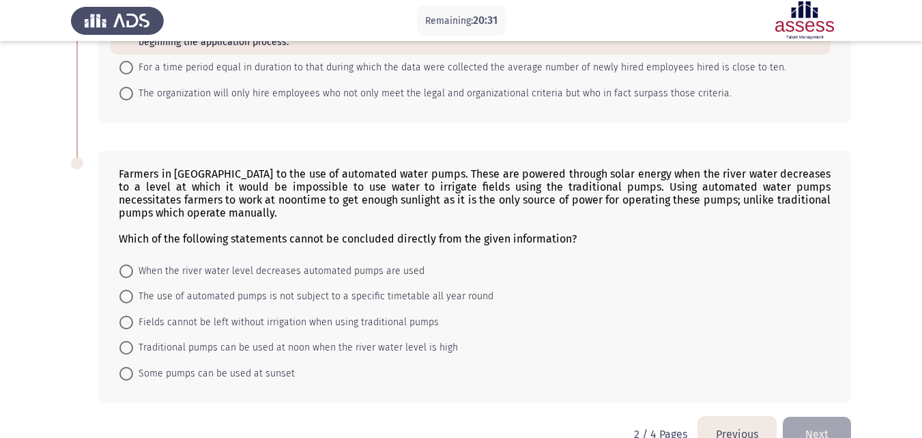
scroll to position [855, 0]
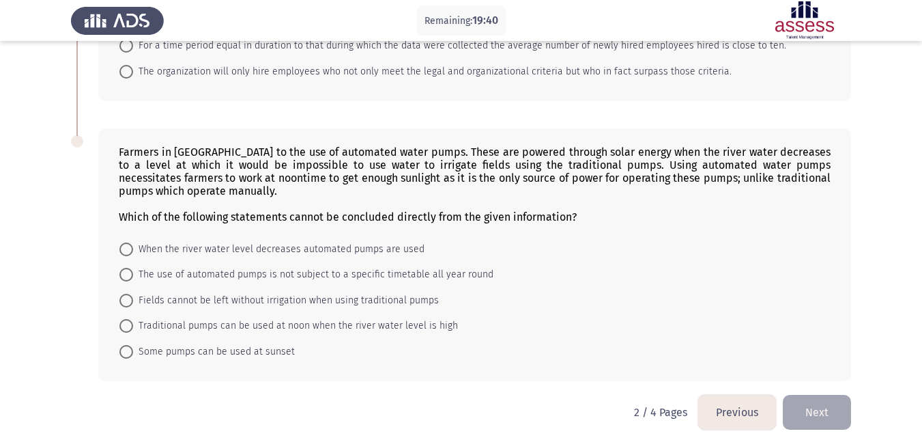
click at [374, 233] on div "Farmers in [GEOGRAPHIC_DATA] to the use of automated water pumps. These are pow…" at bounding box center [474, 254] width 753 height 253
click at [373, 240] on mat-radio-button "When the river water level decreases automated pumps are used" at bounding box center [272, 248] width 323 height 25
click at [370, 247] on span "When the river water level decreases automated pumps are used" at bounding box center [278, 249] width 291 height 16
click at [133, 247] on input "When the river water level decreases automated pumps are used" at bounding box center [126, 249] width 14 height 14
radio input "true"
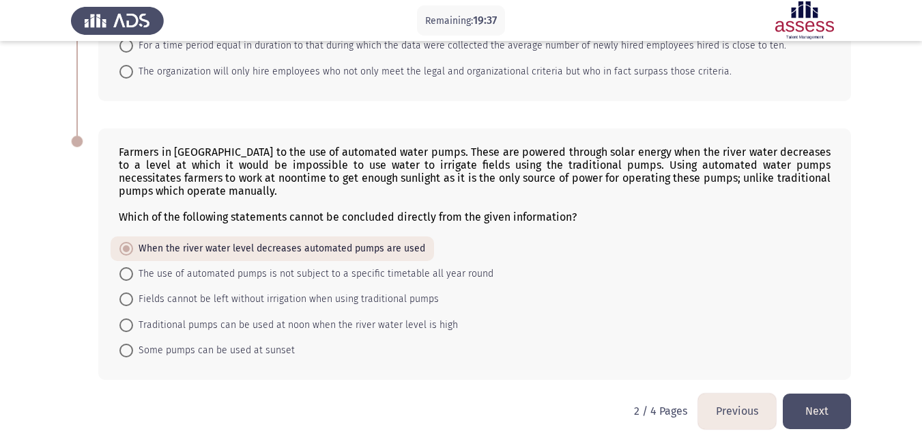
click at [816, 403] on button "Next" at bounding box center [817, 410] width 68 height 35
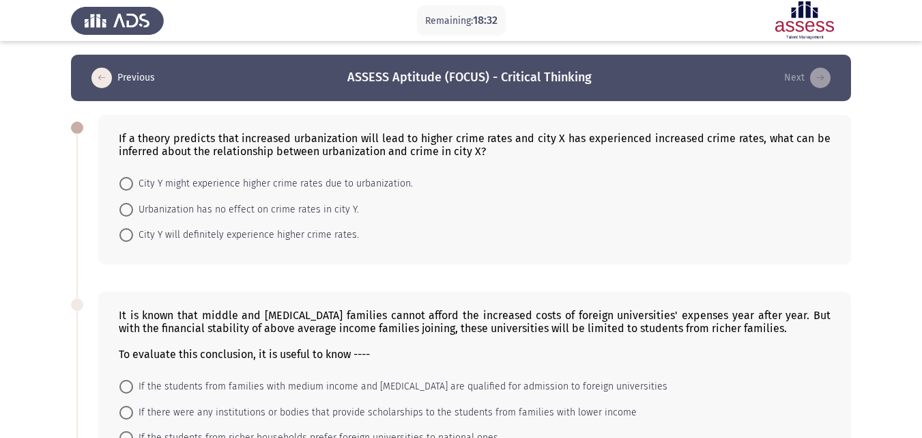
click at [274, 237] on span "City Y will definitely experience higher crime rates." at bounding box center [246, 235] width 226 height 16
click at [133, 237] on input "City Y will definitely experience higher crime rates." at bounding box center [126, 235] width 14 height 14
radio input "true"
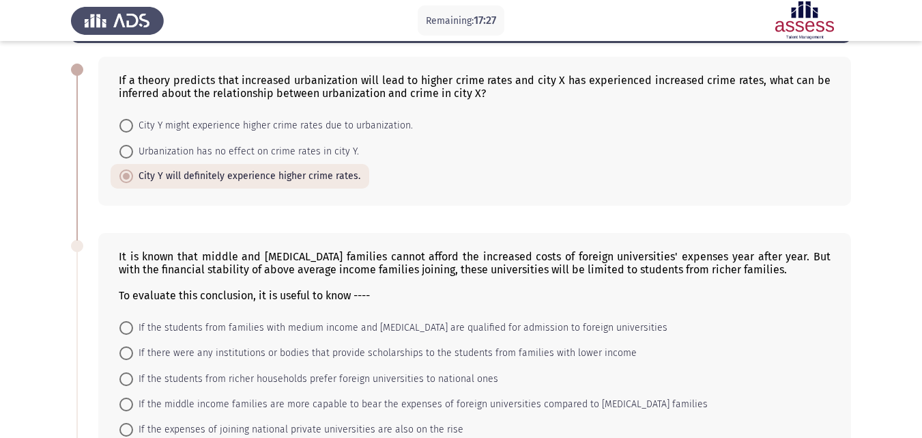
scroll to position [69, 0]
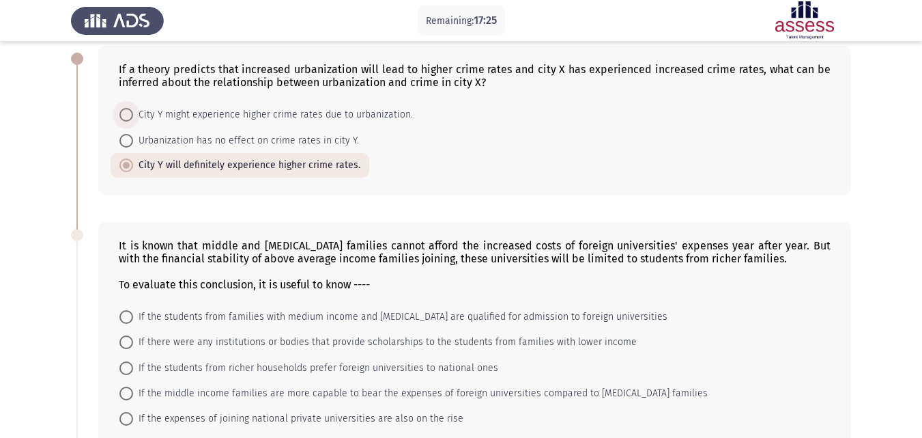
click at [291, 109] on span "City Y might experience higher crime rates due to urbanization." at bounding box center [273, 114] width 280 height 16
click at [133, 109] on input "City Y might experience higher crime rates due to urbanization." at bounding box center [126, 115] width 14 height 14
radio input "true"
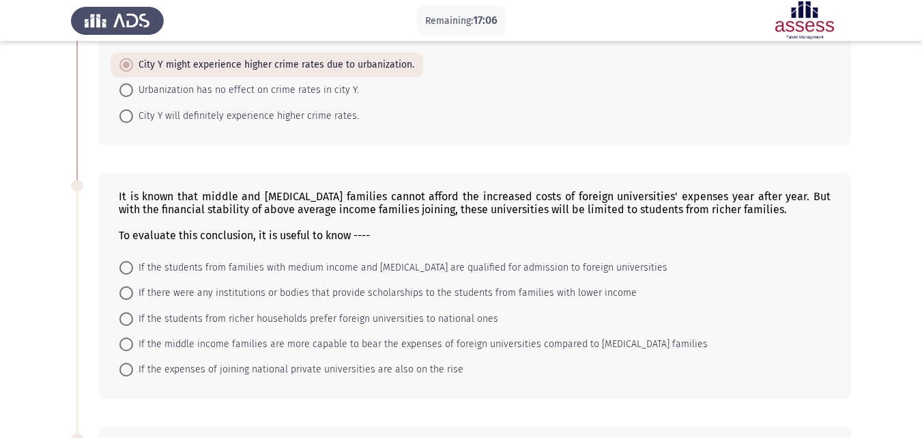
scroll to position [119, 0]
click at [524, 285] on span "If there were any institutions or bodies that provide scholarships to the stude…" at bounding box center [385, 291] width 504 height 16
click at [133, 285] on input "If there were any institutions or bodies that provide scholarships to the stude…" at bounding box center [126, 292] width 14 height 14
radio input "true"
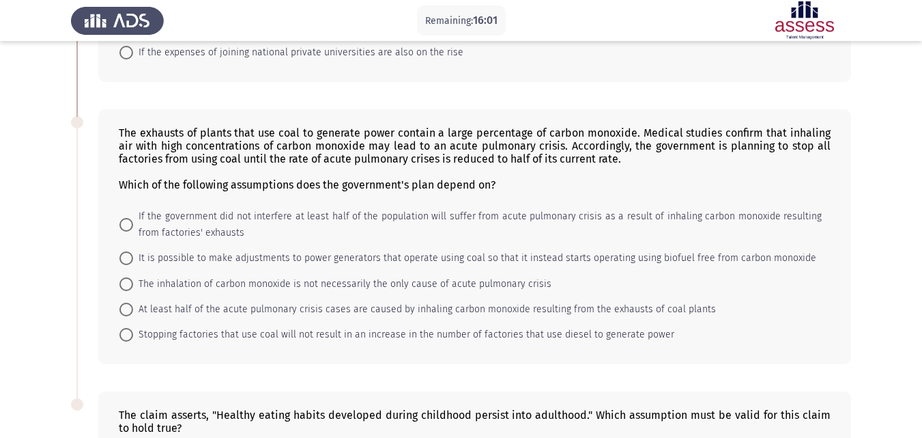
scroll to position [440, 0]
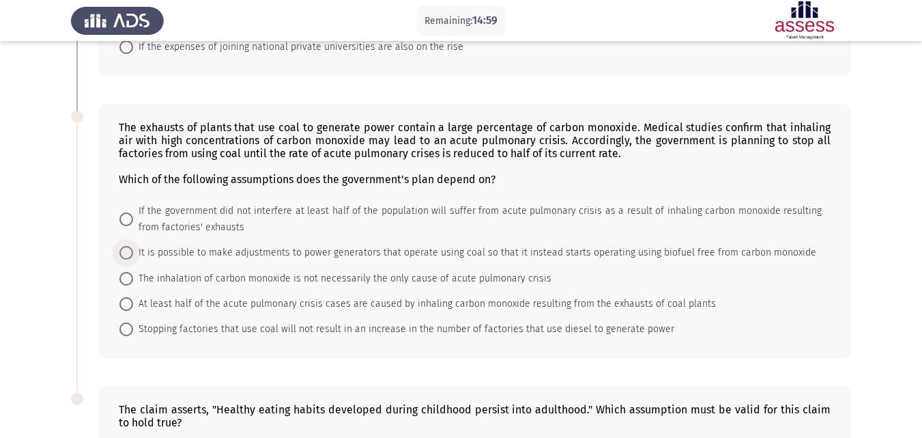
click at [783, 255] on span "It is possible to make adjustments to power generators that operate using coal …" at bounding box center [474, 252] width 683 height 16
click at [133, 255] on input "It is possible to make adjustments to power generators that operate using coal …" at bounding box center [126, 253] width 14 height 14
radio input "true"
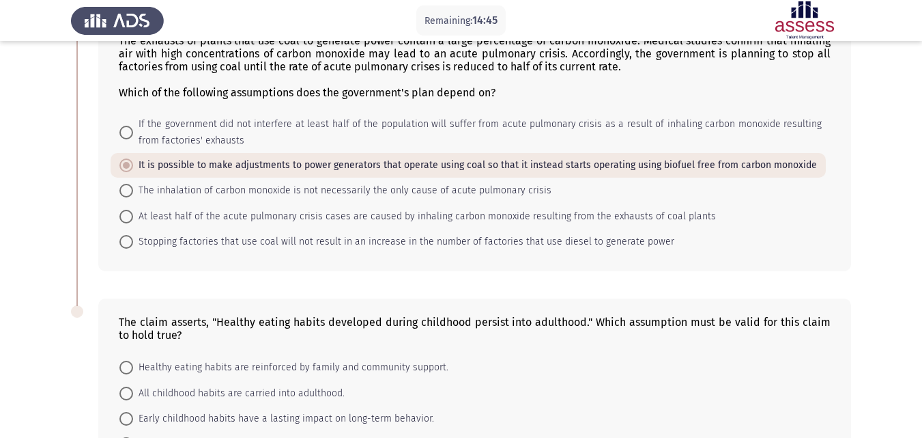
scroll to position [528, 0]
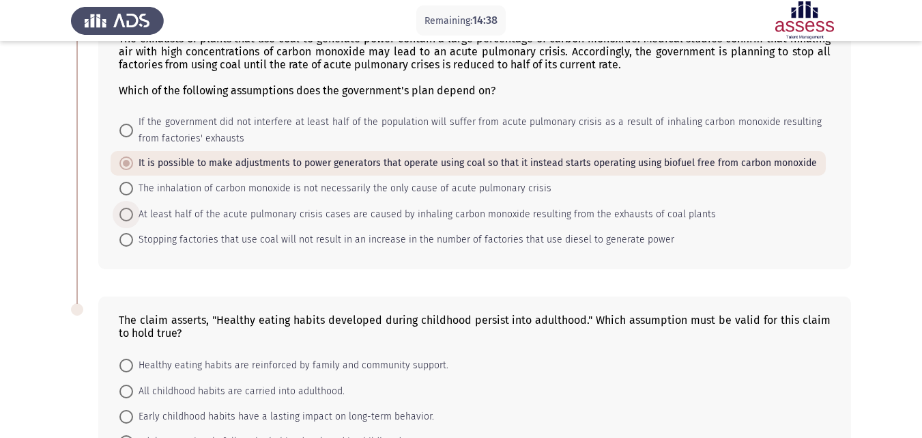
click at [652, 218] on span "At least half of the acute pulmonary crisis cases are caused by inhaling carbon…" at bounding box center [424, 214] width 583 height 16
click at [133, 218] on input "At least half of the acute pulmonary crisis cases are caused by inhaling carbon…" at bounding box center [126, 215] width 14 height 14
radio input "true"
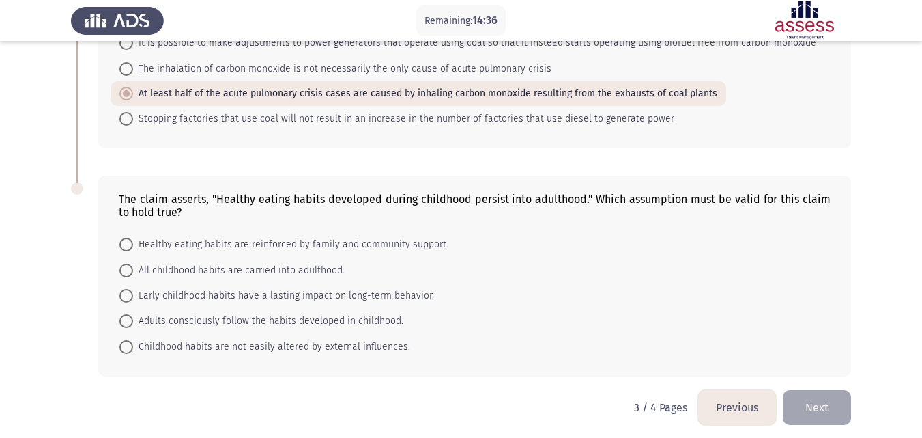
scroll to position [656, 0]
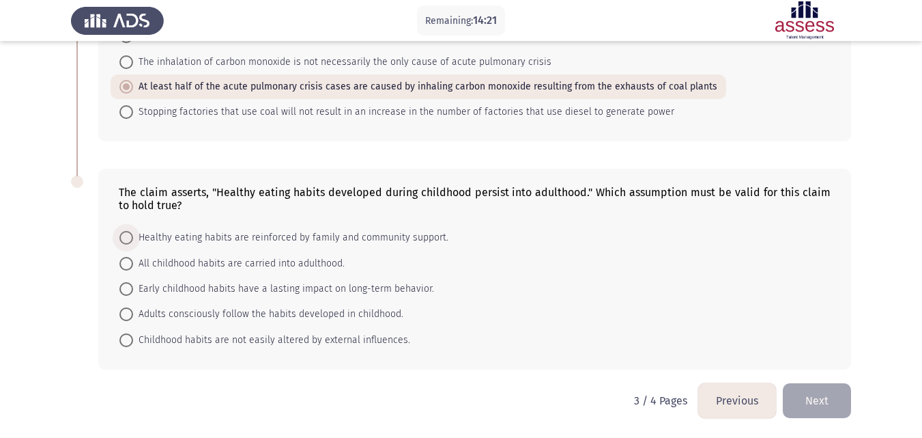
click at [369, 234] on span "Healthy eating habits are reinforced by family and community support." at bounding box center [290, 237] width 315 height 16
click at [133, 234] on input "Healthy eating habits are reinforced by family and community support." at bounding box center [126, 238] width 14 height 14
radio input "true"
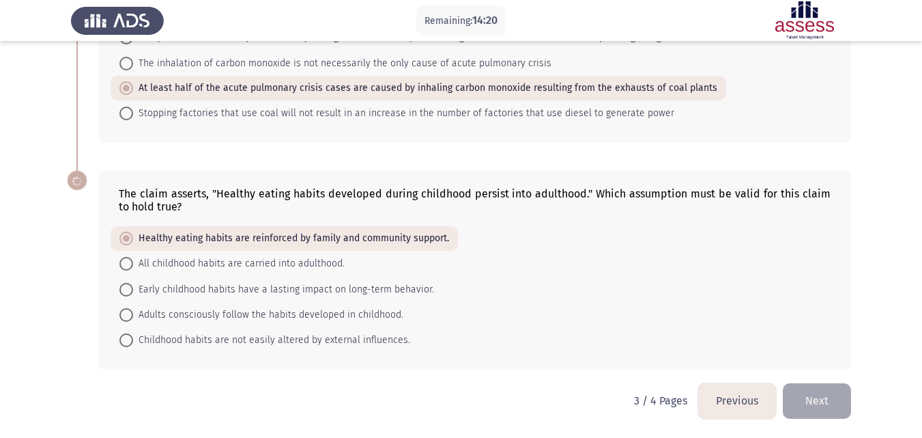
scroll to position [655, 0]
click at [180, 284] on span "Early childhood habits have a lasting impact on long-term behavior." at bounding box center [283, 289] width 301 height 16
click at [133, 284] on input "Early childhood habits have a lasting impact on long-term behavior." at bounding box center [126, 290] width 14 height 14
radio input "true"
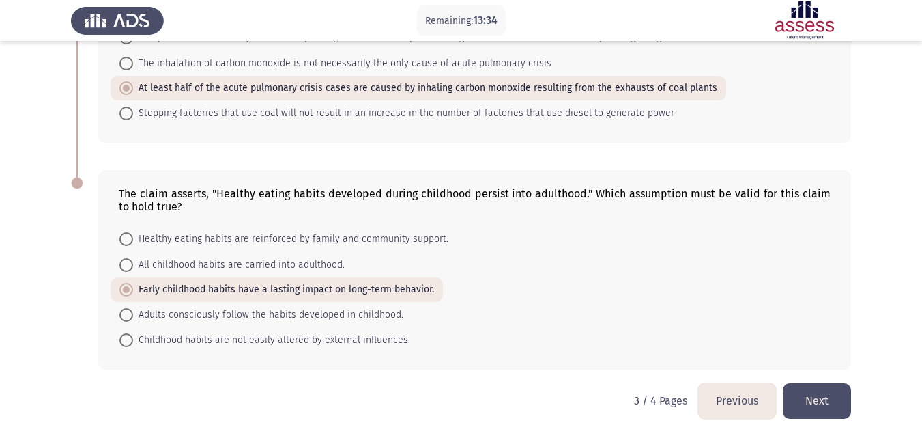
click at [795, 397] on button "Next" at bounding box center [817, 400] width 68 height 35
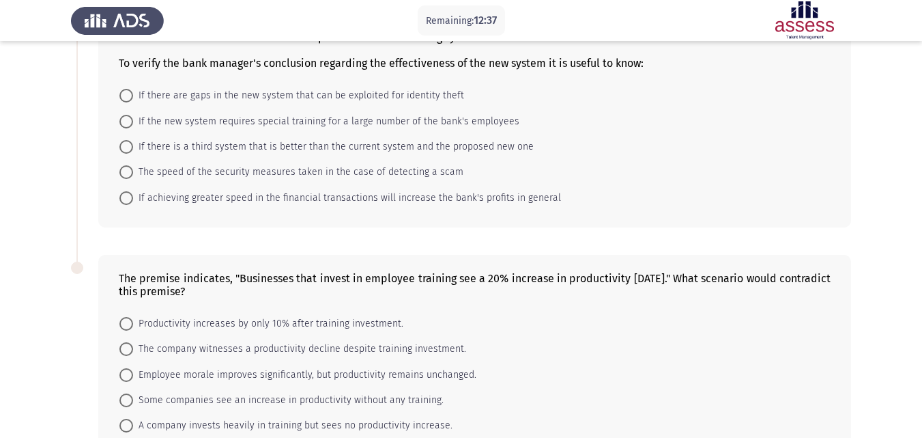
scroll to position [149, 0]
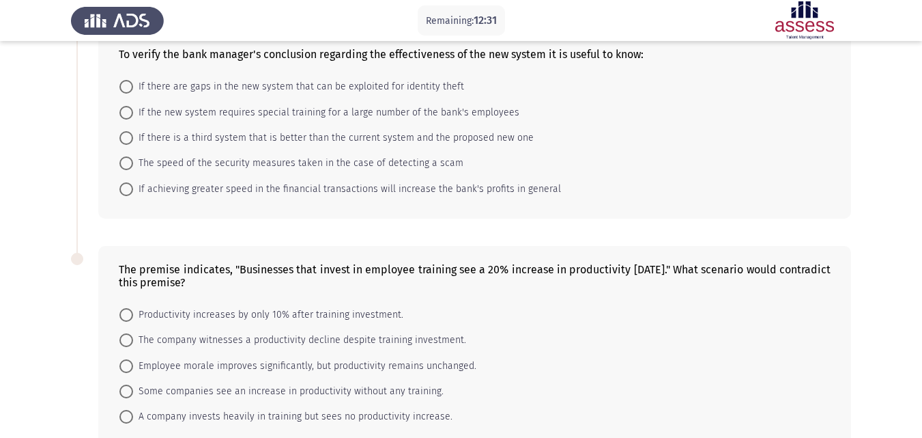
click at [469, 197] on mat-radio-button "If achieving greater speed in the financial transactions will increase the bank…" at bounding box center [340, 187] width 459 height 25
click at [123, 195] on span at bounding box center [126, 189] width 14 height 14
click at [123, 195] on input "If achieving greater speed in the financial transactions will increase the bank…" at bounding box center [126, 189] width 14 height 14
radio input "true"
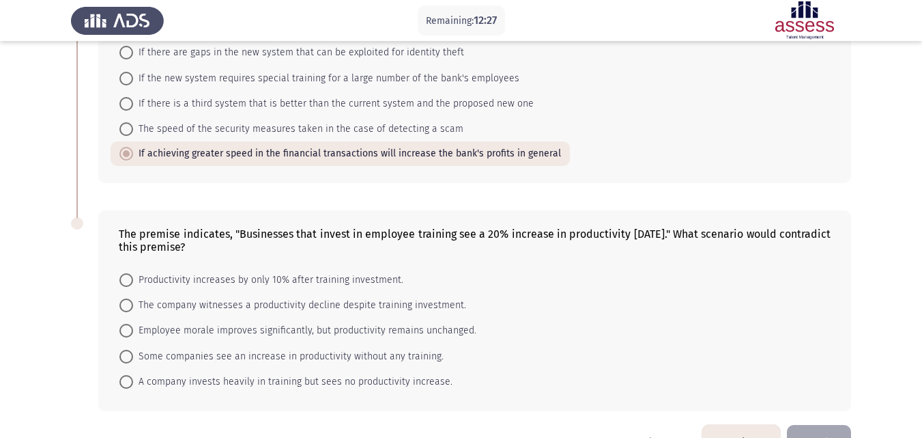
scroll to position [197, 0]
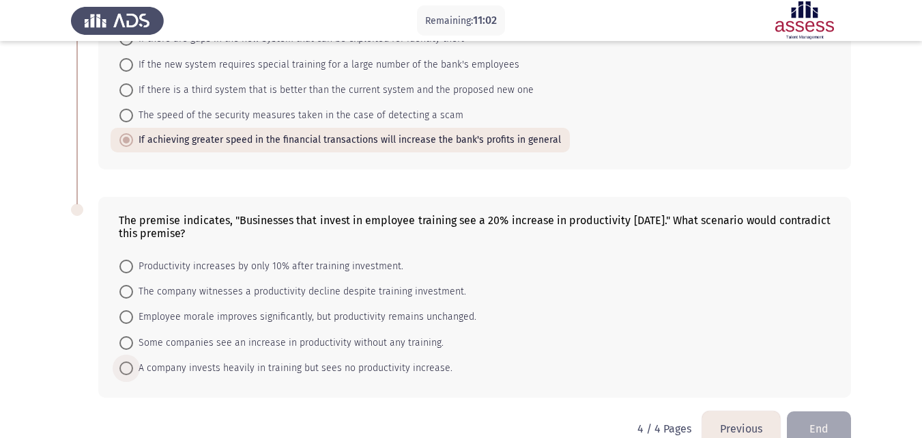
click at [427, 362] on span "A company invests heavily in training but sees no productivity increase." at bounding box center [292, 368] width 319 height 16
click at [133, 362] on input "A company invests heavily in training but sees no productivity increase." at bounding box center [126, 368] width 14 height 14
radio input "true"
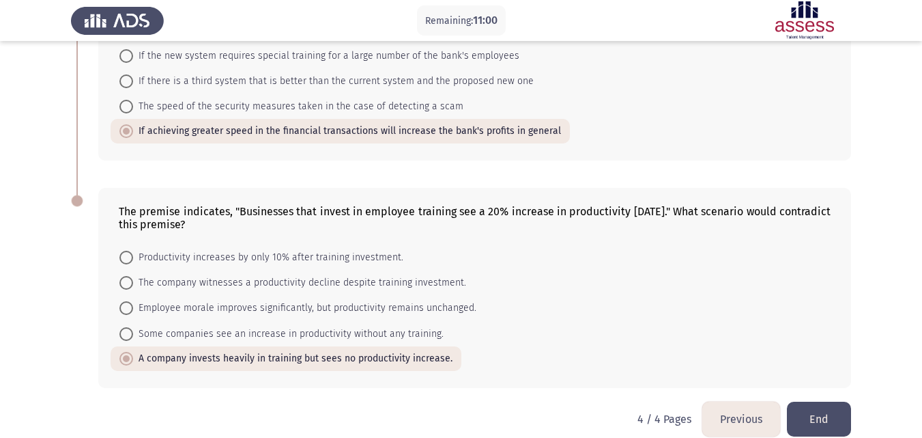
scroll to position [224, 0]
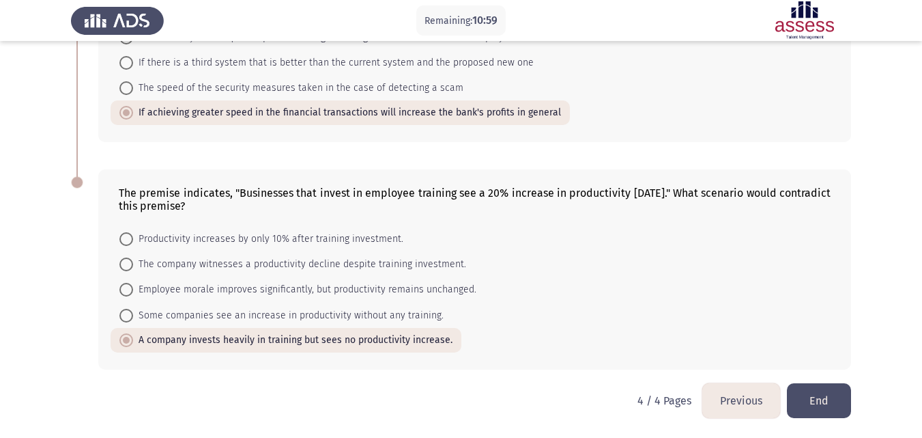
click at [840, 400] on button "End" at bounding box center [819, 400] width 64 height 35
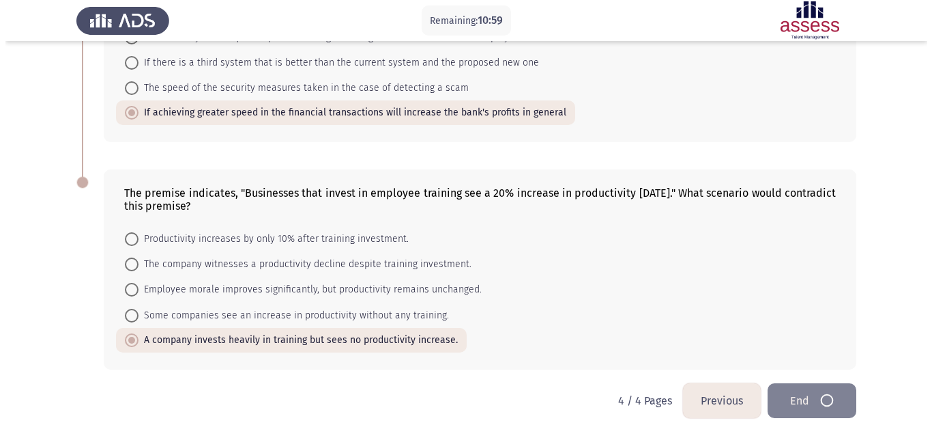
scroll to position [0, 0]
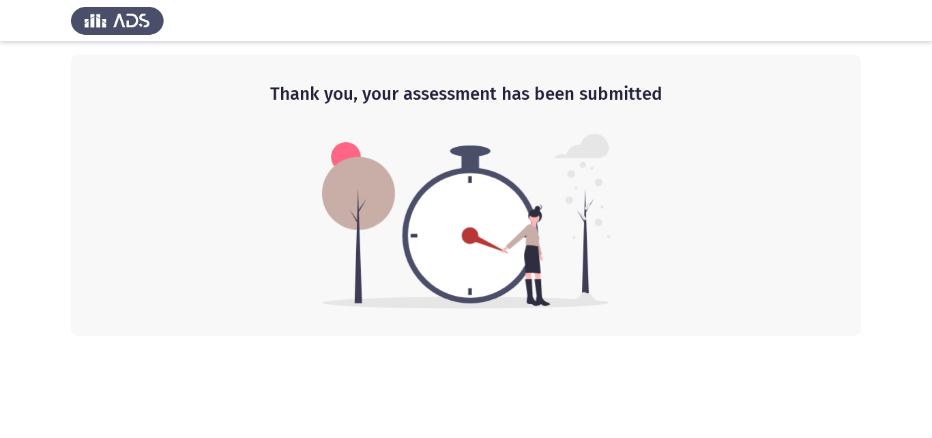
drag, startPoint x: 932, startPoint y: 250, endPoint x: 891, endPoint y: 234, distance: 43.9
click at [891, 234] on app-default-page "Thank you, your assessment has been submitted" at bounding box center [466, 168] width 932 height 336
